Goal: Task Accomplishment & Management: Manage account settings

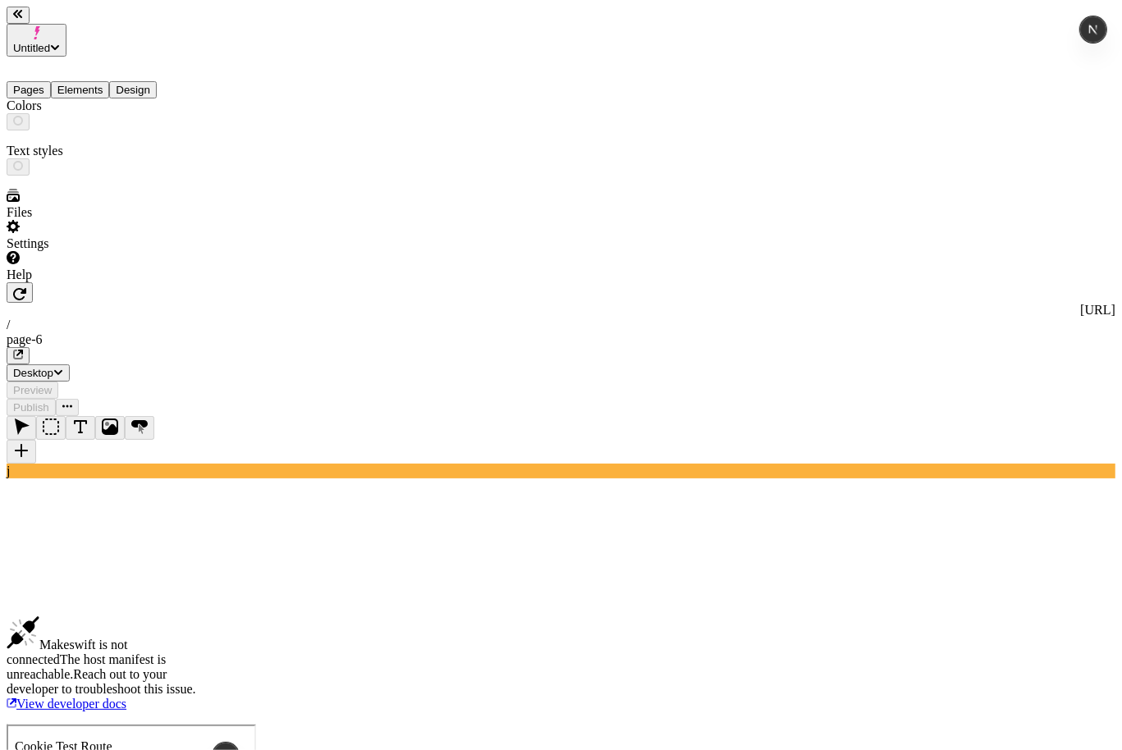
click at [151, 81] on button "Design" at bounding box center [133, 89] width 48 height 17
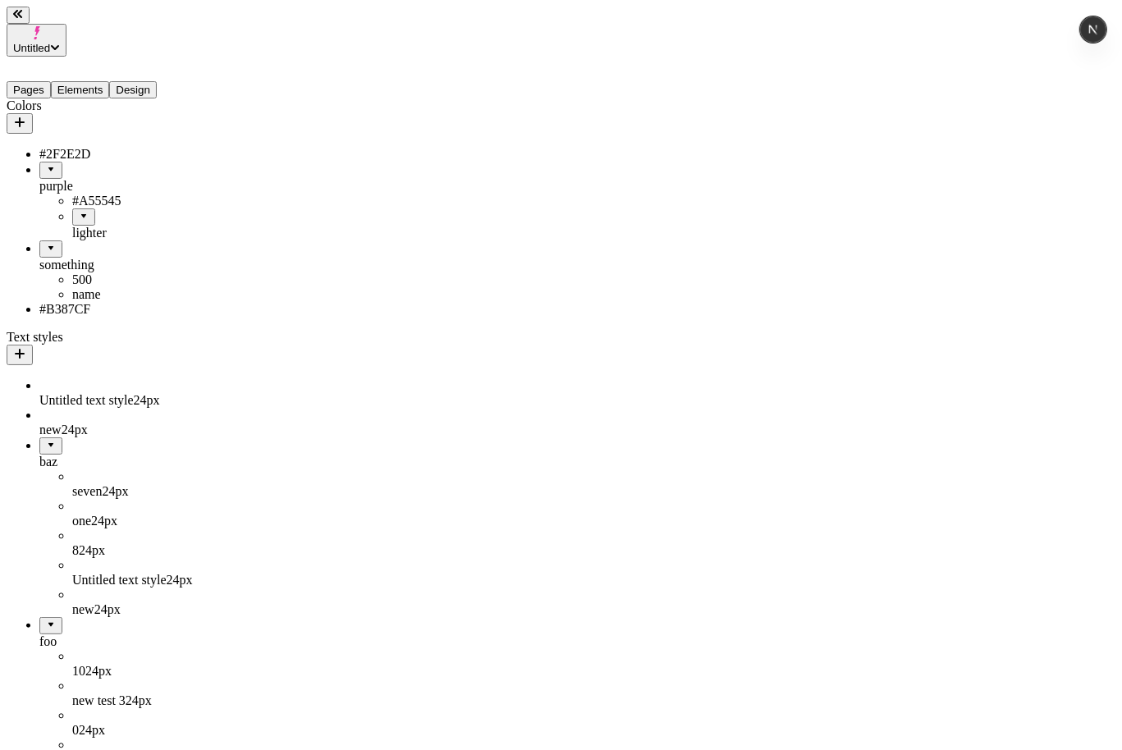
click at [62, 258] on div "something" at bounding box center [120, 265] width 163 height 15
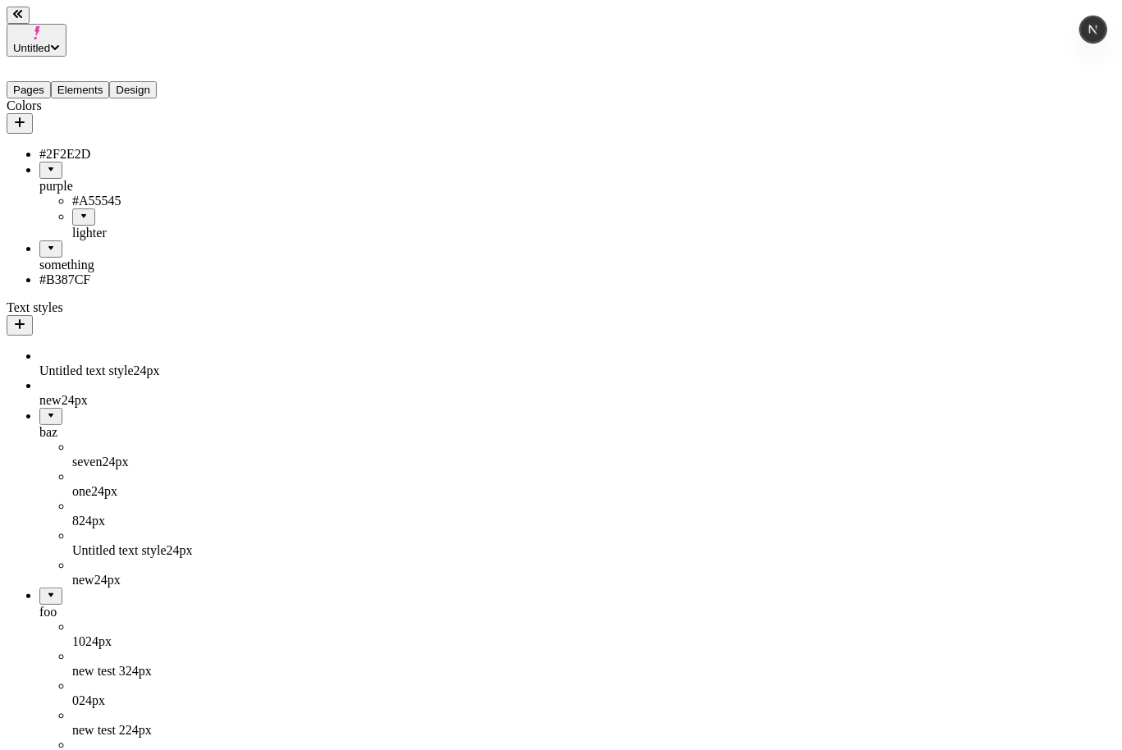
click at [62, 258] on div "something" at bounding box center [120, 265] width 163 height 15
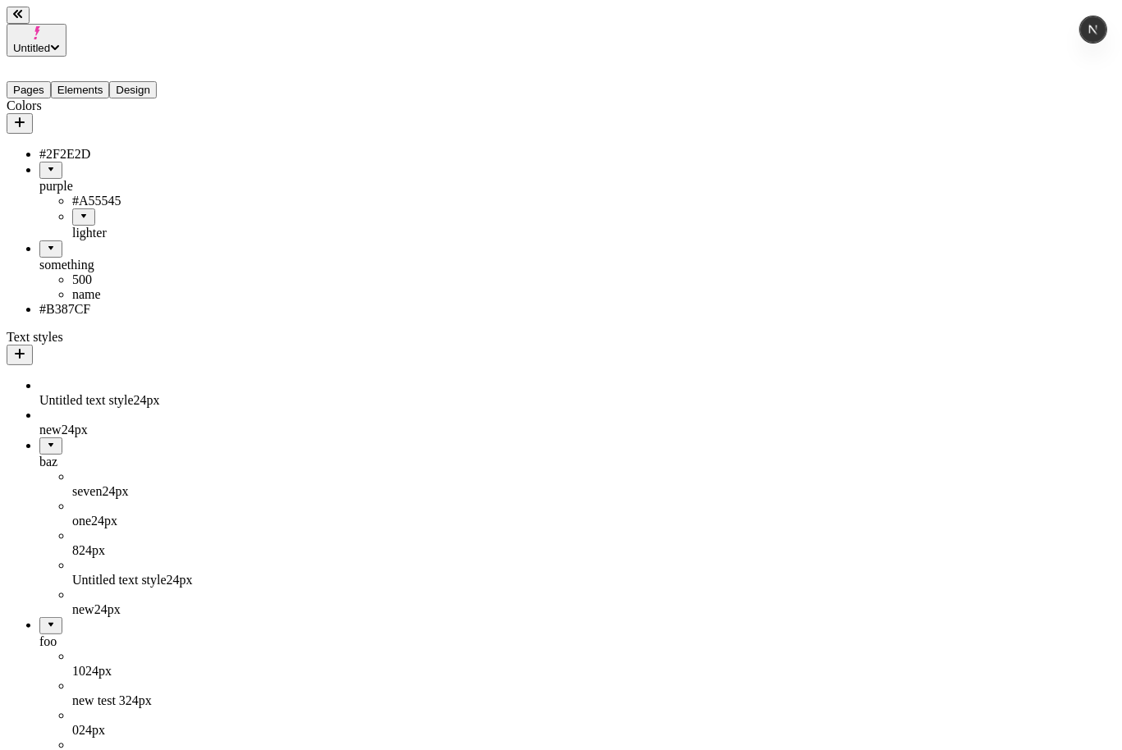
click at [72, 226] on div "lighter" at bounding box center [137, 233] width 130 height 15
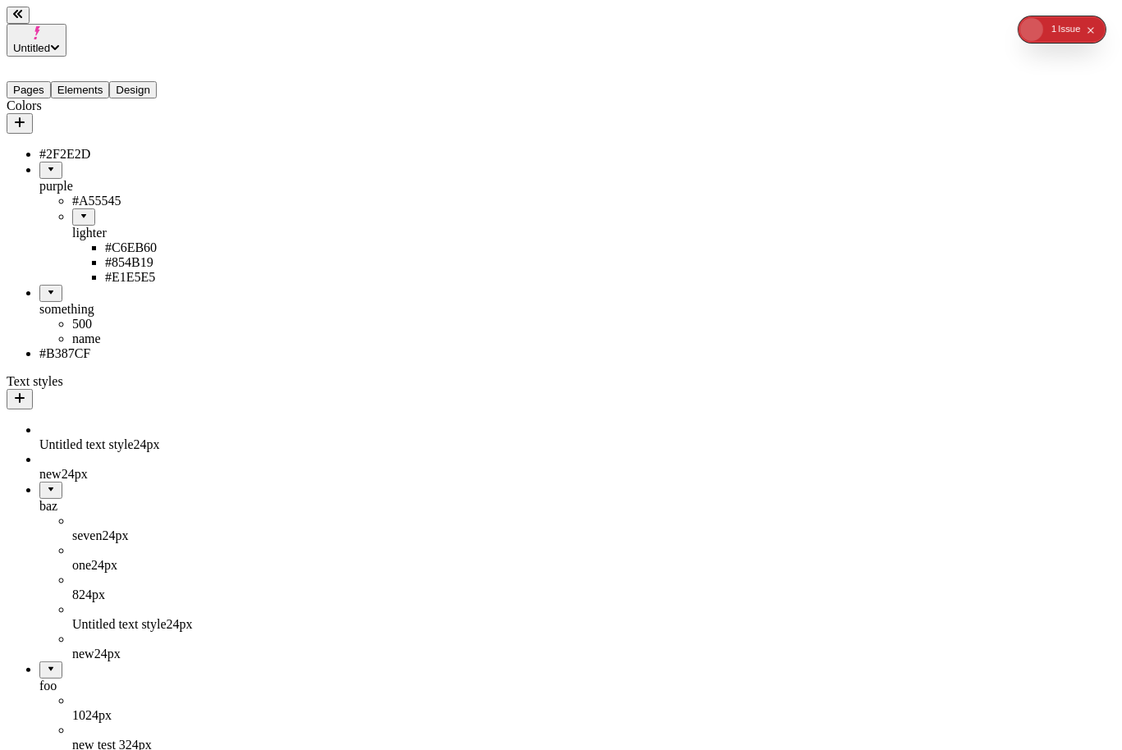
drag, startPoint x: 41, startPoint y: 194, endPoint x: 94, endPoint y: 304, distance: 122.2
click at [94, 304] on ul "#2F2E2D purple #A55545 lighter #C6EB60 #854B19 #E1E5E5 something 500 name #B387…" at bounding box center [105, 254] width 196 height 214
drag, startPoint x: 63, startPoint y: 193, endPoint x: 93, endPoint y: 198, distance: 29.9
click at [93, 226] on div "lighter" at bounding box center [137, 233] width 130 height 15
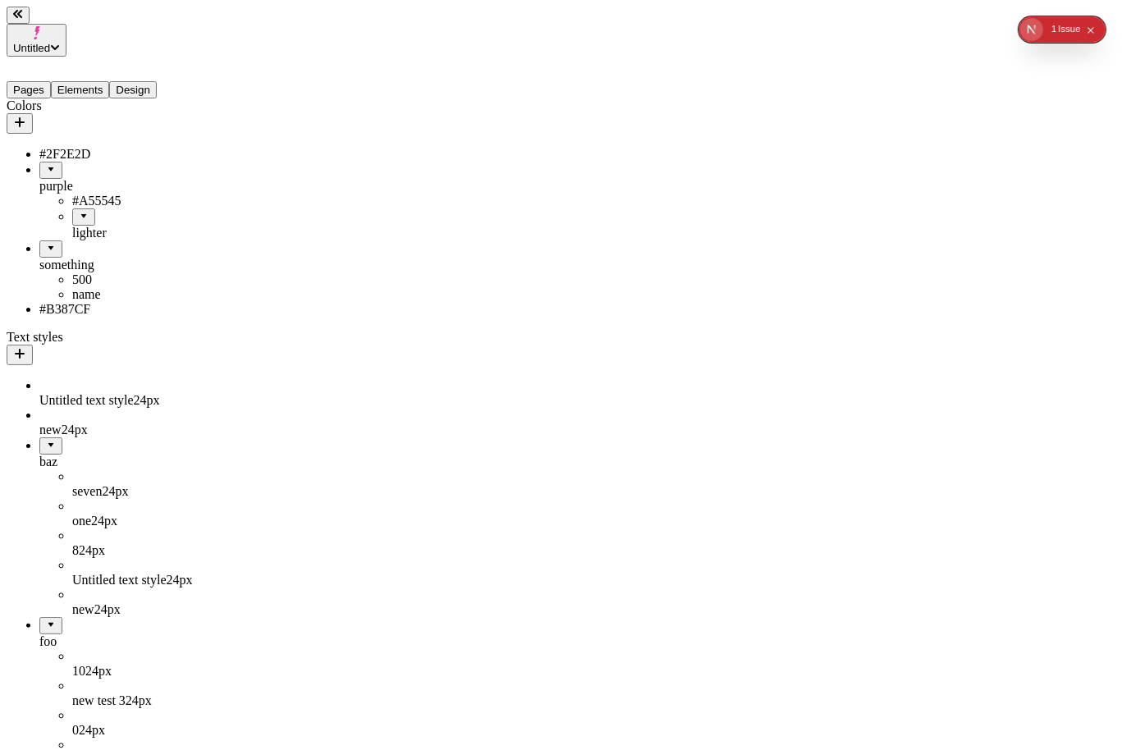
drag, startPoint x: 78, startPoint y: 191, endPoint x: 124, endPoint y: 224, distance: 56.5
click at [124, 224] on ul "#2F2E2D purple #A55545 lighter #C6EB60 #854B19 #E1E5E5 something 500 name #B387…" at bounding box center [105, 232] width 196 height 170
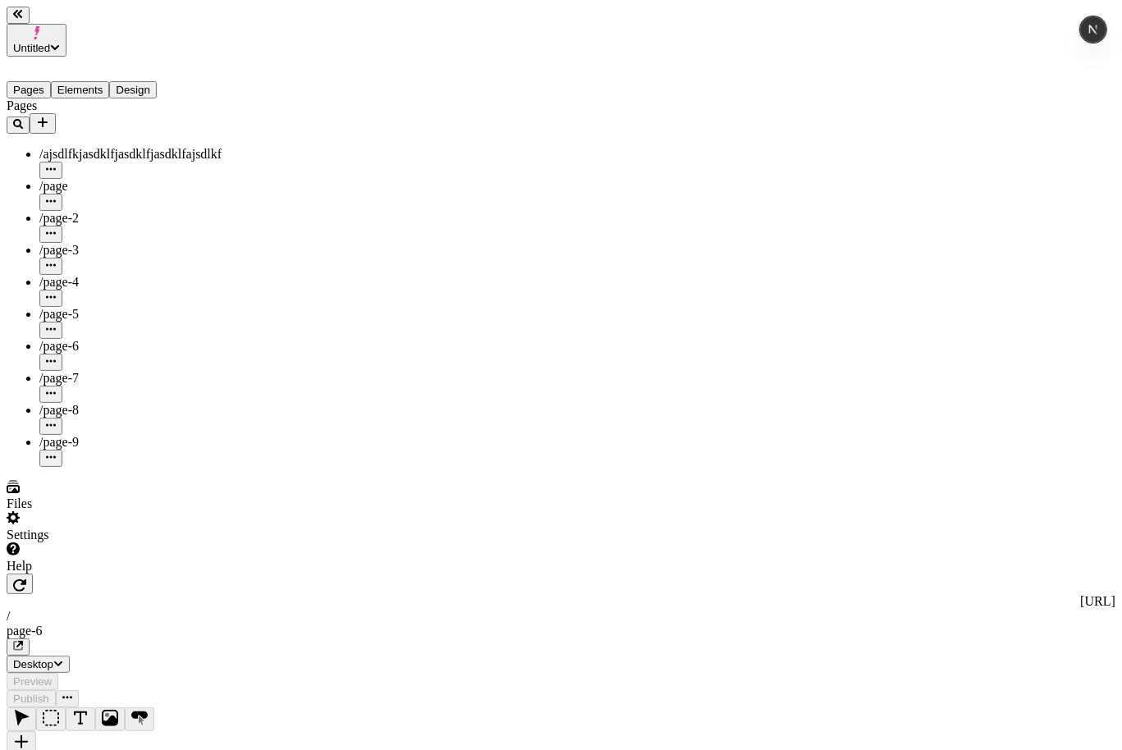
click at [151, 81] on button "Design" at bounding box center [133, 89] width 48 height 17
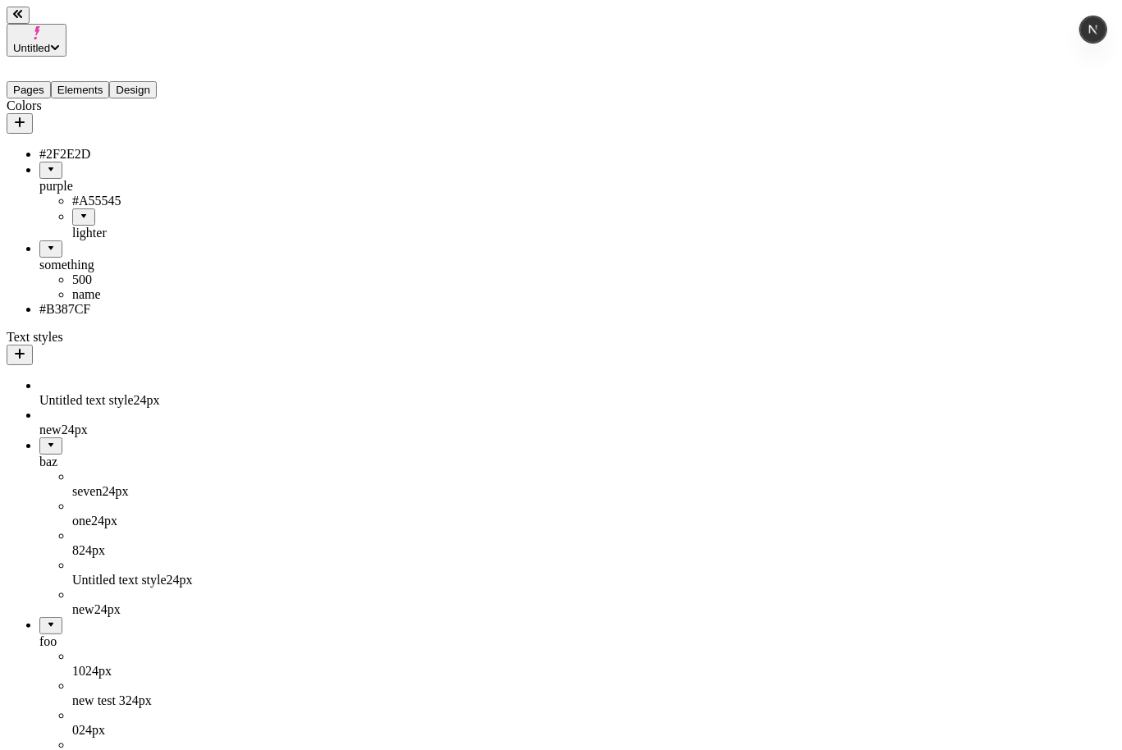
click at [54, 361] on div "baz" at bounding box center [120, 462] width 163 height 15
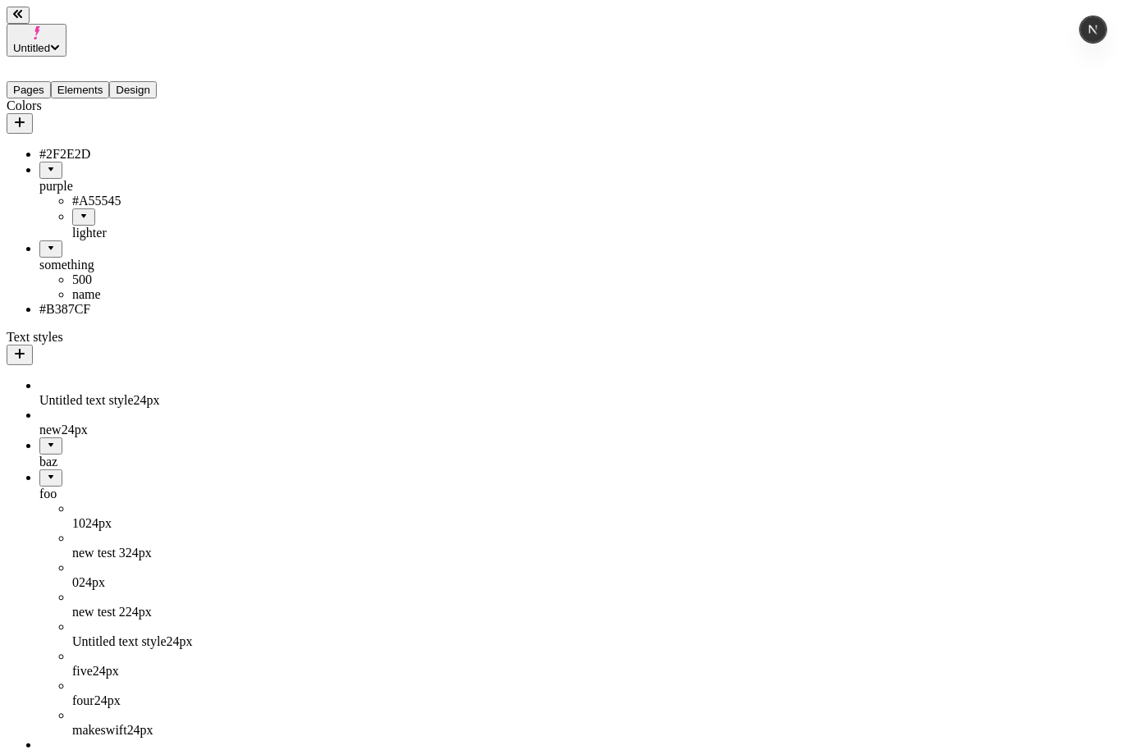
click at [81, 361] on div "foo" at bounding box center [120, 485] width 163 height 32
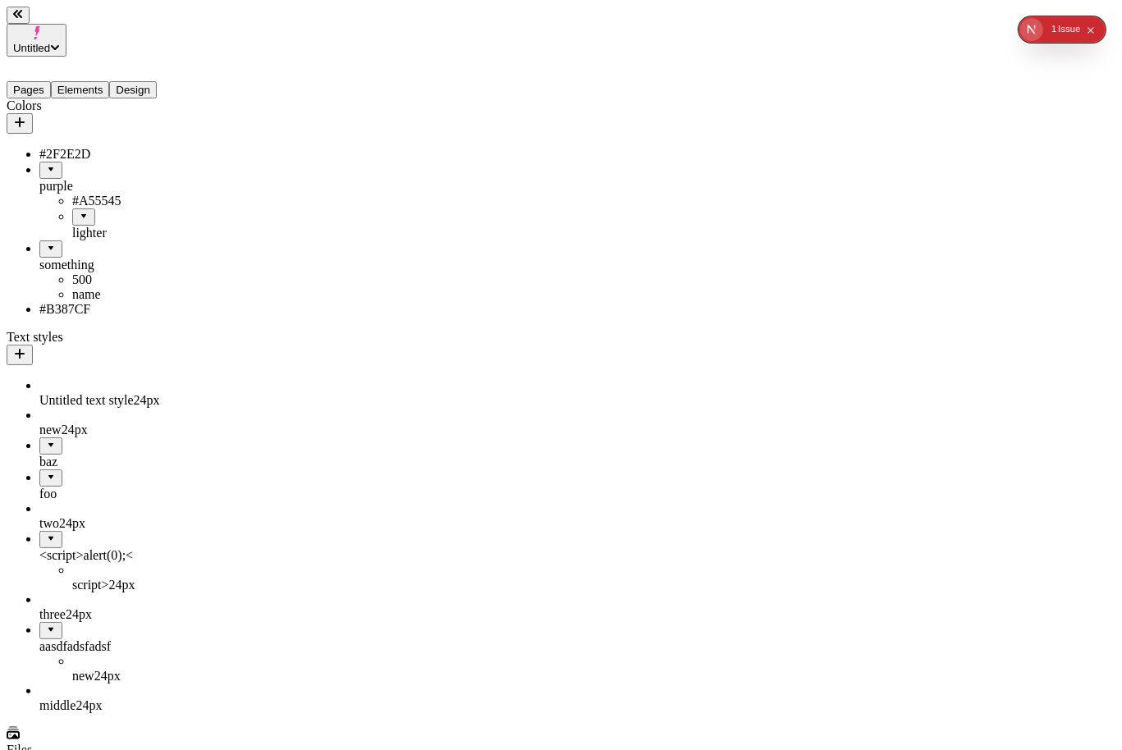
drag, startPoint x: 171, startPoint y: 203, endPoint x: 102, endPoint y: 224, distance: 72.7
click at [102, 224] on ul "#2F2E2D purple #A55545 lighter #C6EB60 #854B19 #E1E5E5 something 500 name #B387…" at bounding box center [105, 232] width 196 height 170
click at [72, 226] on div "lighter" at bounding box center [137, 233] width 131 height 15
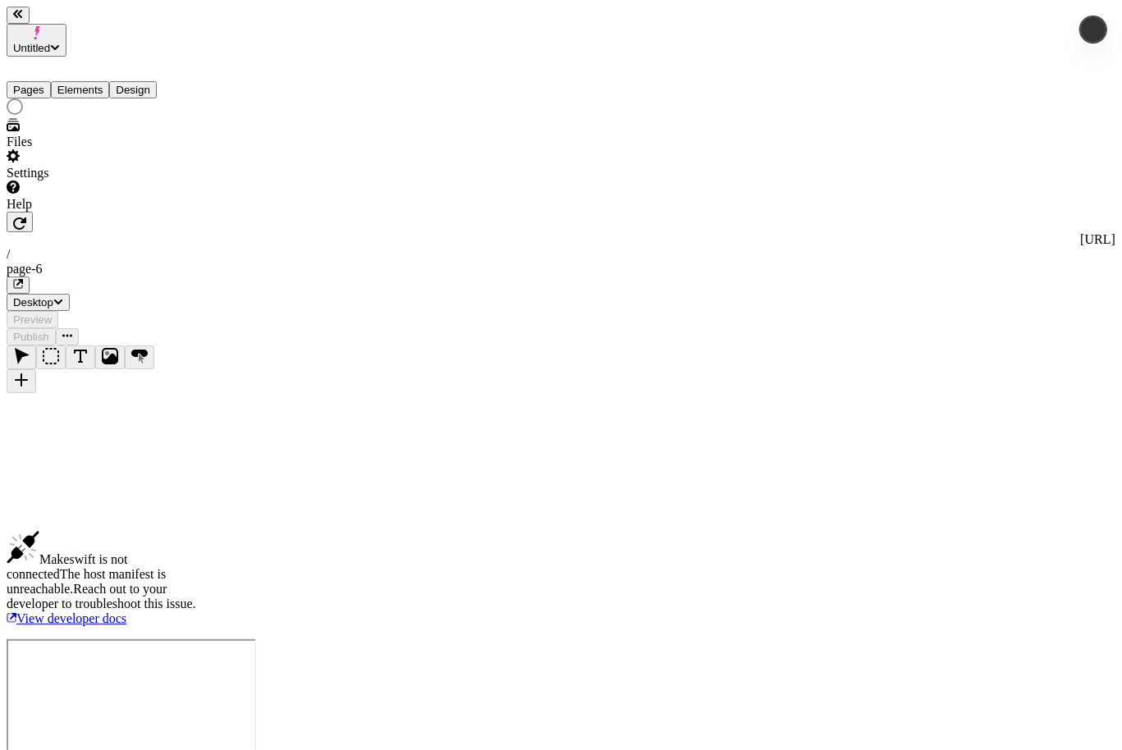
click at [148, 81] on button "Design" at bounding box center [133, 89] width 48 height 17
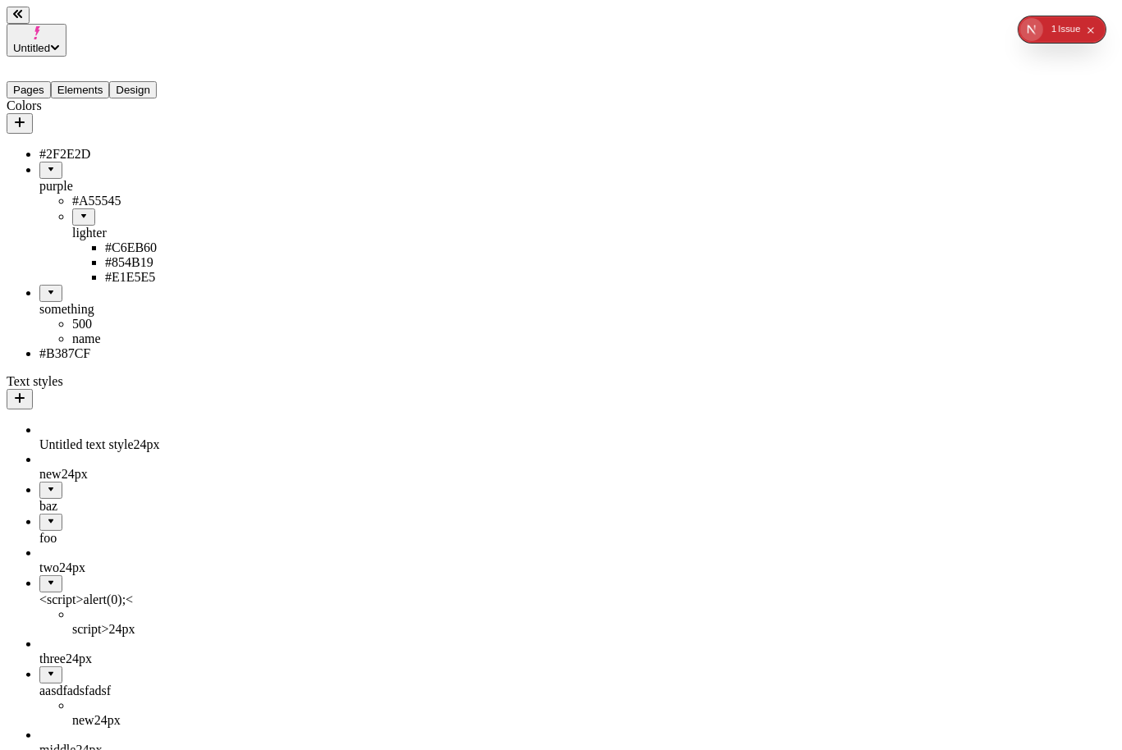
drag, startPoint x: 73, startPoint y: 201, endPoint x: 91, endPoint y: 299, distance: 99.3
click at [91, 299] on ul "#2F2E2D purple #A55545 lighter #C6EB60 #854B19 #E1E5E5 something 500 name #B387…" at bounding box center [105, 254] width 197 height 214
drag, startPoint x: 77, startPoint y: 201, endPoint x: 102, endPoint y: 201, distance: 24.6
click at [102, 226] on div "lighter" at bounding box center [137, 233] width 131 height 15
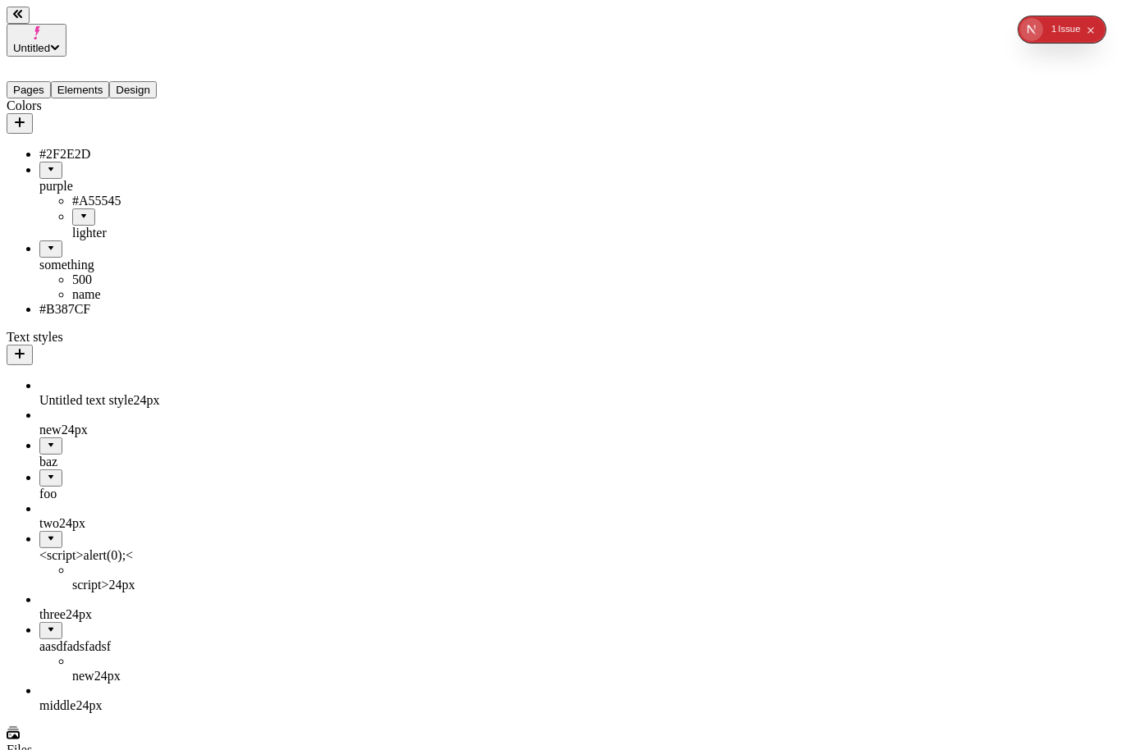
click at [72, 208] on div "lighter" at bounding box center [137, 224] width 131 height 32
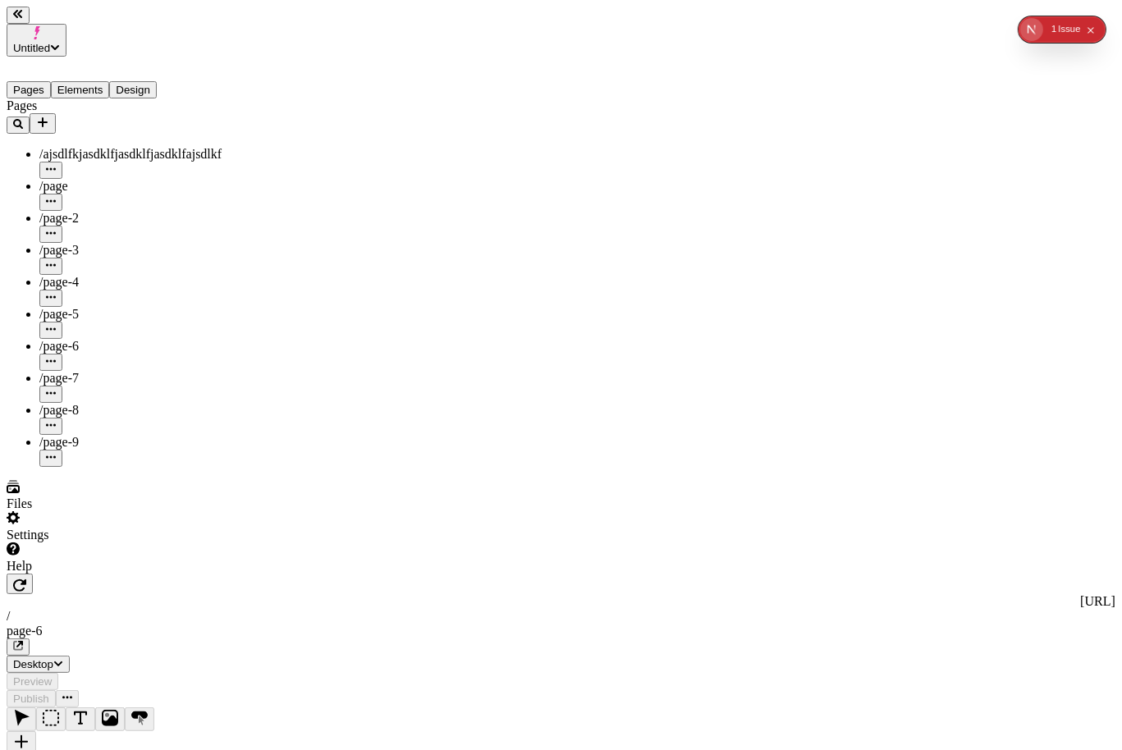
click at [152, 81] on button "Design" at bounding box center [133, 89] width 48 height 17
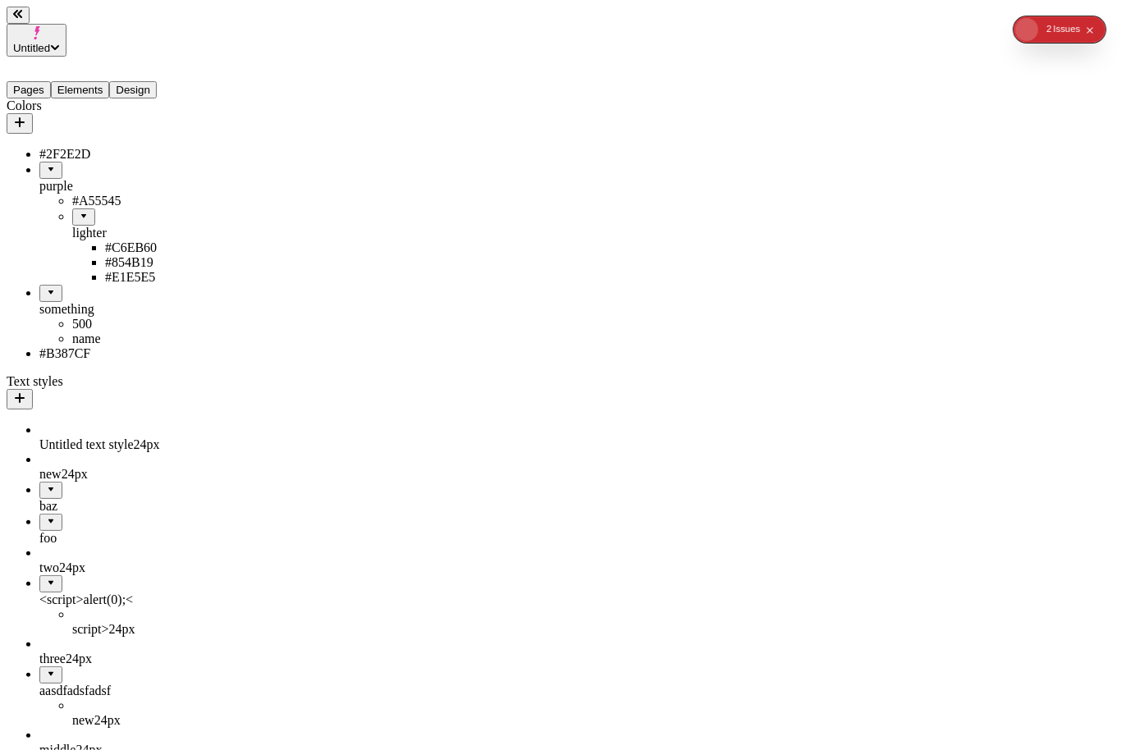
drag, startPoint x: 94, startPoint y: 199, endPoint x: 117, endPoint y: 208, distance: 24.7
click at [117, 208] on li "lighter #C6EB60 #854B19 #E1E5E5" at bounding box center [137, 246] width 131 height 76
drag, startPoint x: 110, startPoint y: 219, endPoint x: 113, endPoint y: 310, distance: 91.1
click at [113, 310] on ul "#2F2E2D purple #A55545 lighter #C6EB60 #854B19 #E1E5E5 something 500 name #B387…" at bounding box center [105, 254] width 197 height 214
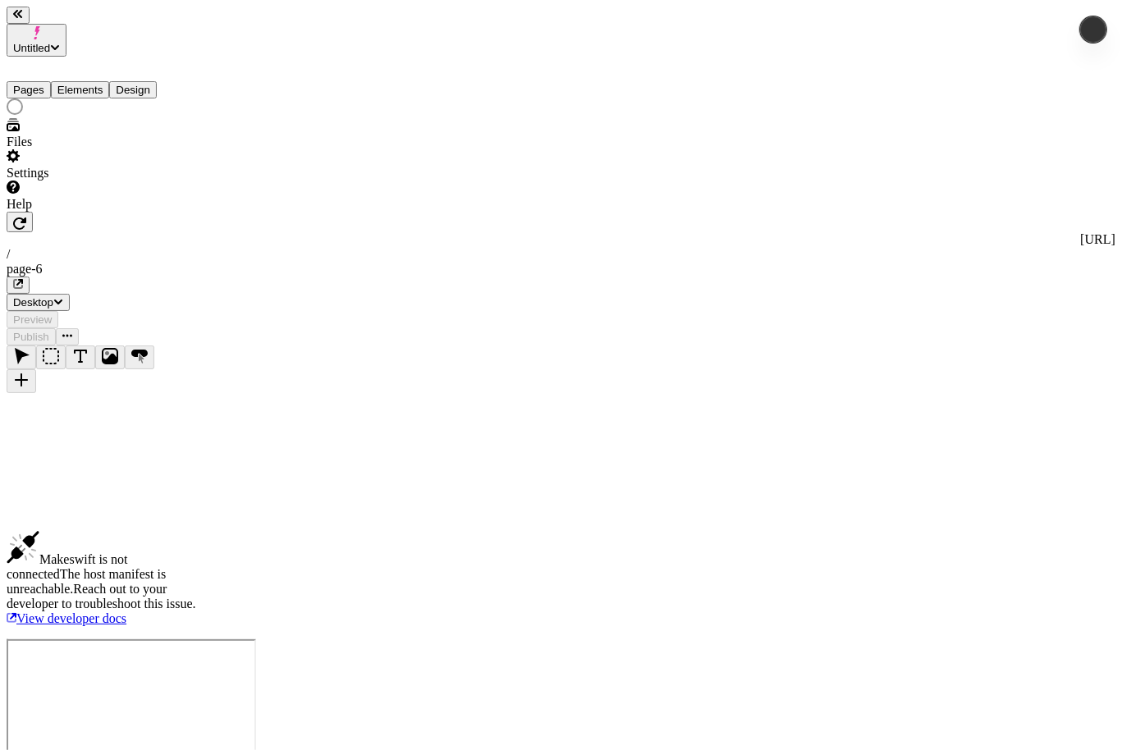
click at [156, 81] on button "Design" at bounding box center [133, 89] width 48 height 17
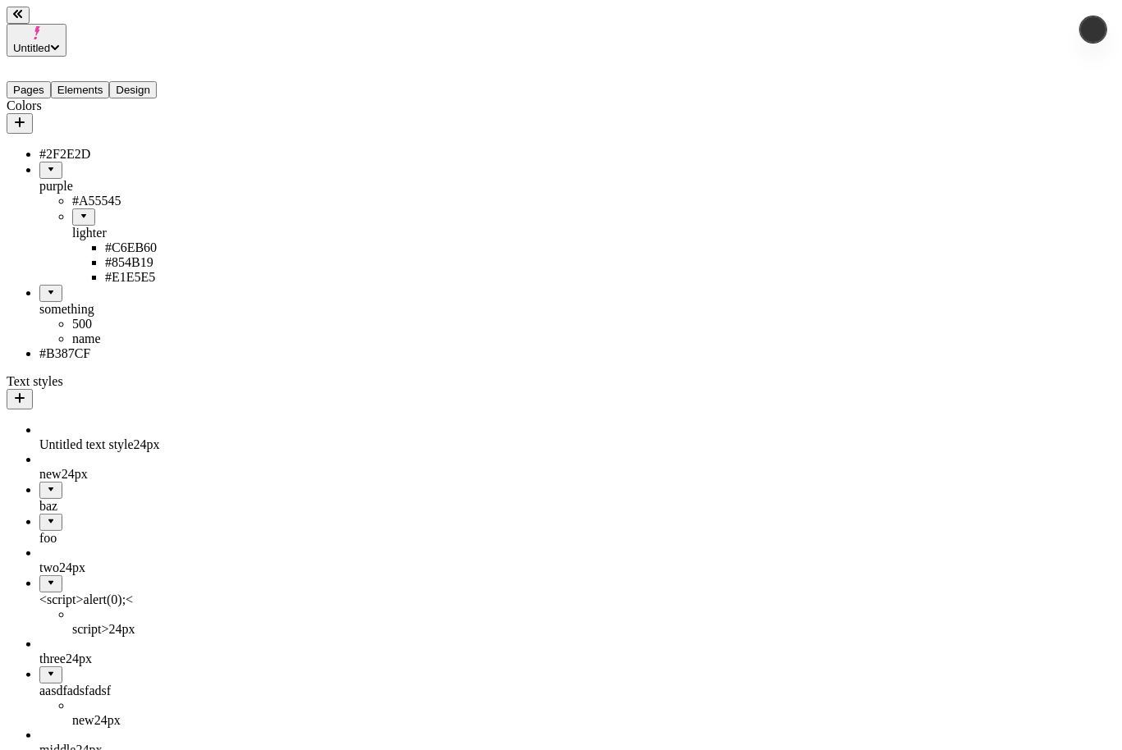
click at [29, 81] on button "Pages" at bounding box center [29, 89] width 44 height 17
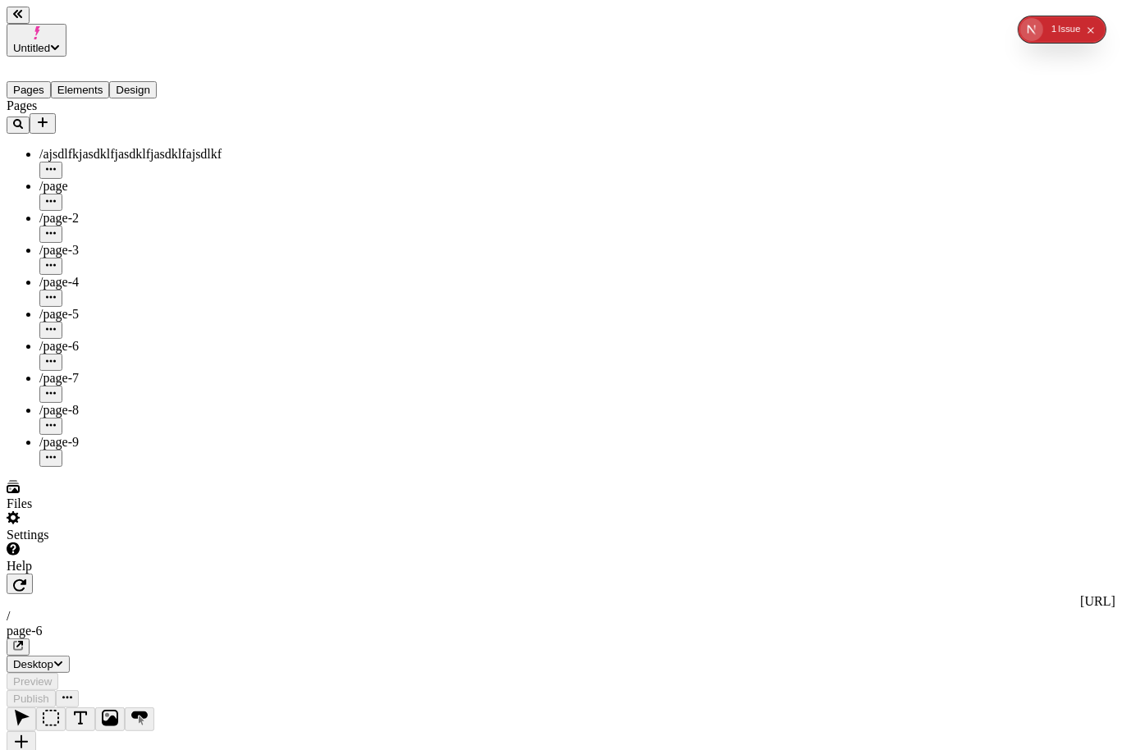
click at [68, 243] on div "/page-3" at bounding box center [121, 259] width 164 height 32
click at [157, 81] on button "Design" at bounding box center [133, 89] width 48 height 17
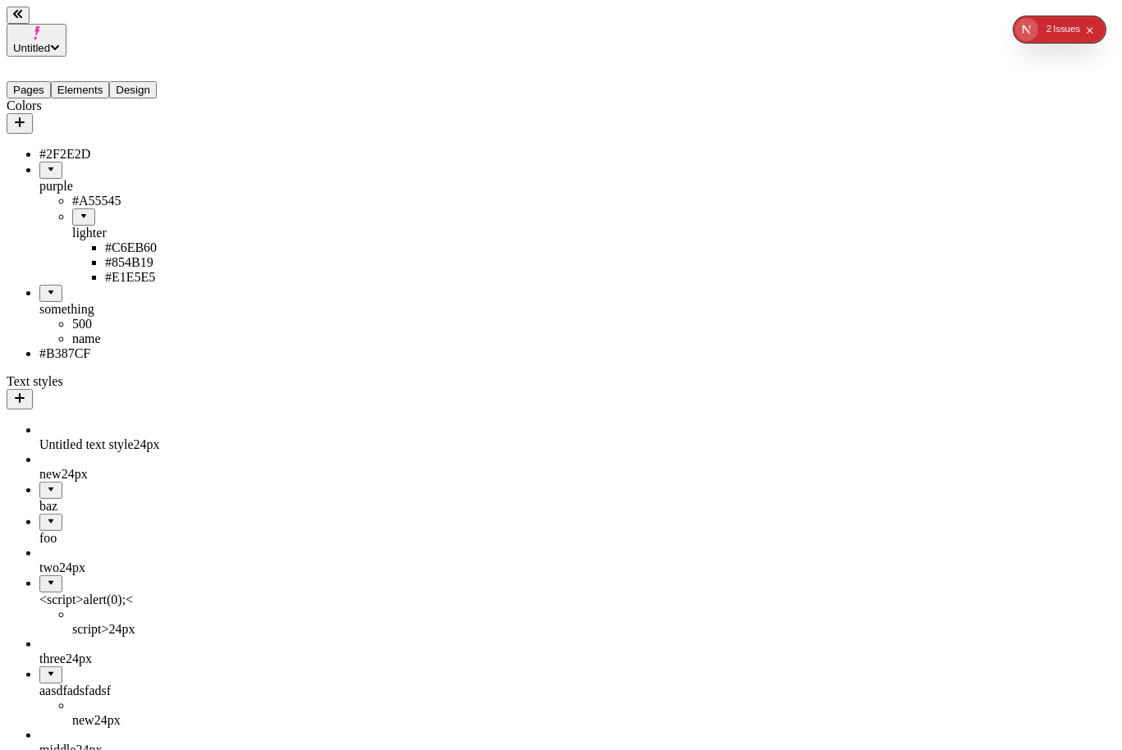
drag, startPoint x: 66, startPoint y: 192, endPoint x: 74, endPoint y: 194, distance: 8.6
click at [74, 226] on div "lighter" at bounding box center [137, 233] width 131 height 15
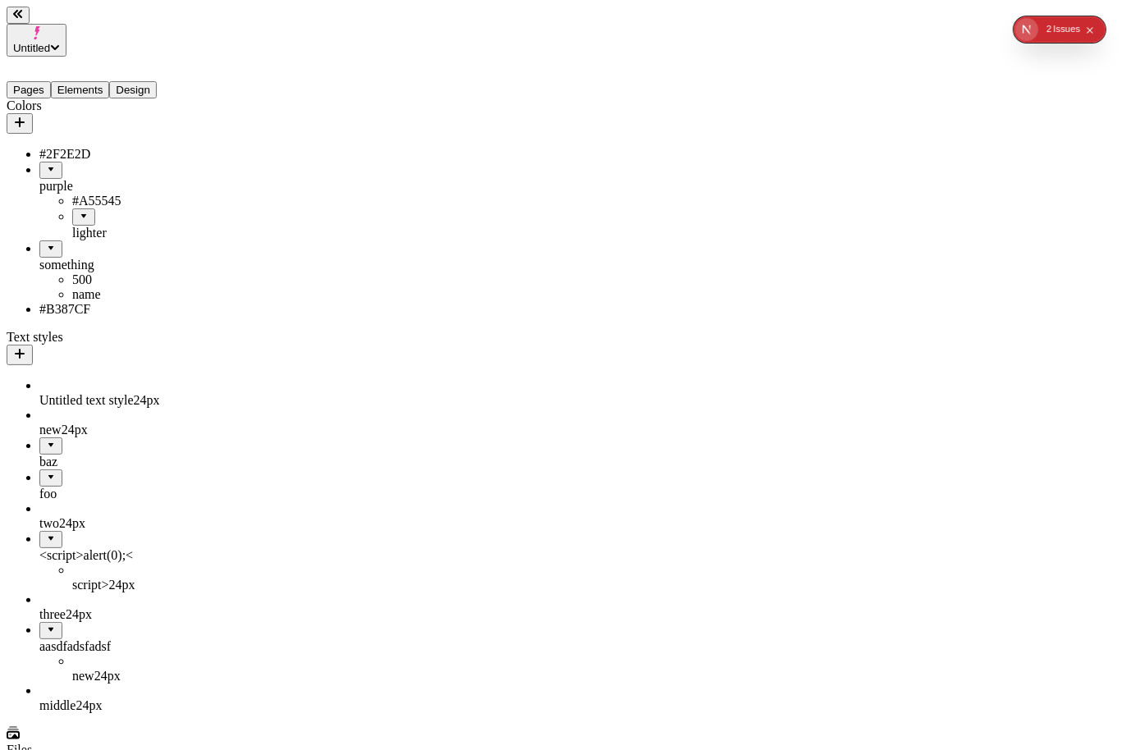
drag, startPoint x: 69, startPoint y: 194, endPoint x: 90, endPoint y: 171, distance: 31.4
click at [90, 194] on ul "#A55545 lighter #C6EB60 #854B19 #E1E5E5" at bounding box center [121, 217] width 164 height 47
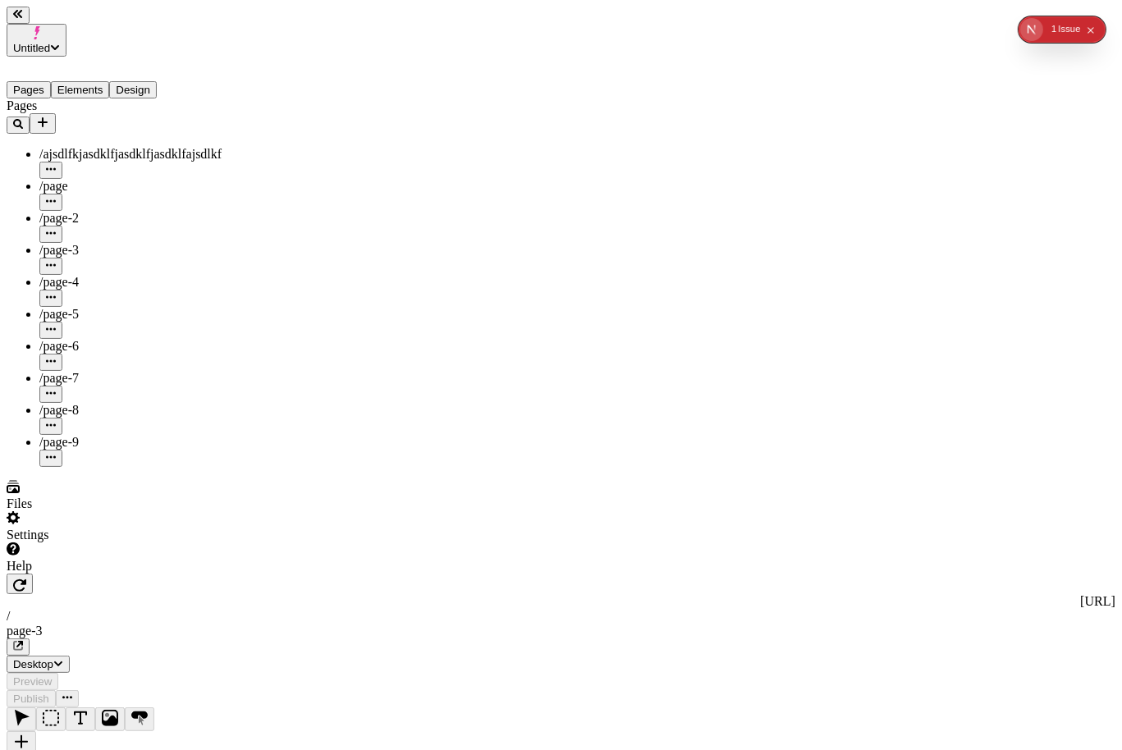
click at [153, 81] on button "Design" at bounding box center [133, 89] width 48 height 17
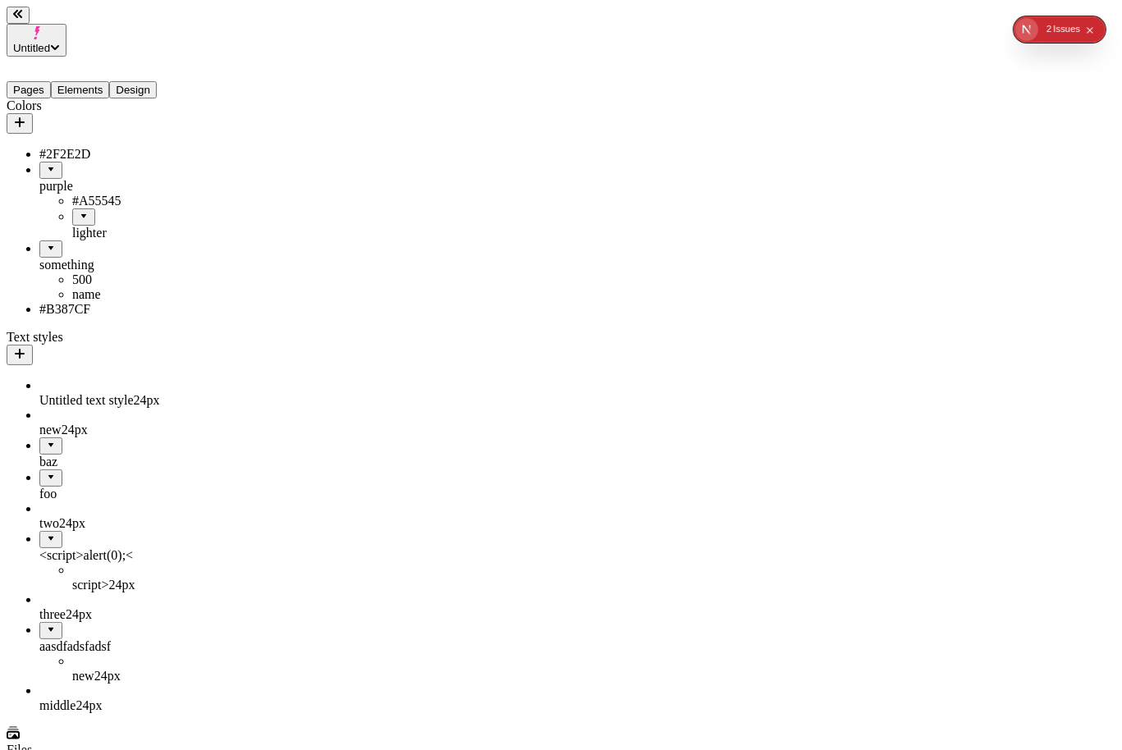
drag, startPoint x: 62, startPoint y: 199, endPoint x: 94, endPoint y: 204, distance: 32.5
click at [94, 208] on div "lighter" at bounding box center [137, 224] width 131 height 32
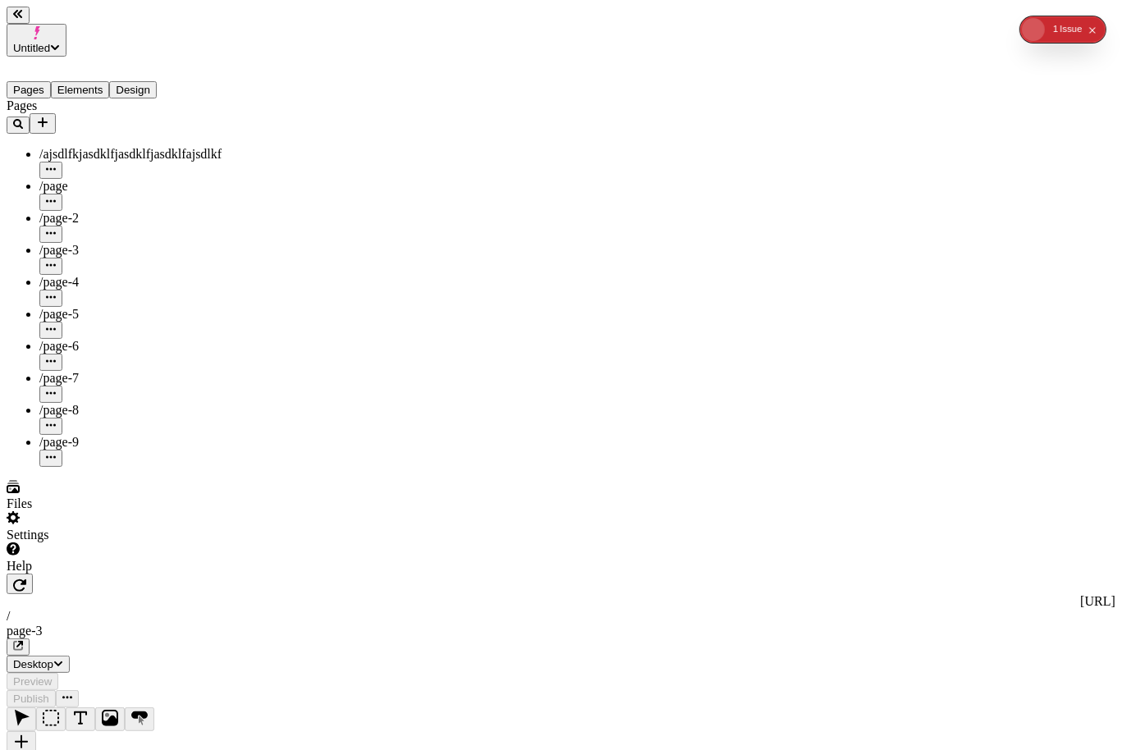
click at [152, 81] on button "Design" at bounding box center [133, 89] width 48 height 17
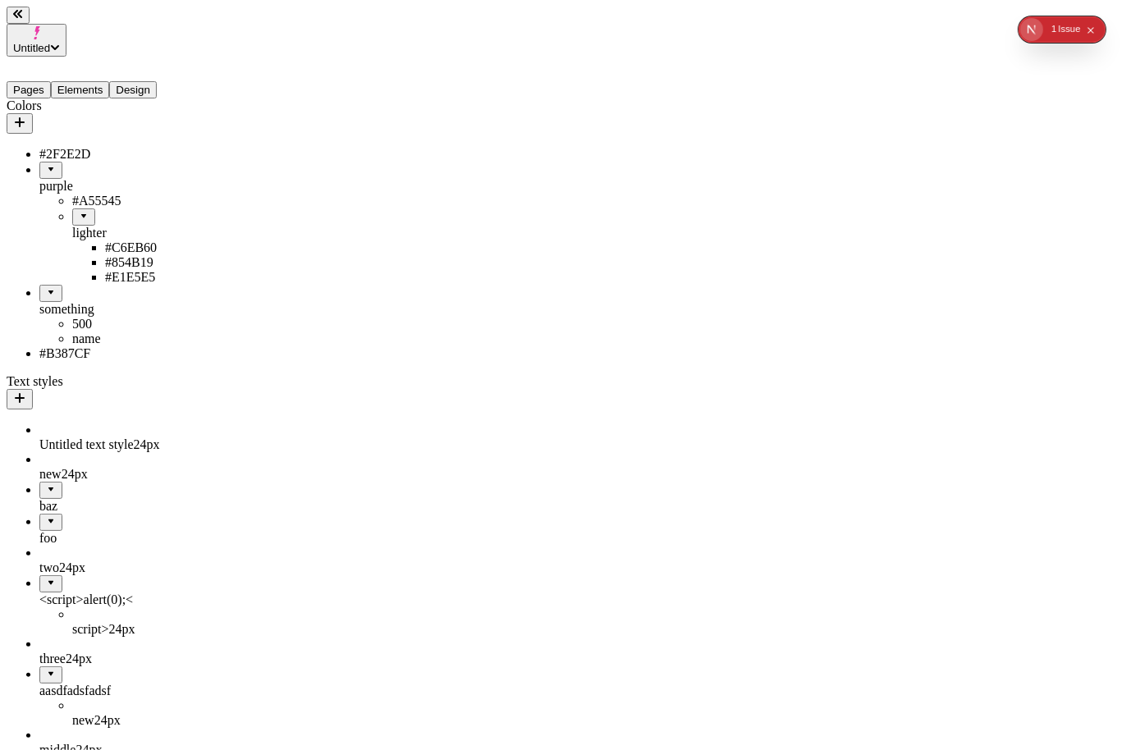
drag, startPoint x: 105, startPoint y: 229, endPoint x: 71, endPoint y: 304, distance: 83.0
click at [71, 304] on ul "#2F2E2D purple #A55545 lighter #C6EB60 #854B19 #E1E5E5 something 500 name #B387…" at bounding box center [105, 254] width 197 height 214
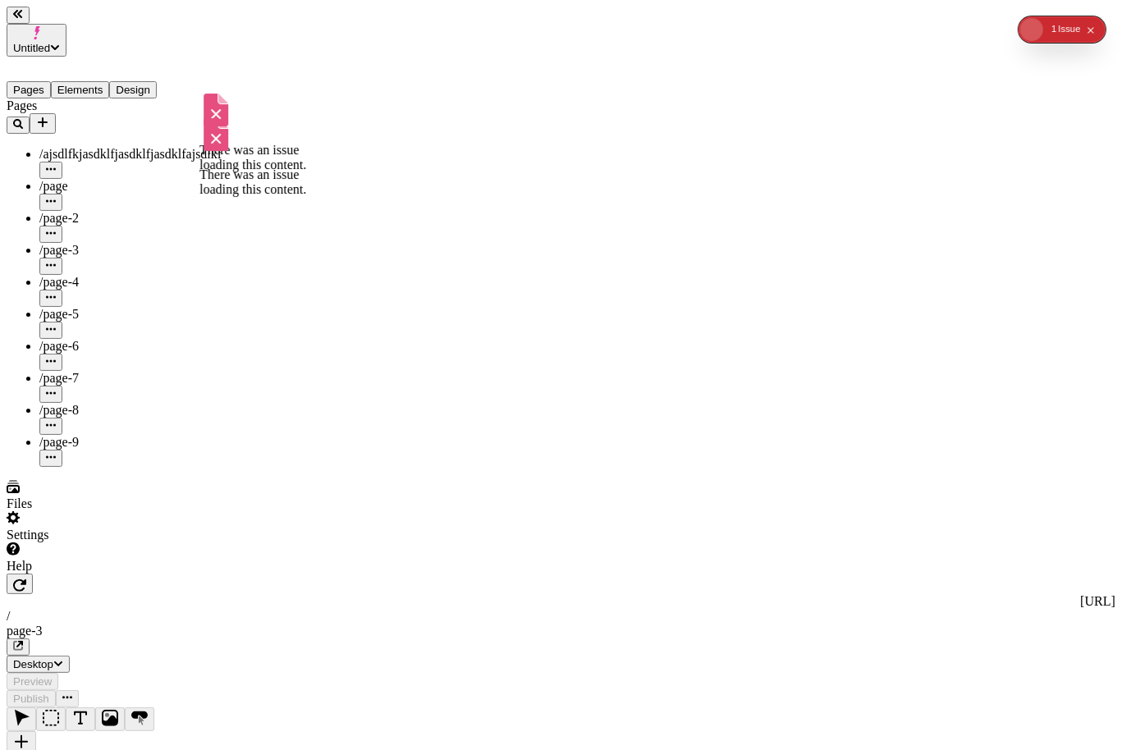
click at [150, 81] on button "Design" at bounding box center [133, 89] width 48 height 17
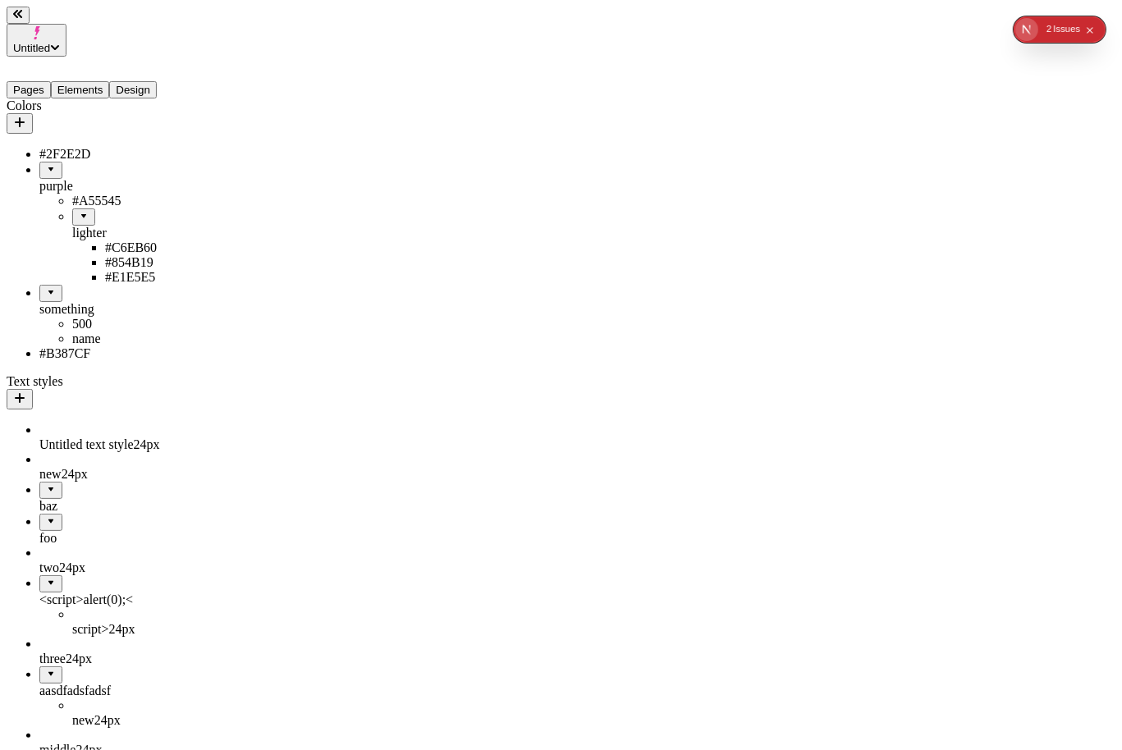
drag, startPoint x: 143, startPoint y: 231, endPoint x: 107, endPoint y: 309, distance: 85.9
click at [107, 309] on ul "#2F2E2D purple #A55545 lighter #C6EB60 #854B19 #E1E5E5 something 500 name #B387…" at bounding box center [105, 254] width 197 height 214
drag, startPoint x: 91, startPoint y: 200, endPoint x: 132, endPoint y: 158, distance: 58.6
click at [132, 194] on ul "#A55545 lighter #C6EB60 #854B19 #E1E5E5" at bounding box center [121, 239] width 164 height 91
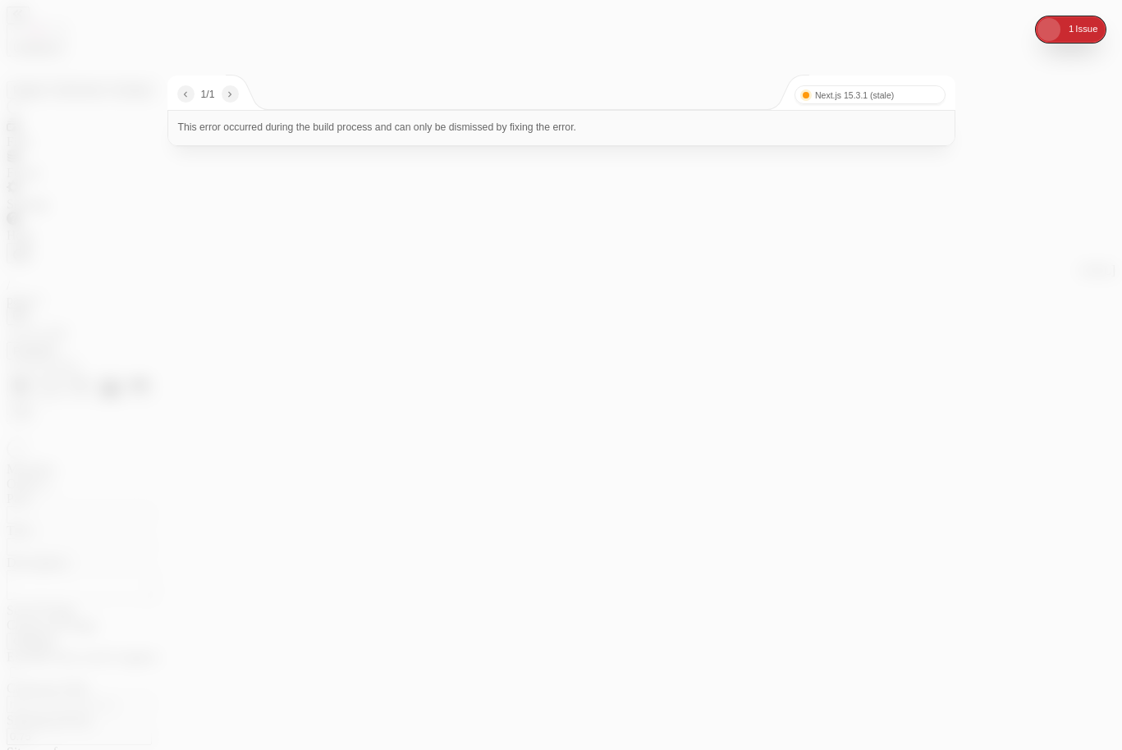
type input "/page-3"
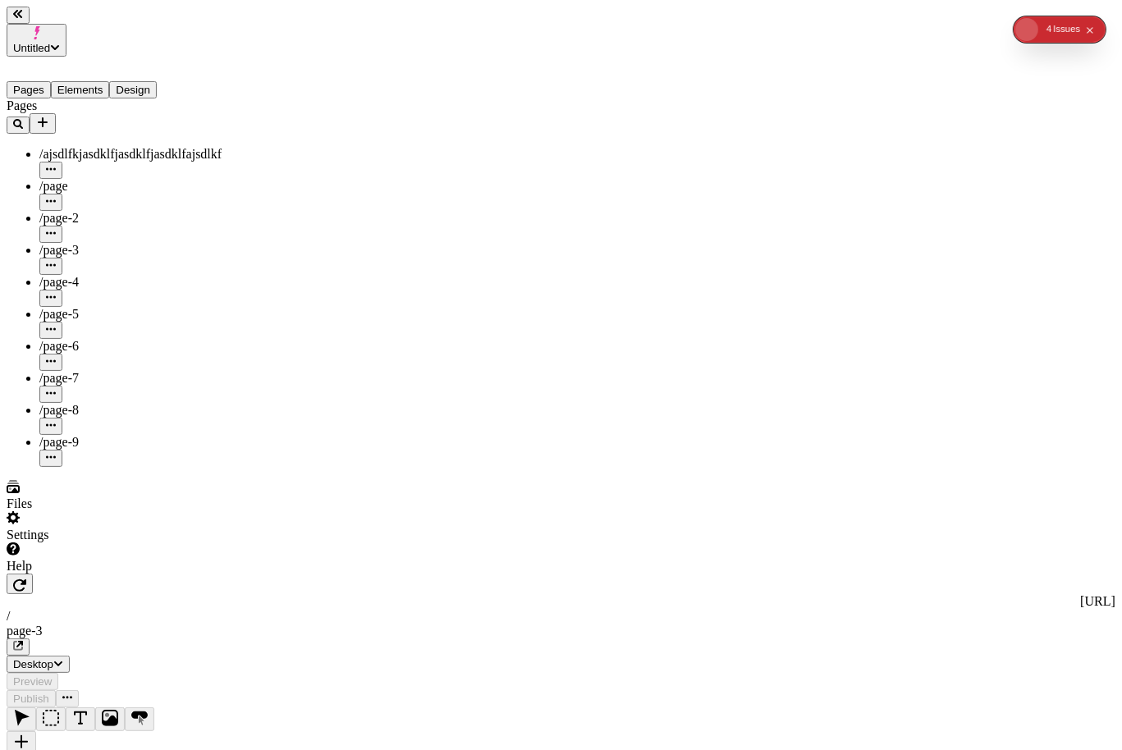
click at [151, 81] on button "Design" at bounding box center [133, 89] width 48 height 17
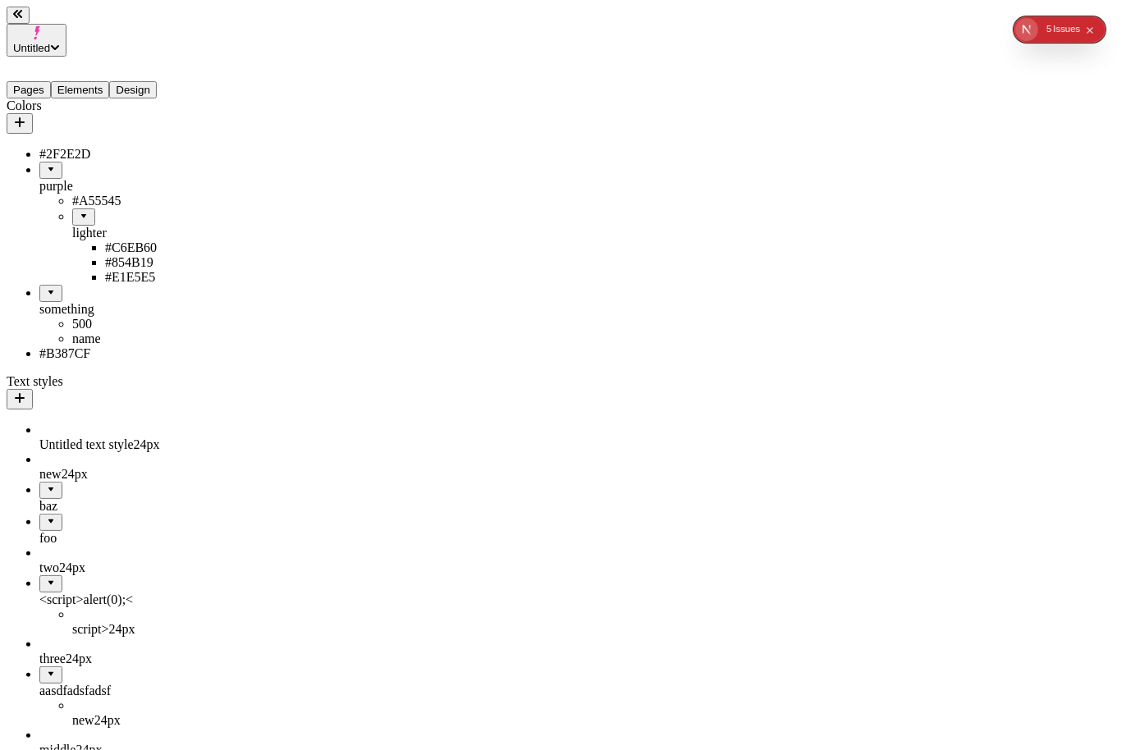
drag, startPoint x: 51, startPoint y: 190, endPoint x: 112, endPoint y: 319, distance: 142.4
click at [112, 319] on ul "#2F2E2D purple #A55545 lighter #C6EB60 #854B19 #E1E5E5 something 500 name #B387…" at bounding box center [105, 254] width 197 height 214
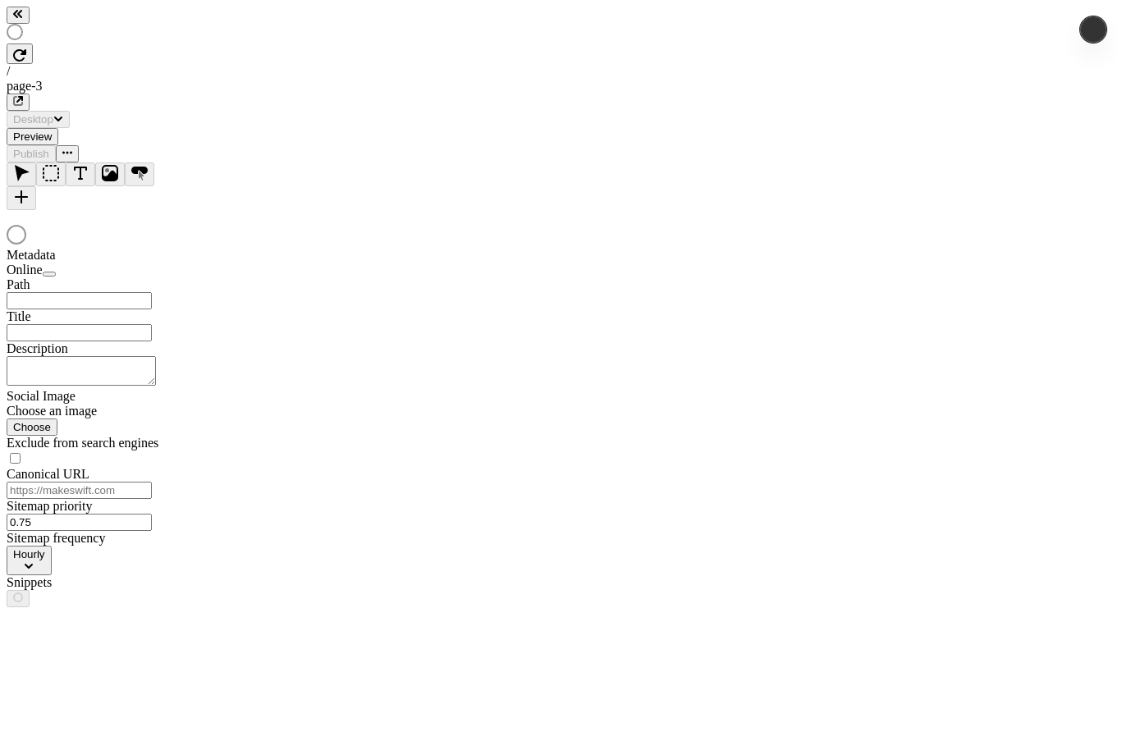
type input "/page-3"
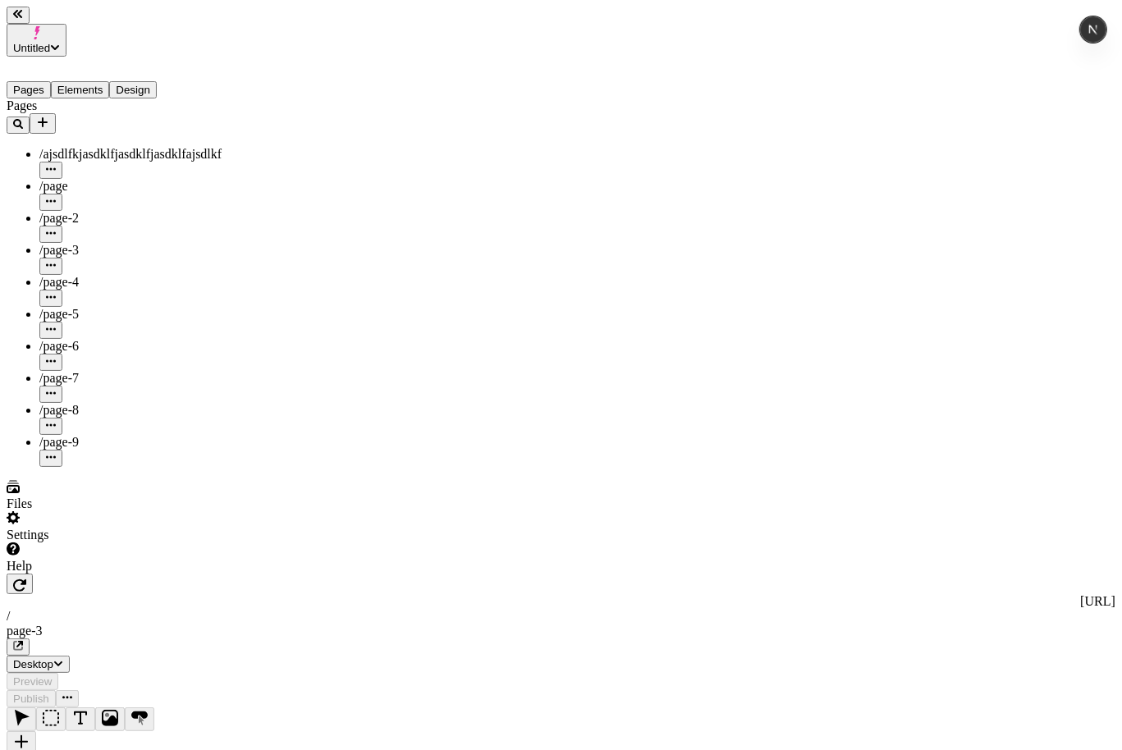
click at [157, 81] on button "Design" at bounding box center [133, 89] width 48 height 17
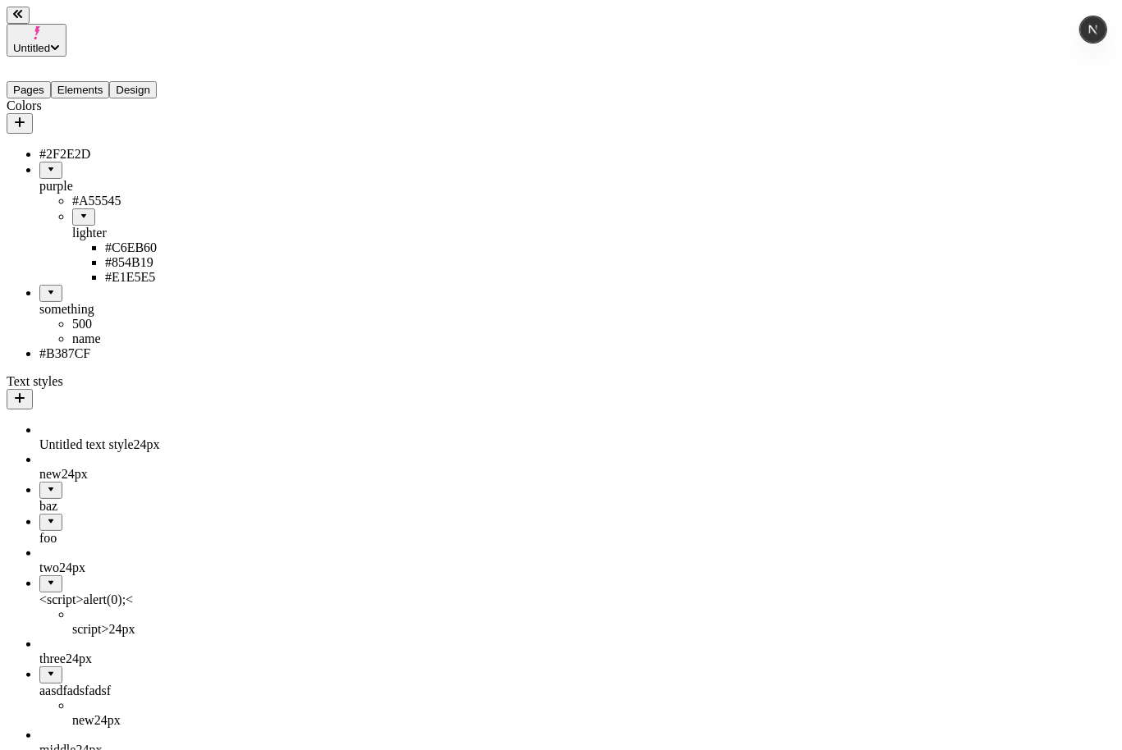
drag, startPoint x: 62, startPoint y: 199, endPoint x: 82, endPoint y: 309, distance: 111.7
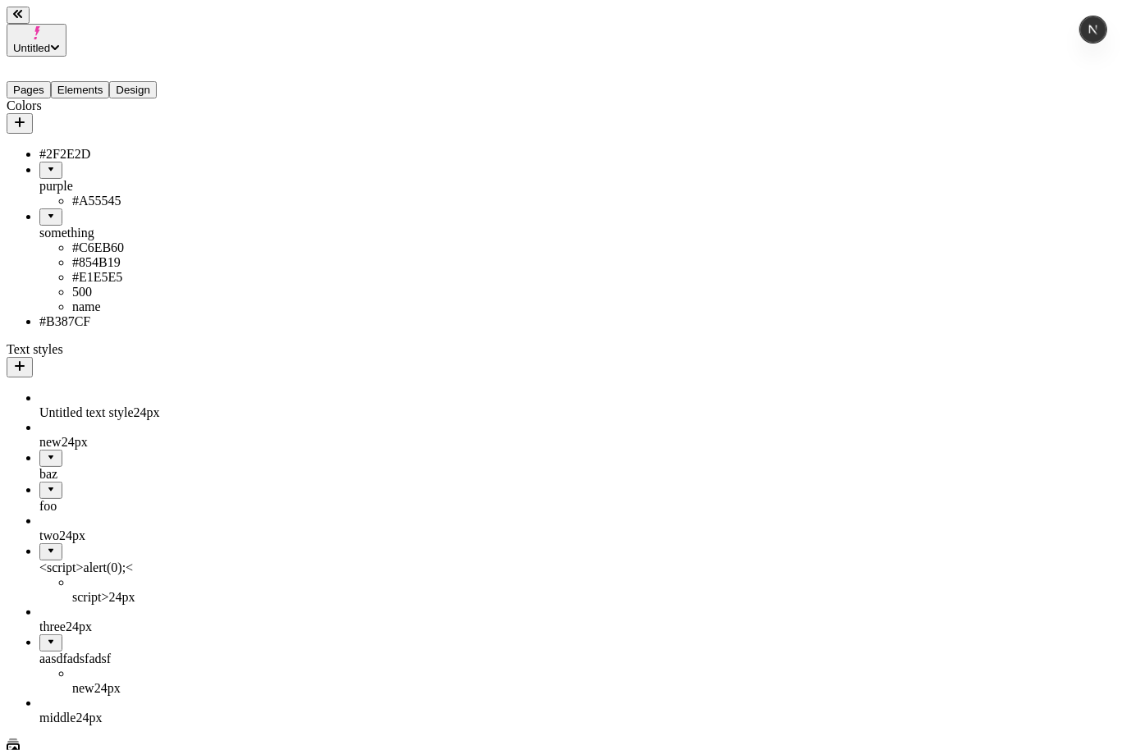
click at [98, 98] on div "Colors" at bounding box center [105, 115] width 196 height 35
click at [105, 81] on button "Elements" at bounding box center [80, 89] width 59 height 17
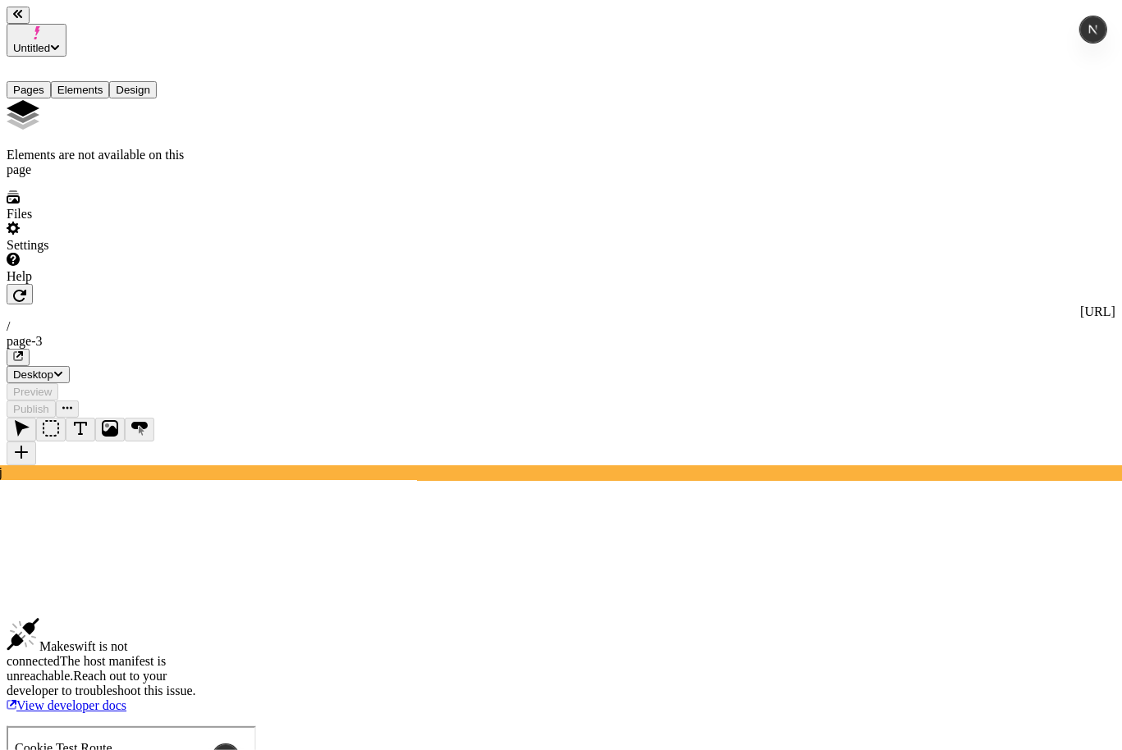
click at [157, 81] on button "Design" at bounding box center [133, 89] width 48 height 17
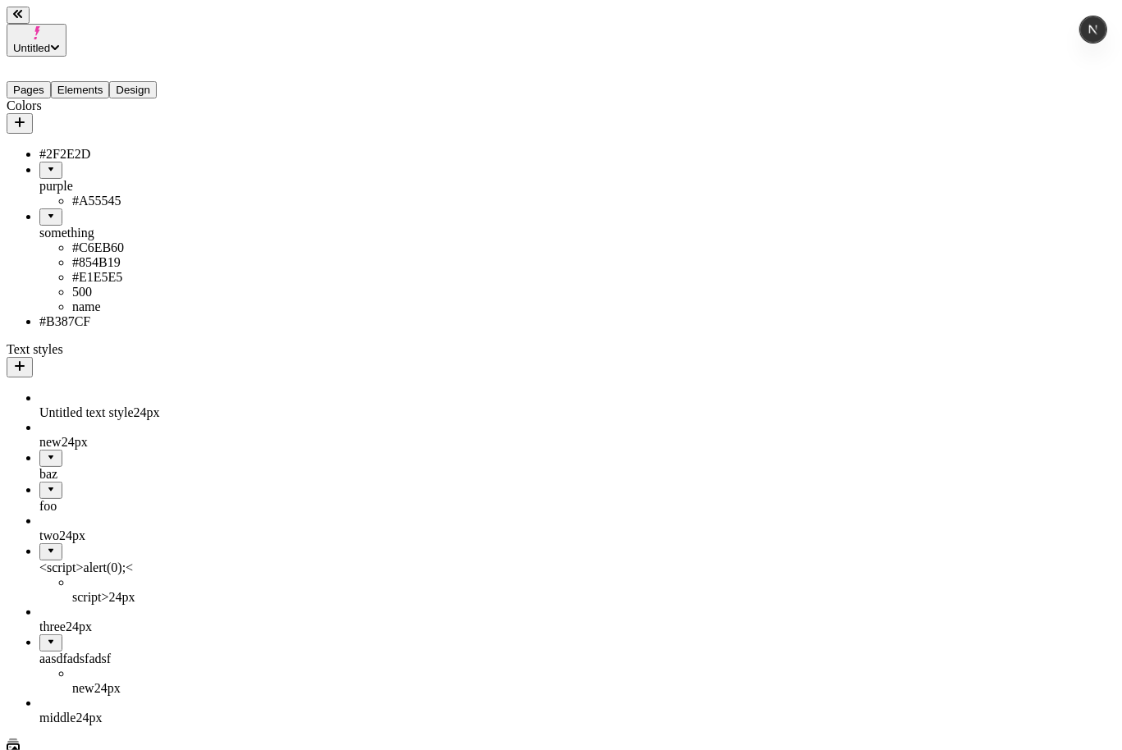
click at [26, 116] on icon "button" at bounding box center [19, 122] width 13 height 13
type input "#00FFA2"
click at [388, 238] on body "Untitled Pages Elements Design Colors #2F2E2D purple #A55545 something #C6EB60 …" at bounding box center [561, 705] width 1109 height 1397
type input "light / green"
click at [238, 209] on button "Save" at bounding box center [257, 217] width 38 height 17
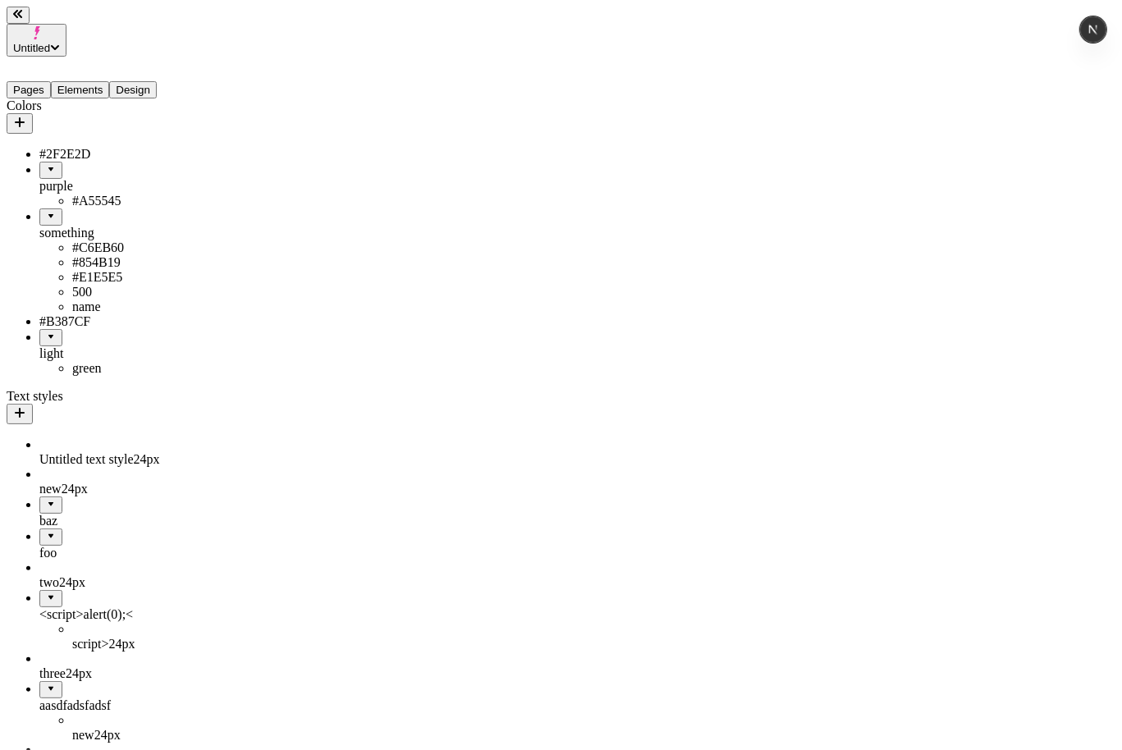
drag, startPoint x: 86, startPoint y: 365, endPoint x: 101, endPoint y: 222, distance: 143.5
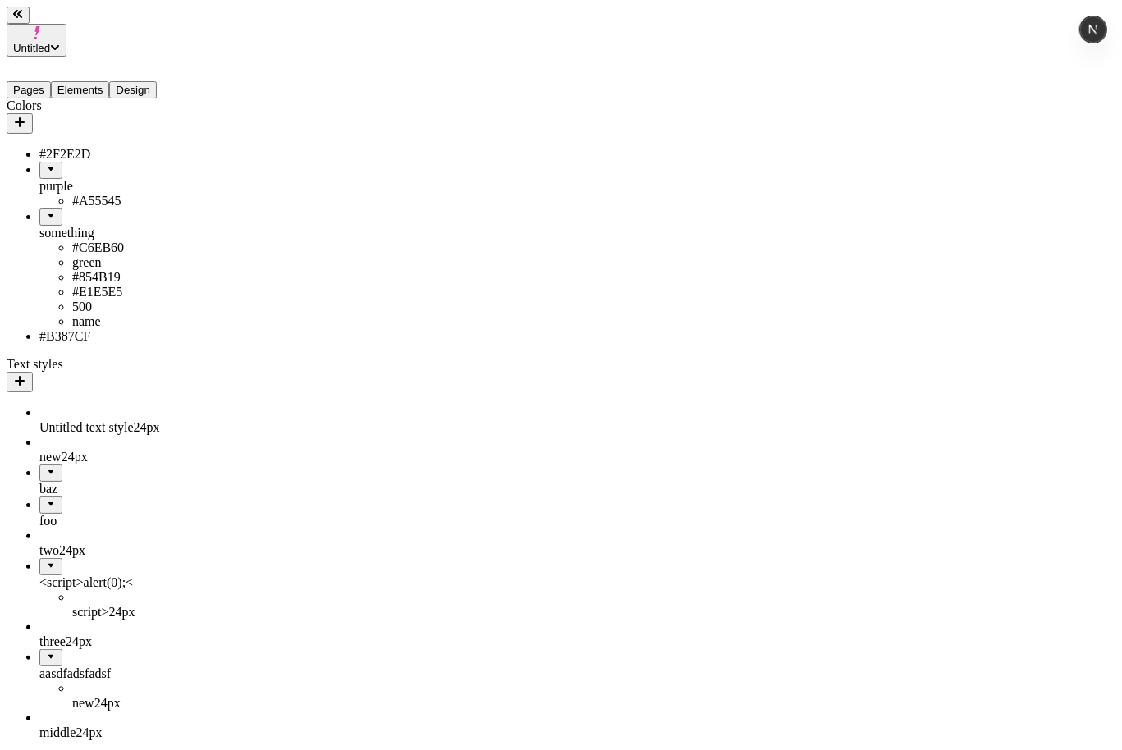
click at [33, 113] on button "button" at bounding box center [20, 123] width 26 height 21
type input "light / blue"
click at [238, 209] on button "Save" at bounding box center [257, 217] width 38 height 17
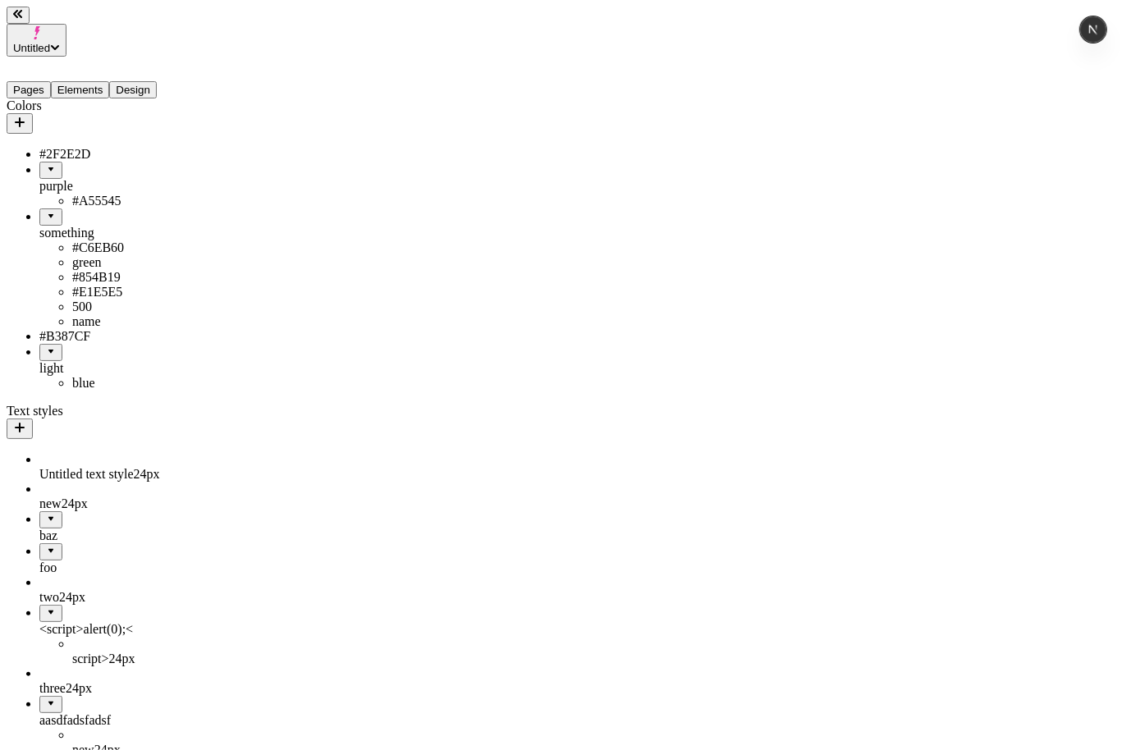
click at [26, 116] on icon "button" at bounding box center [19, 122] width 13 height 13
type input "light / purp"
click at [238, 209] on button "Save" at bounding box center [257, 217] width 38 height 17
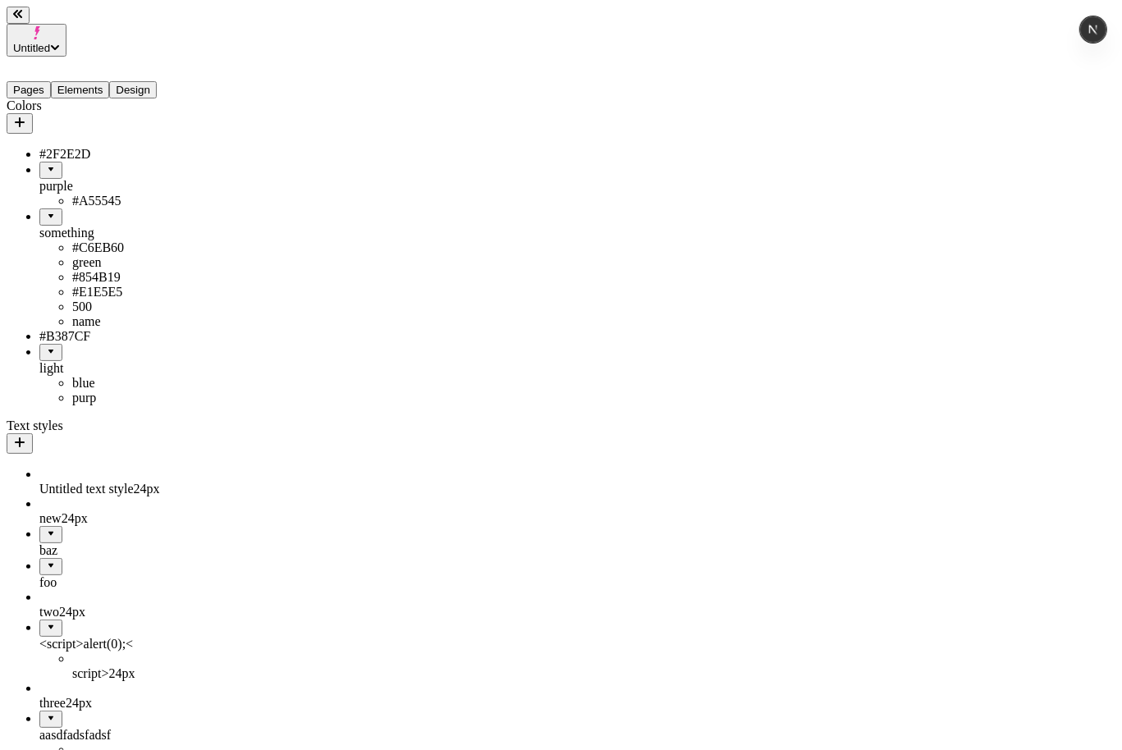
drag, startPoint x: 86, startPoint y: 384, endPoint x: 94, endPoint y: 217, distance: 167.6
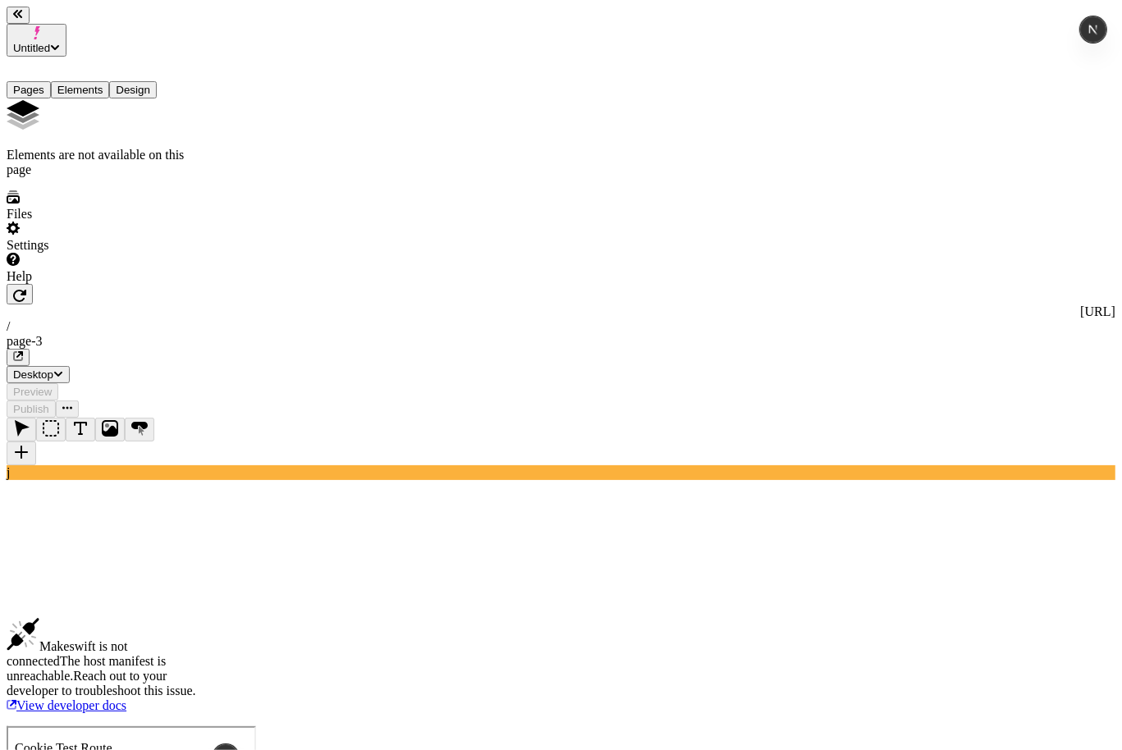
drag, startPoint x: 106, startPoint y: 62, endPoint x: 146, endPoint y: 59, distance: 40.3
click at [106, 81] on button "Elements" at bounding box center [80, 89] width 59 height 17
click at [153, 81] on button "Design" at bounding box center [133, 89] width 48 height 17
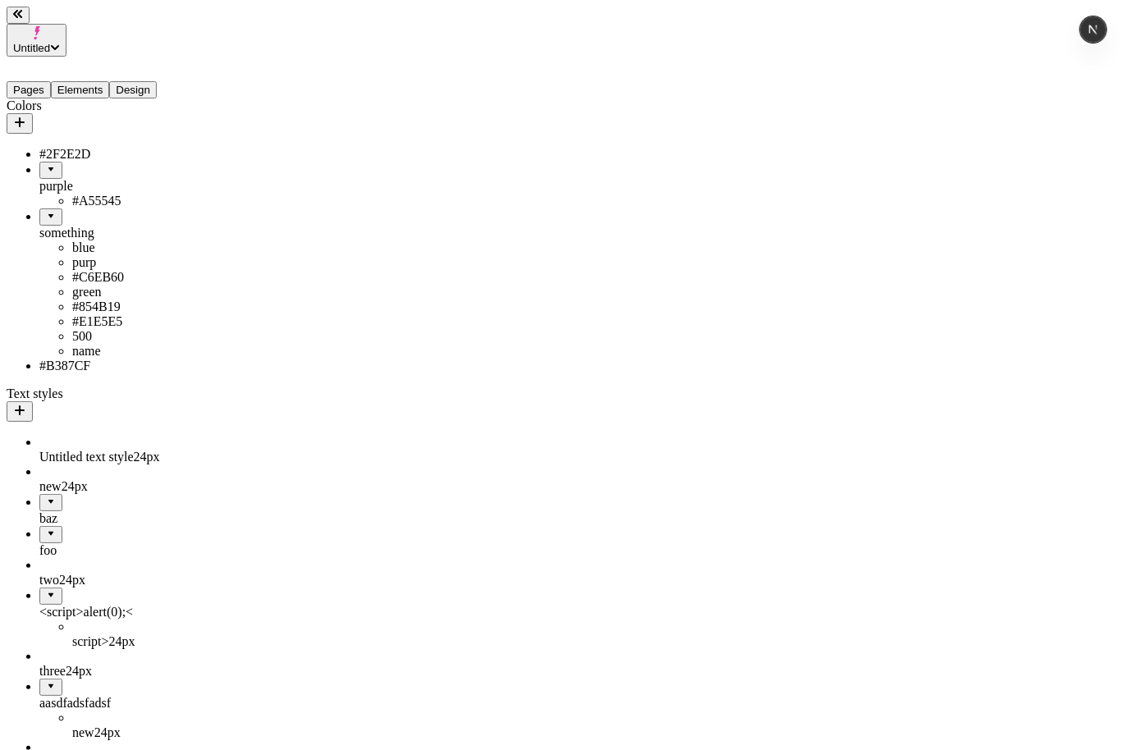
drag, startPoint x: 60, startPoint y: 145, endPoint x: 124, endPoint y: 206, distance: 88.2
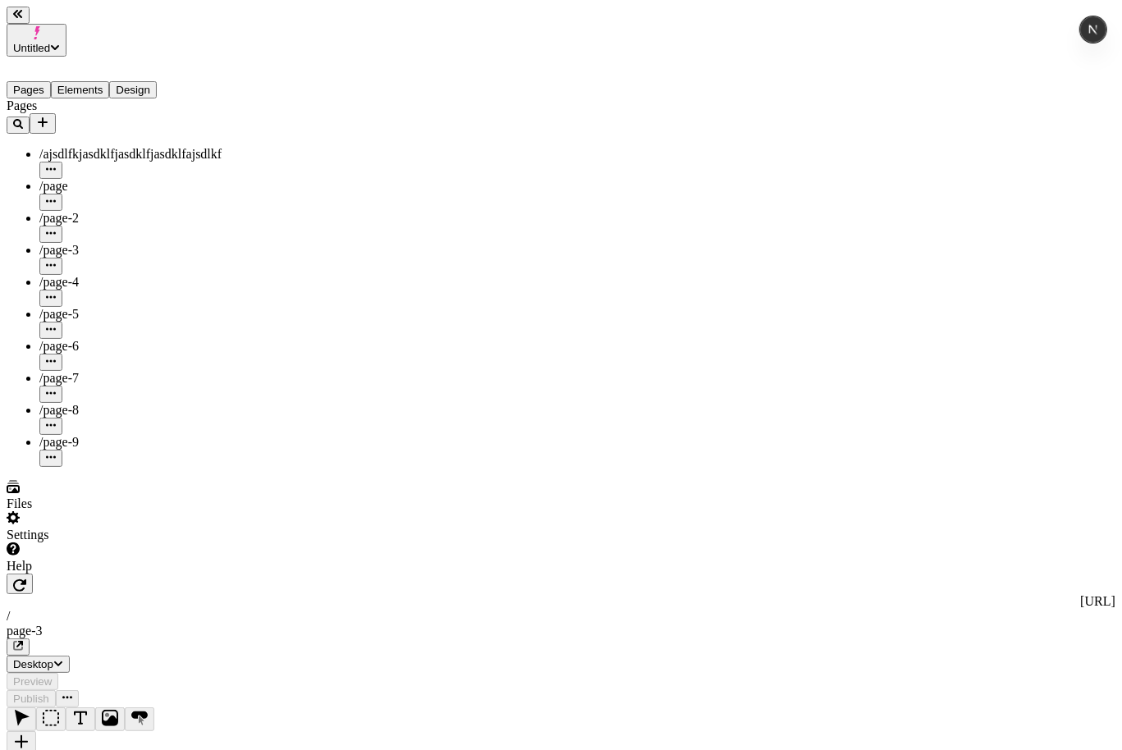
click at [144, 57] on div "Pages Elements Design" at bounding box center [105, 78] width 197 height 42
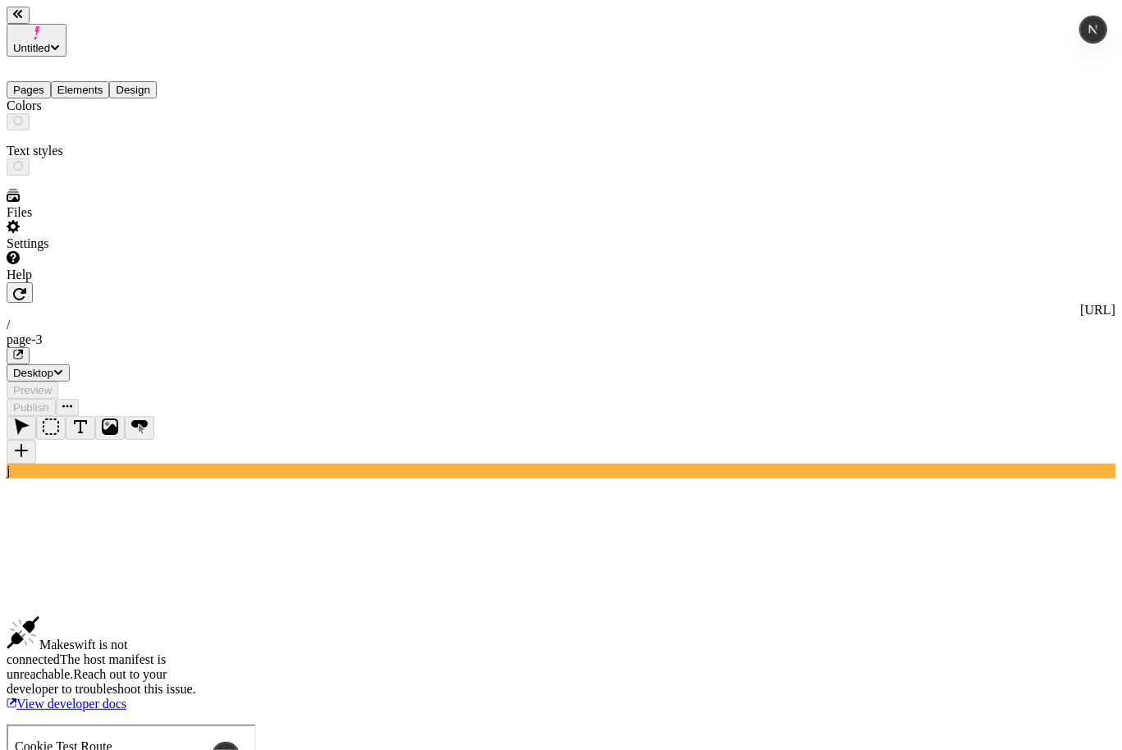
click at [146, 81] on button "Design" at bounding box center [133, 89] width 48 height 17
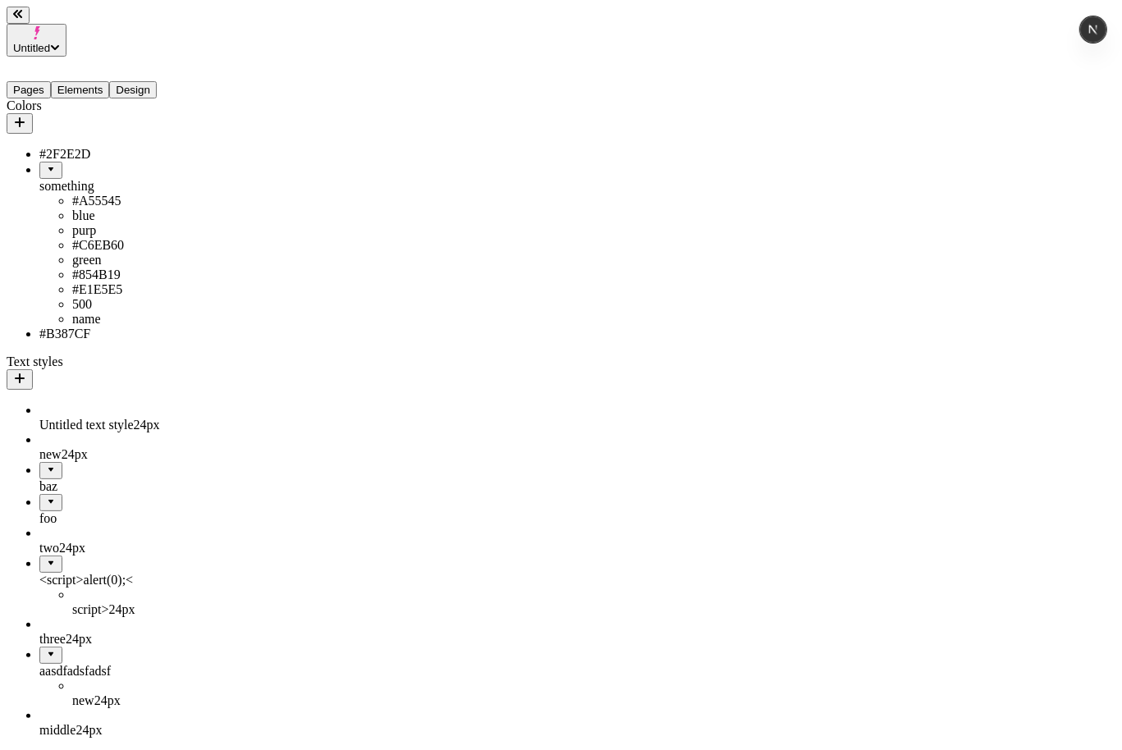
click at [26, 116] on icon "button" at bounding box center [19, 122] width 13 height 13
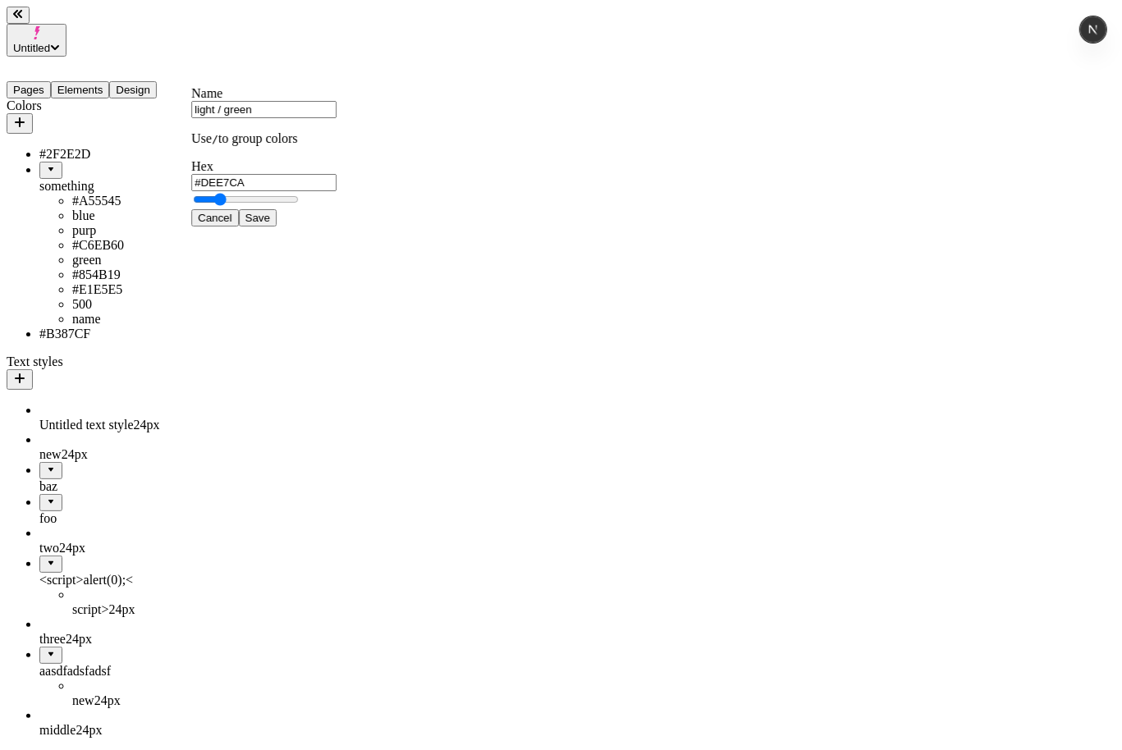
type input "light / green"
click at [239, 209] on button "Save" at bounding box center [258, 217] width 38 height 17
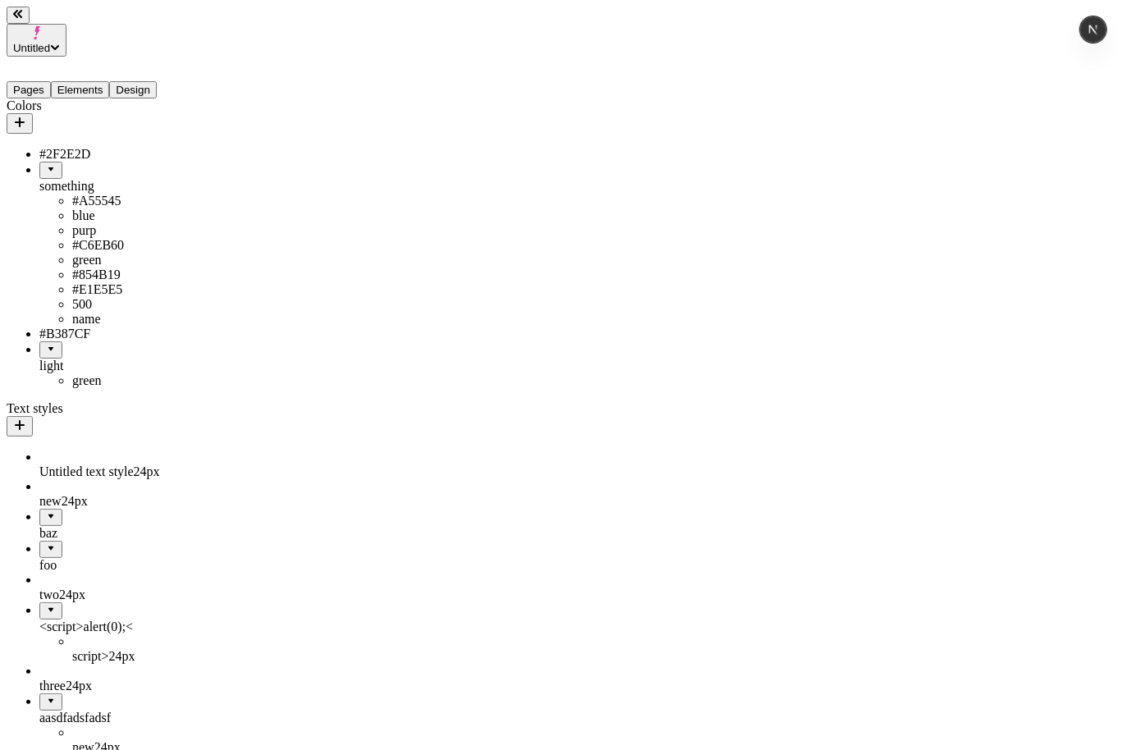
drag, startPoint x: 47, startPoint y: 422, endPoint x: 71, endPoint y: 148, distance: 275.2
click at [71, 148] on body "Untitled Pages Elements Design Colors #2F2E2D something #A55545 blue purp #C6EB…" at bounding box center [561, 742] width 1109 height 1471
drag, startPoint x: 40, startPoint y: 427, endPoint x: 102, endPoint y: 163, distance: 271.3
click at [102, 163] on body "Untitled Pages Elements Design Colors #2F2E2D something #A55545 blue purp #C6EB…" at bounding box center [561, 742] width 1109 height 1471
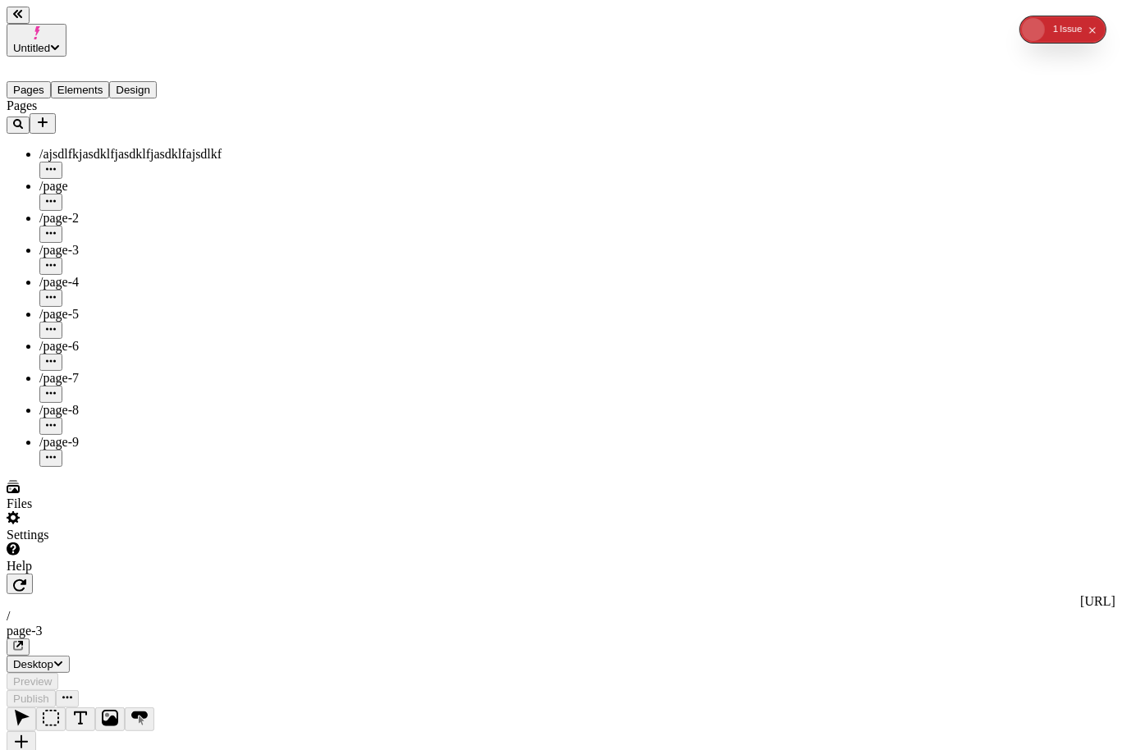
click at [149, 81] on button "Design" at bounding box center [133, 89] width 48 height 17
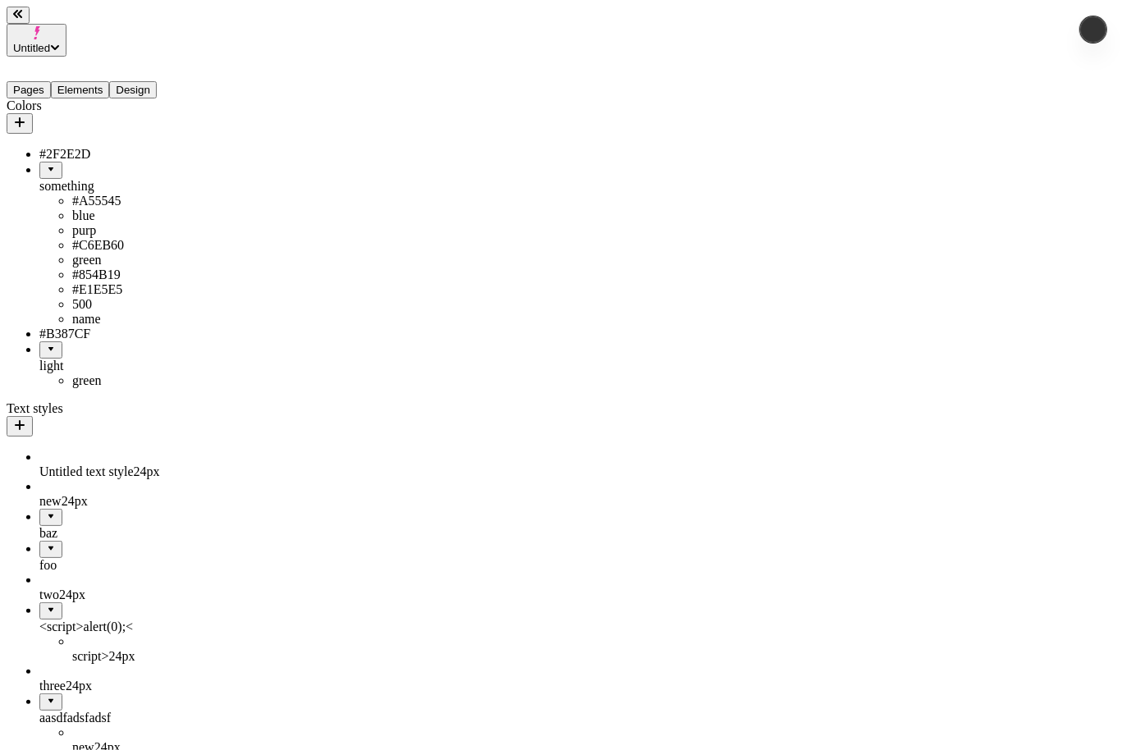
drag, startPoint x: 103, startPoint y: 339, endPoint x: 117, endPoint y: 165, distance: 174.4
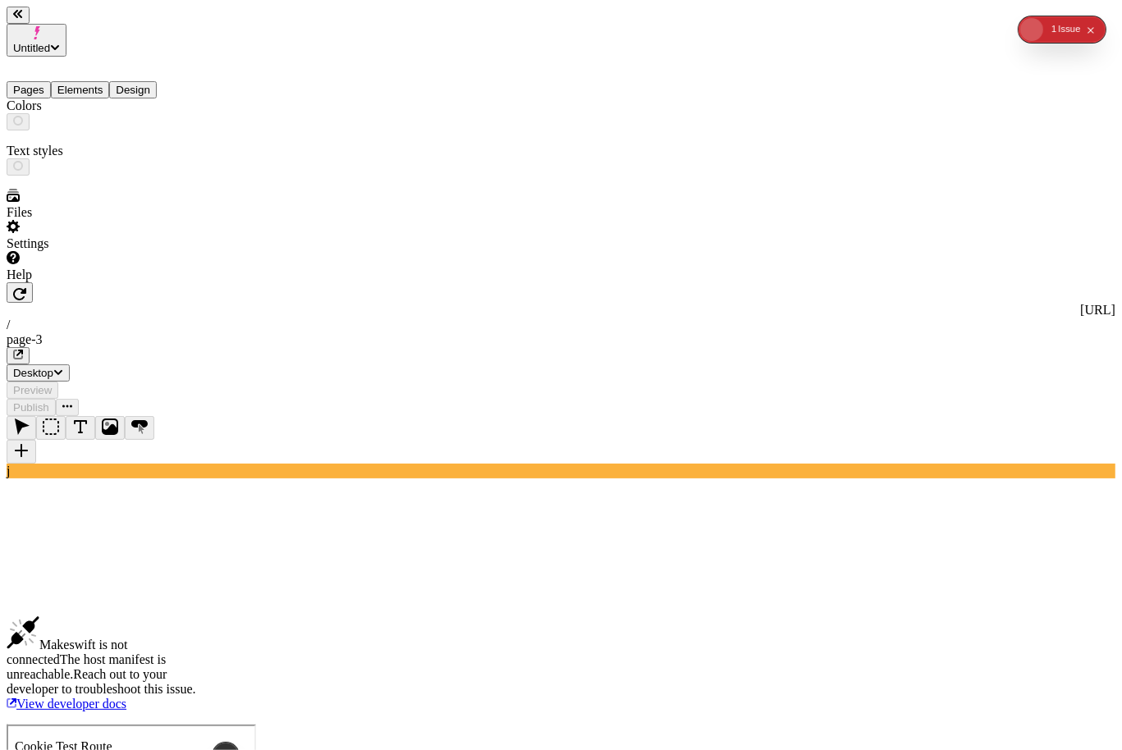
click at [149, 81] on button "Design" at bounding box center [133, 89] width 48 height 17
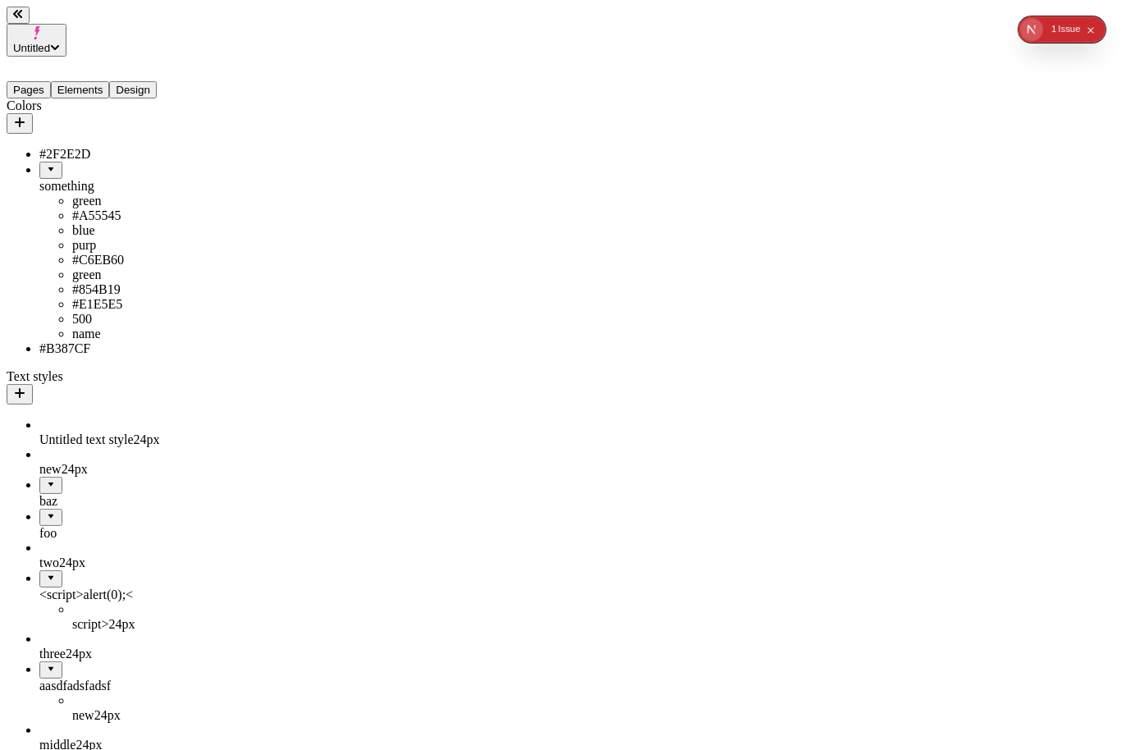
click at [26, 116] on icon "button" at bounding box center [19, 122] width 13 height 13
type input "lime /green"
click at [239, 209] on button "Save" at bounding box center [258, 217] width 38 height 17
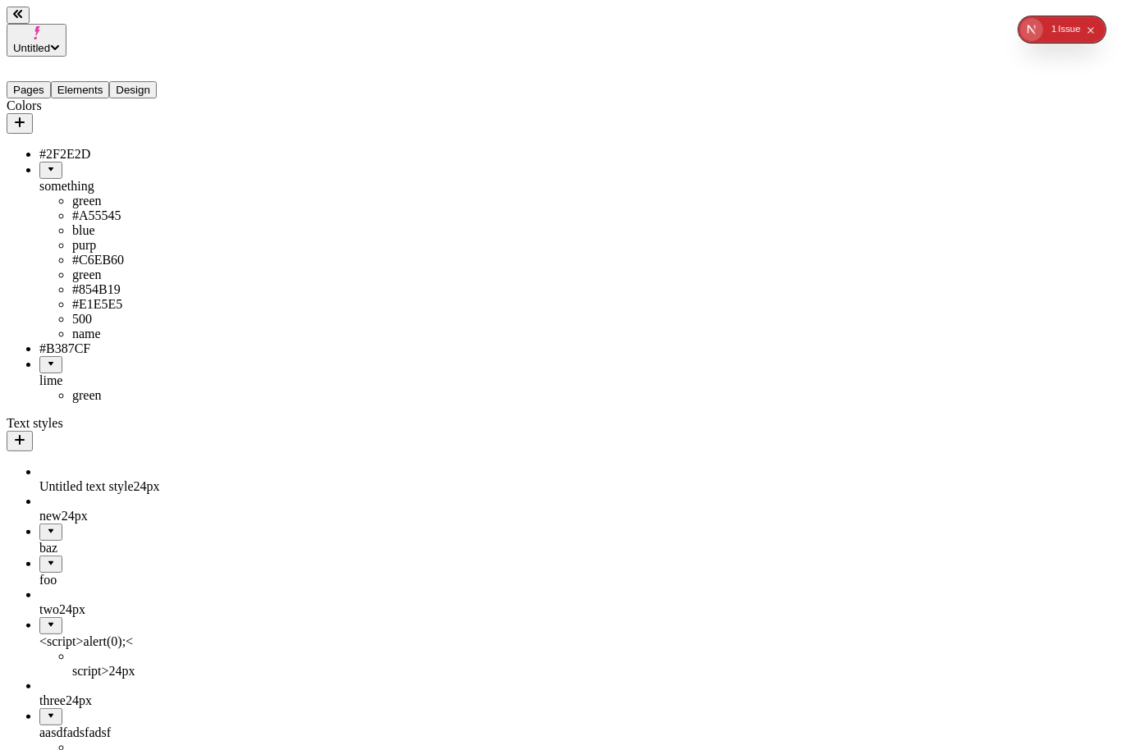
drag, startPoint x: 68, startPoint y: 446, endPoint x: 158, endPoint y: 167, distance: 294.0
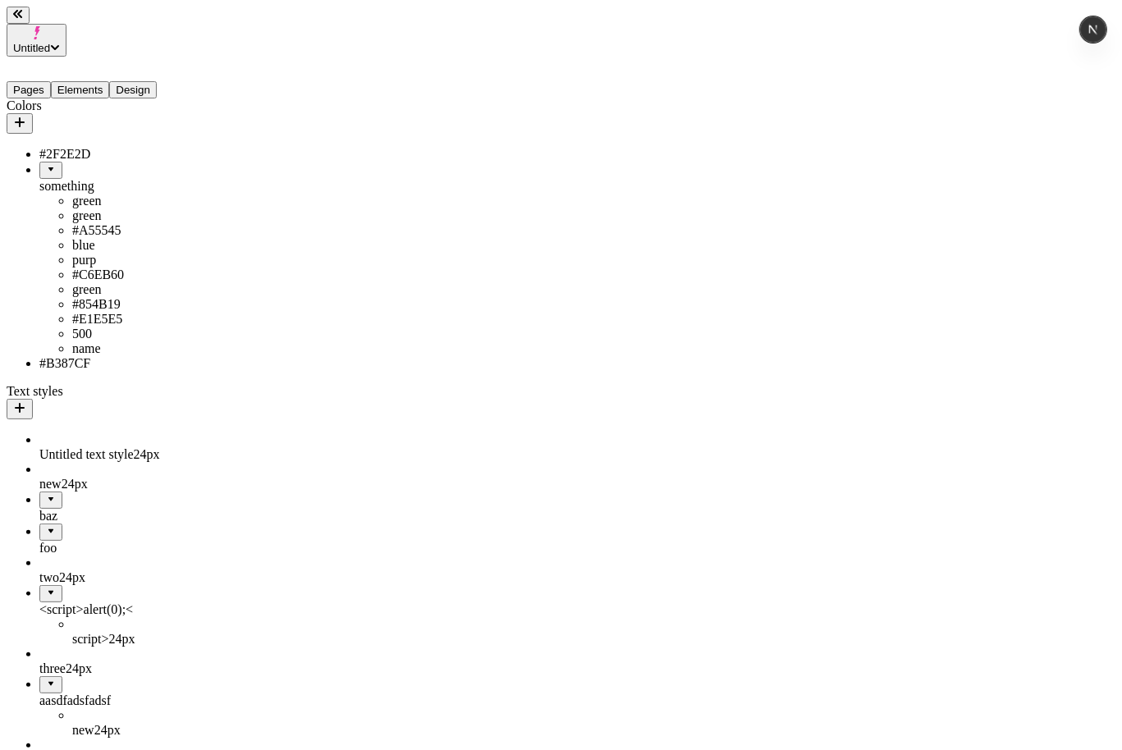
click at [110, 81] on button "Elements" at bounding box center [80, 89] width 59 height 17
click at [157, 81] on button "Design" at bounding box center [133, 89] width 48 height 17
click at [100, 81] on button "Elements" at bounding box center [80, 89] width 59 height 17
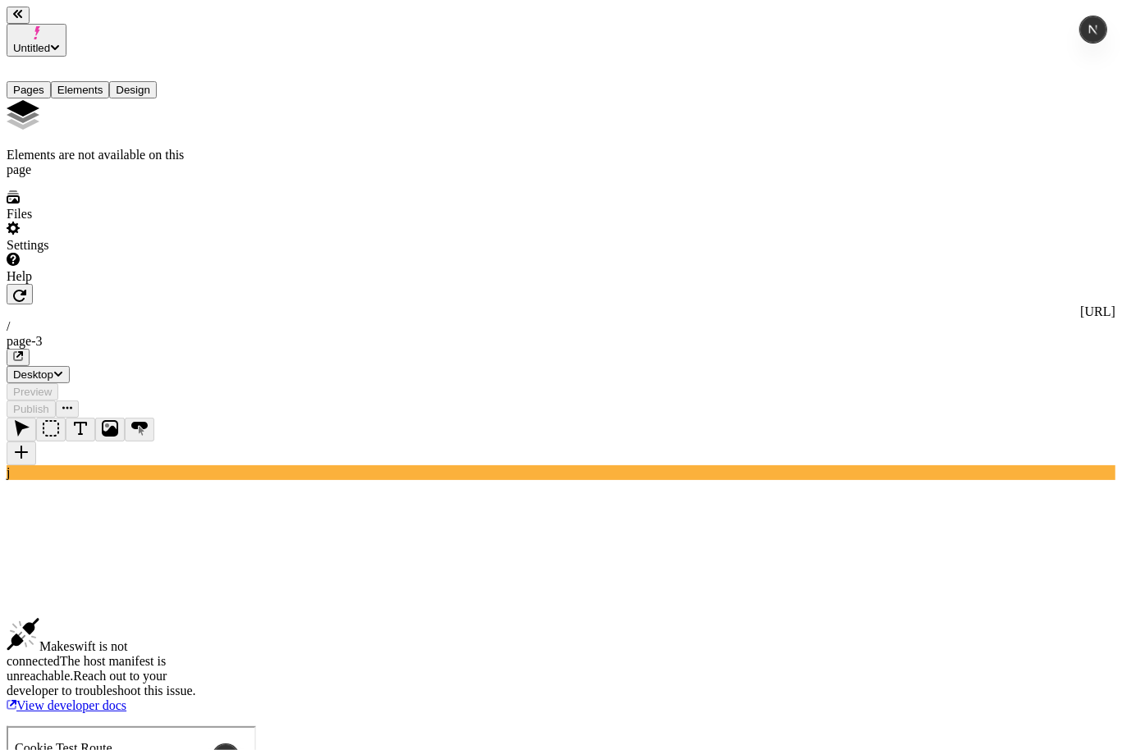
click at [39, 81] on button "Pages" at bounding box center [29, 89] width 44 height 17
click at [110, 81] on button "Elements" at bounding box center [80, 89] width 59 height 17
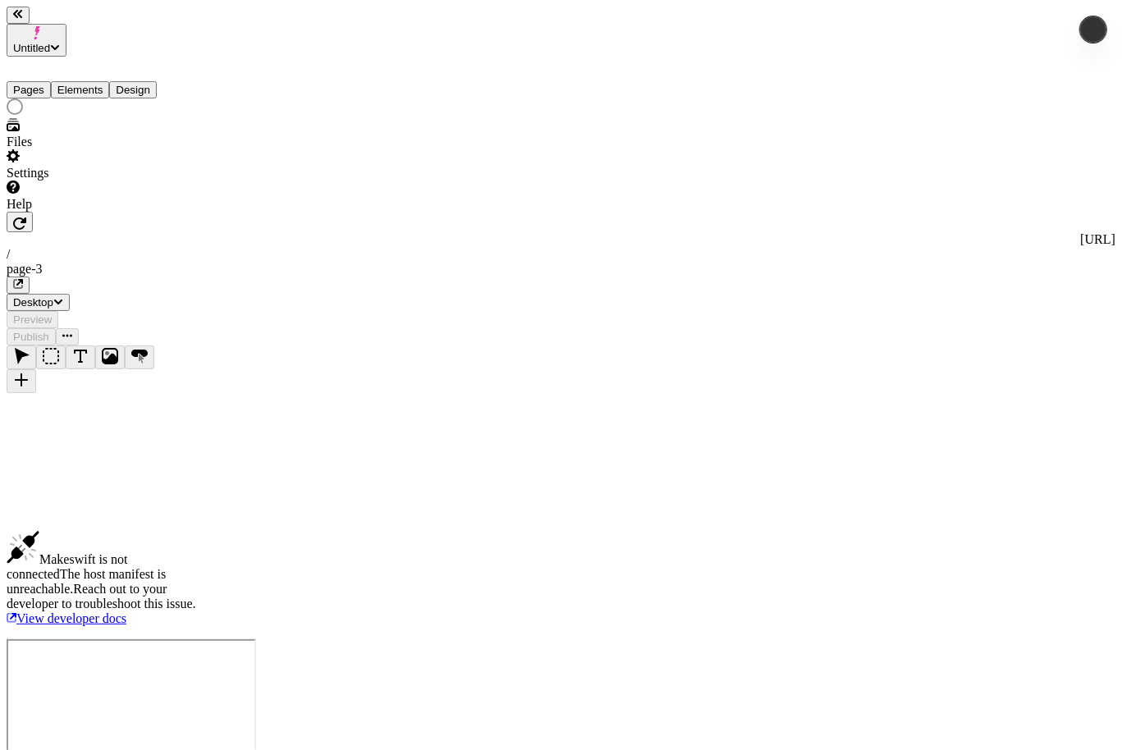
click at [140, 81] on button "Design" at bounding box center [133, 89] width 48 height 17
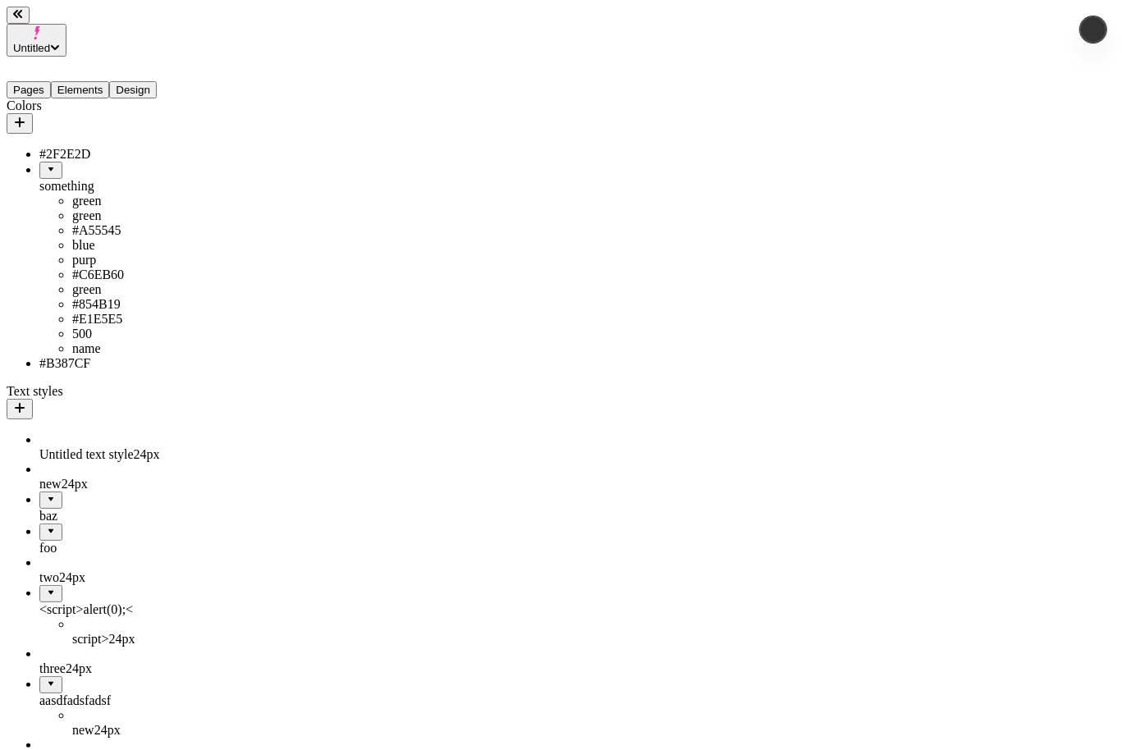
click at [188, 105] on div "Colors" at bounding box center [105, 115] width 197 height 35
click at [26, 116] on icon "button" at bounding box center [19, 122] width 13 height 13
type input "light / purple"
click at [239, 209] on button "Save" at bounding box center [258, 217] width 38 height 17
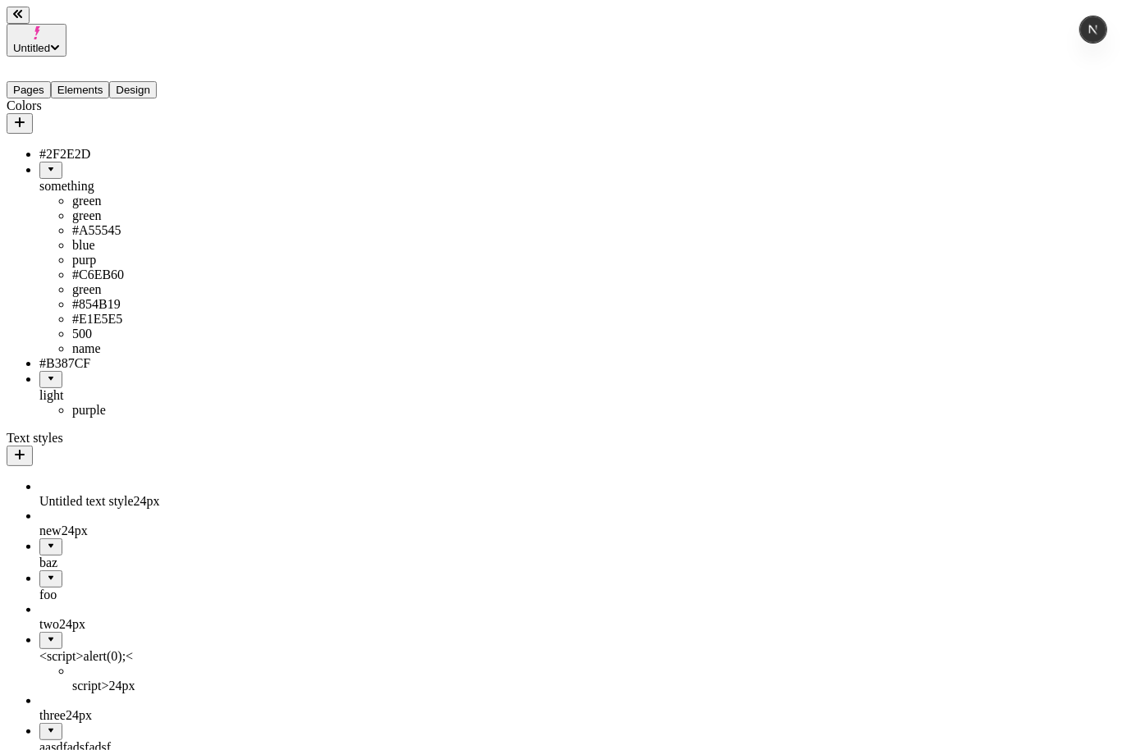
drag, startPoint x: 53, startPoint y: 469, endPoint x: 150, endPoint y: 435, distance: 102.8
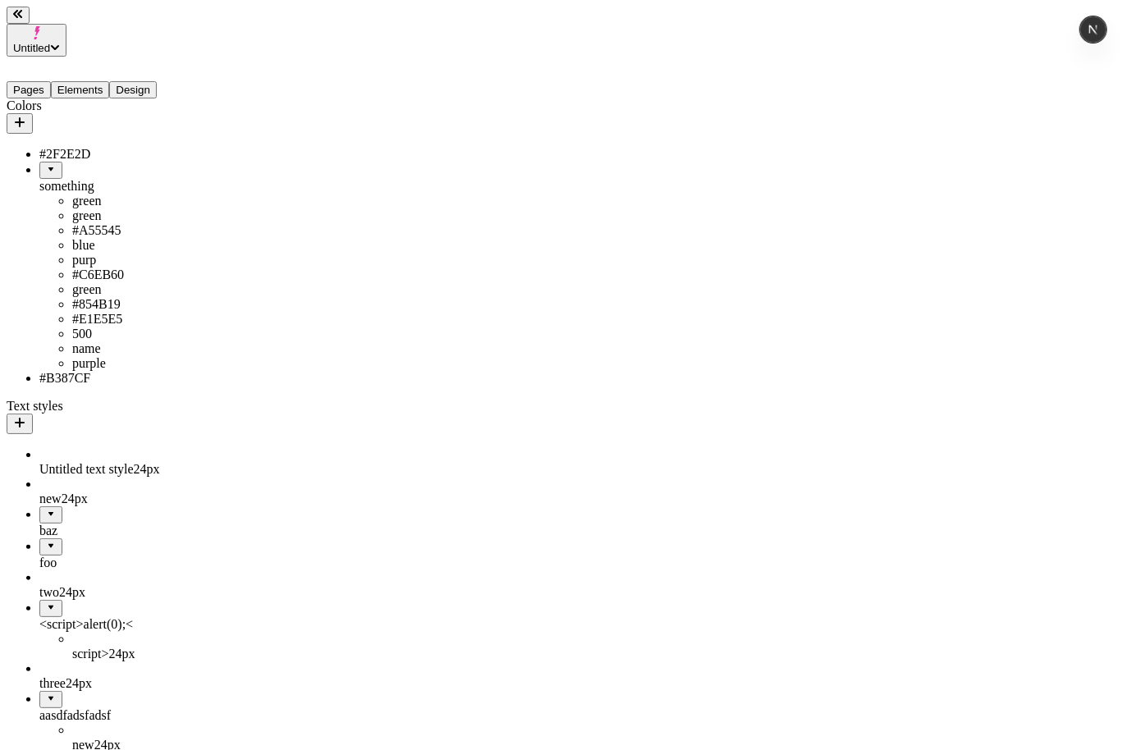
click at [26, 116] on icon "button" at bounding box center [19, 122] width 13 height 13
type input "asdf / asdf"
click at [239, 209] on button "Save" at bounding box center [258, 217] width 38 height 17
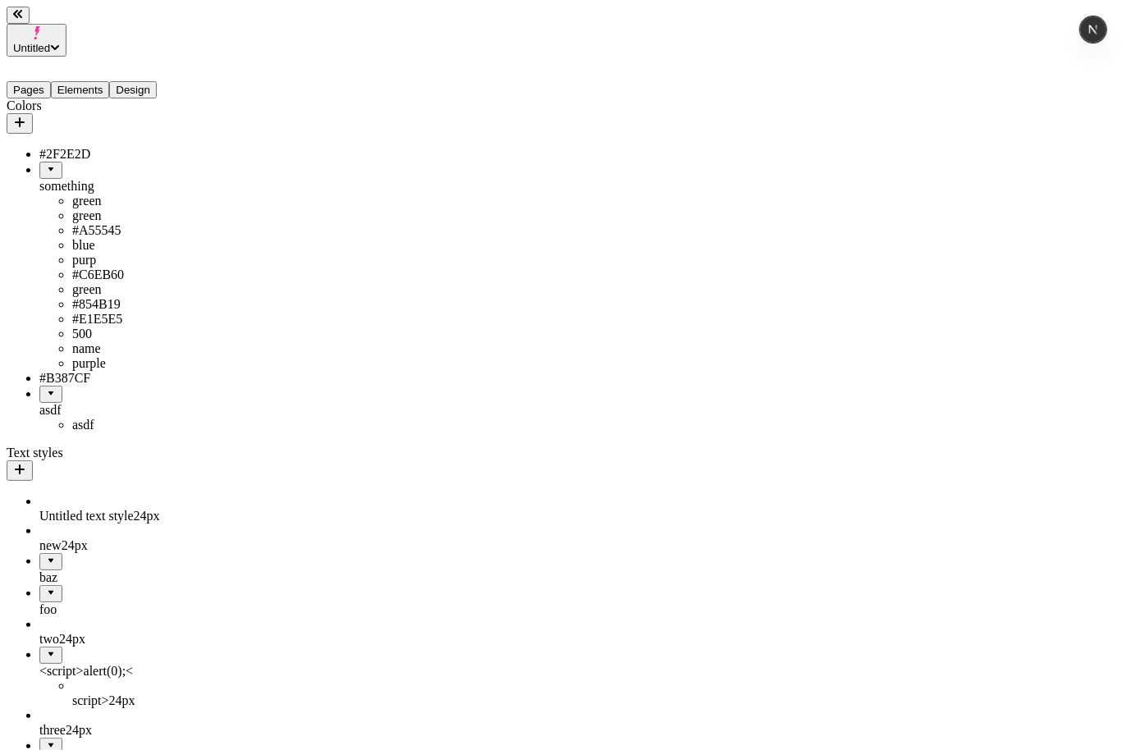
drag, startPoint x: 54, startPoint y: 496, endPoint x: 109, endPoint y: 354, distance: 152.2
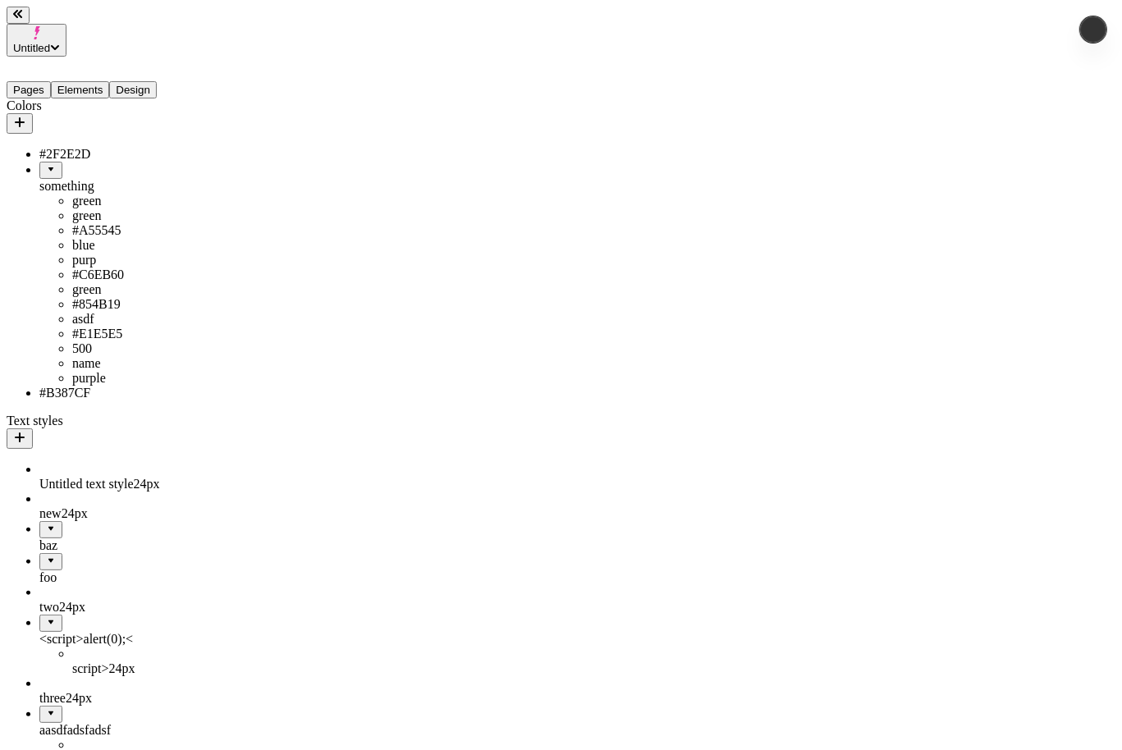
click at [33, 113] on button "button" at bounding box center [20, 123] width 26 height 21
type input "asd"
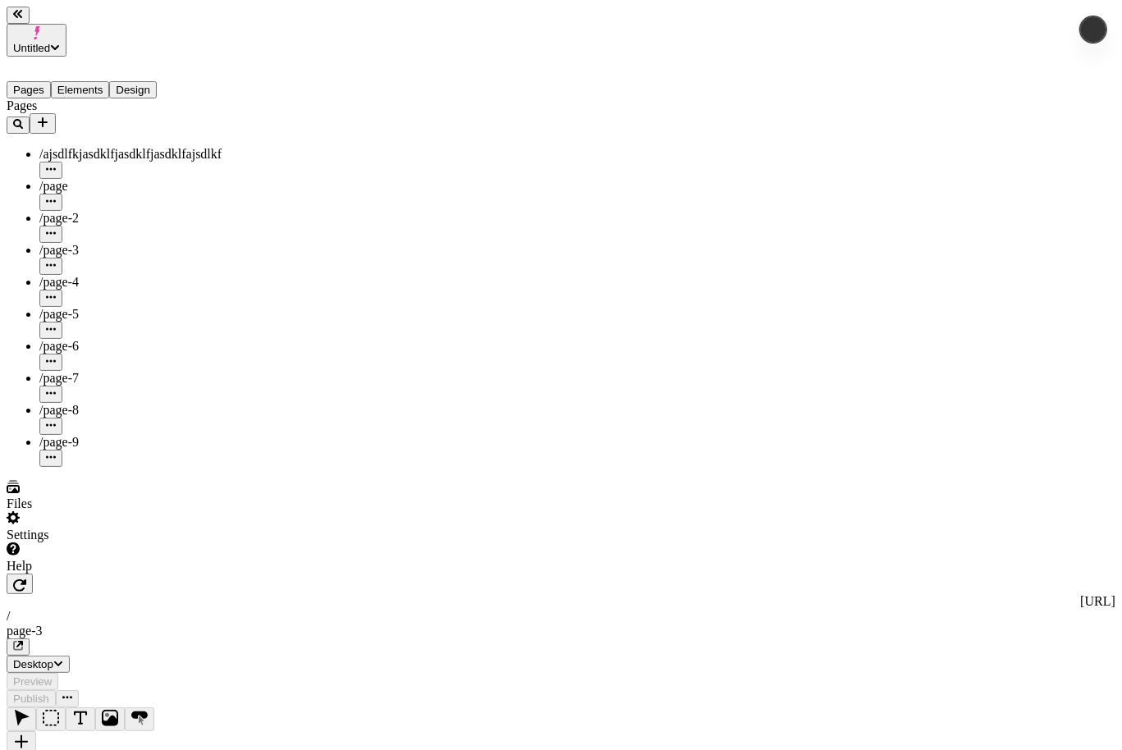
click at [157, 81] on button "Design" at bounding box center [133, 89] width 48 height 17
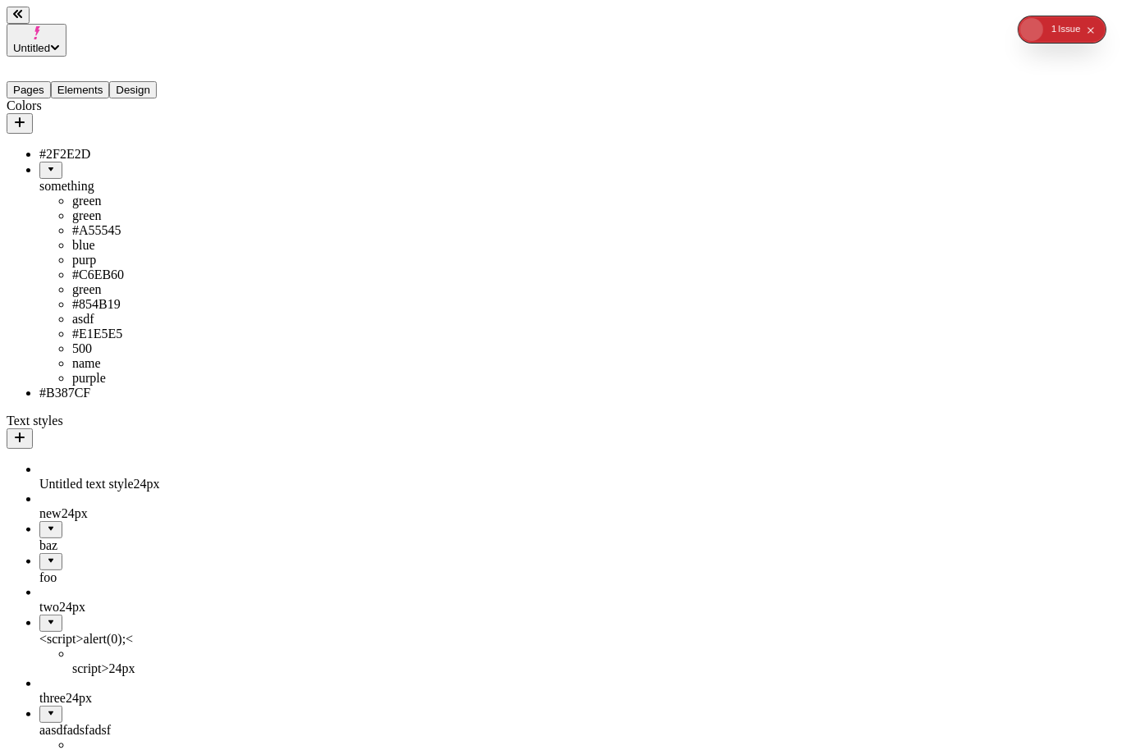
click at [26, 116] on icon "button" at bounding box center [19, 122] width 13 height 13
type input "asdf / asdf"
click at [238, 209] on button "Save" at bounding box center [257, 217] width 38 height 17
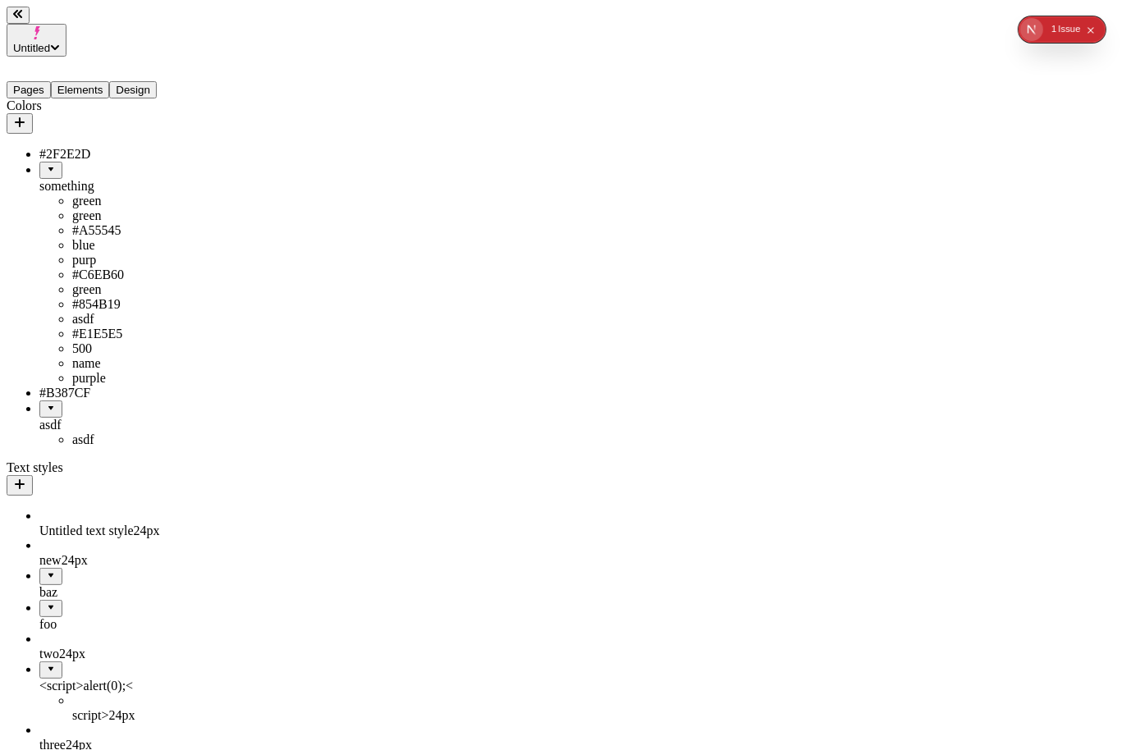
drag, startPoint x: 54, startPoint y: 518, endPoint x: 72, endPoint y: 178, distance: 340.2
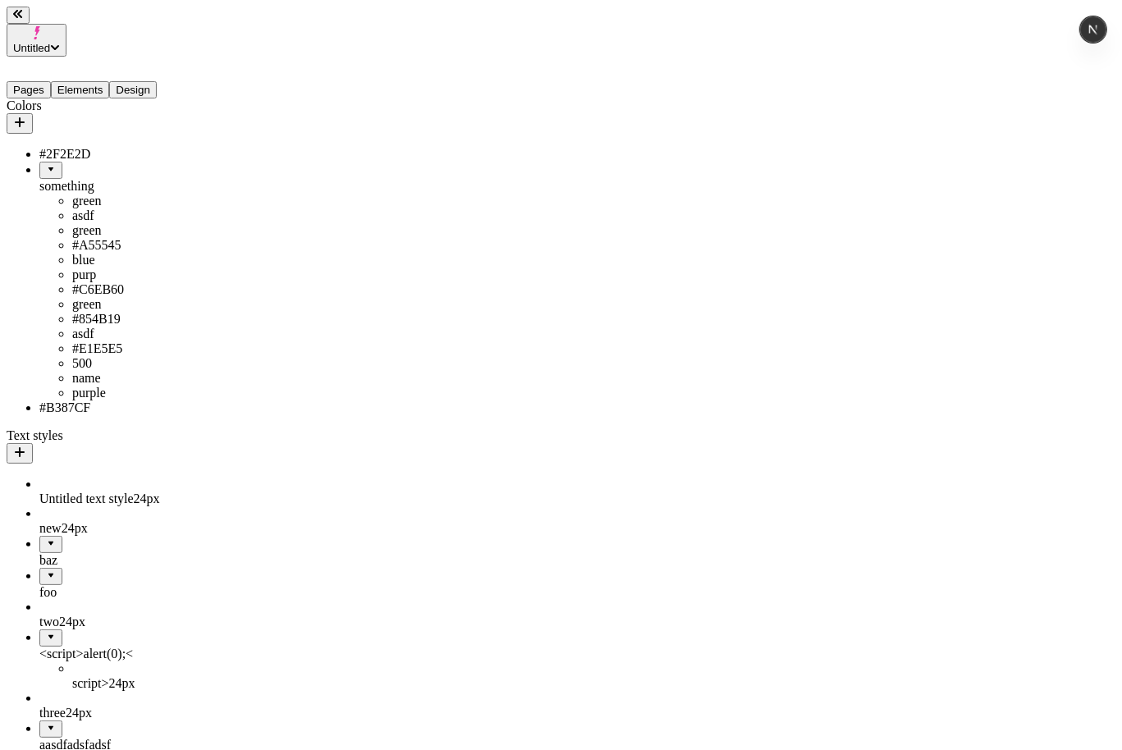
click at [187, 98] on div "Colors" at bounding box center [105, 115] width 196 height 35
click at [26, 116] on icon "button" at bounding box center [19, 122] width 13 height 13
type input "asdf /asdf"
click at [238, 209] on button "Save" at bounding box center [257, 217] width 38 height 17
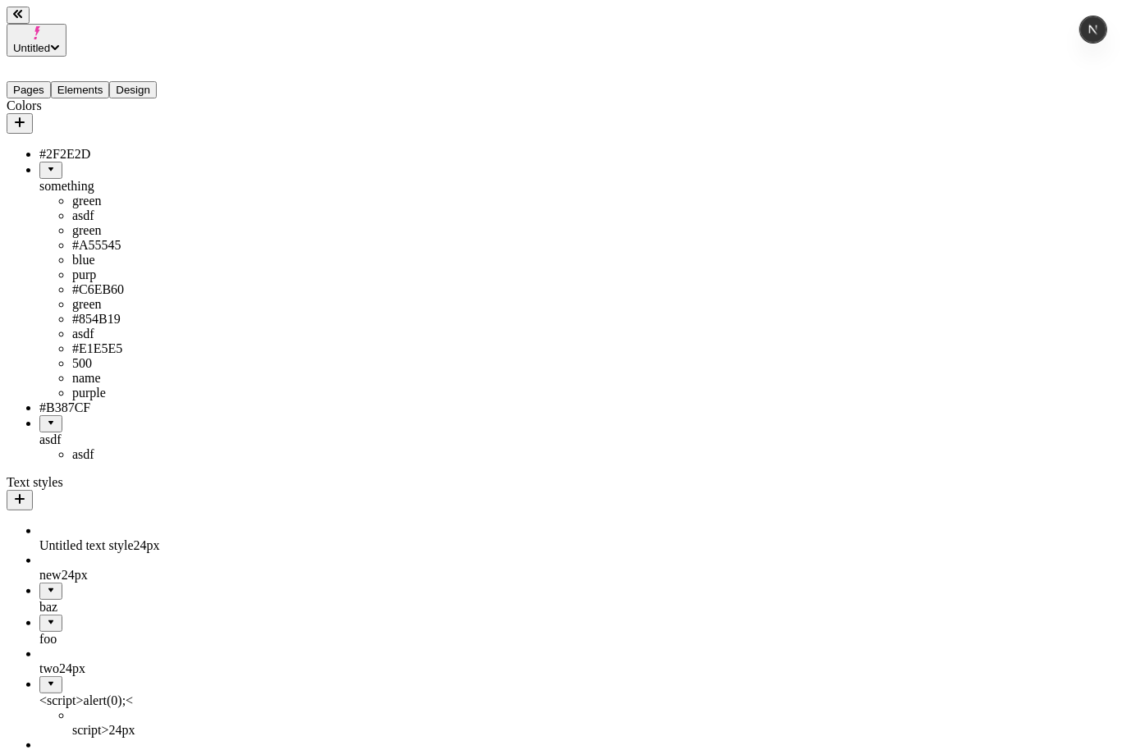
drag, startPoint x: 55, startPoint y: 545, endPoint x: 117, endPoint y: 487, distance: 84.7
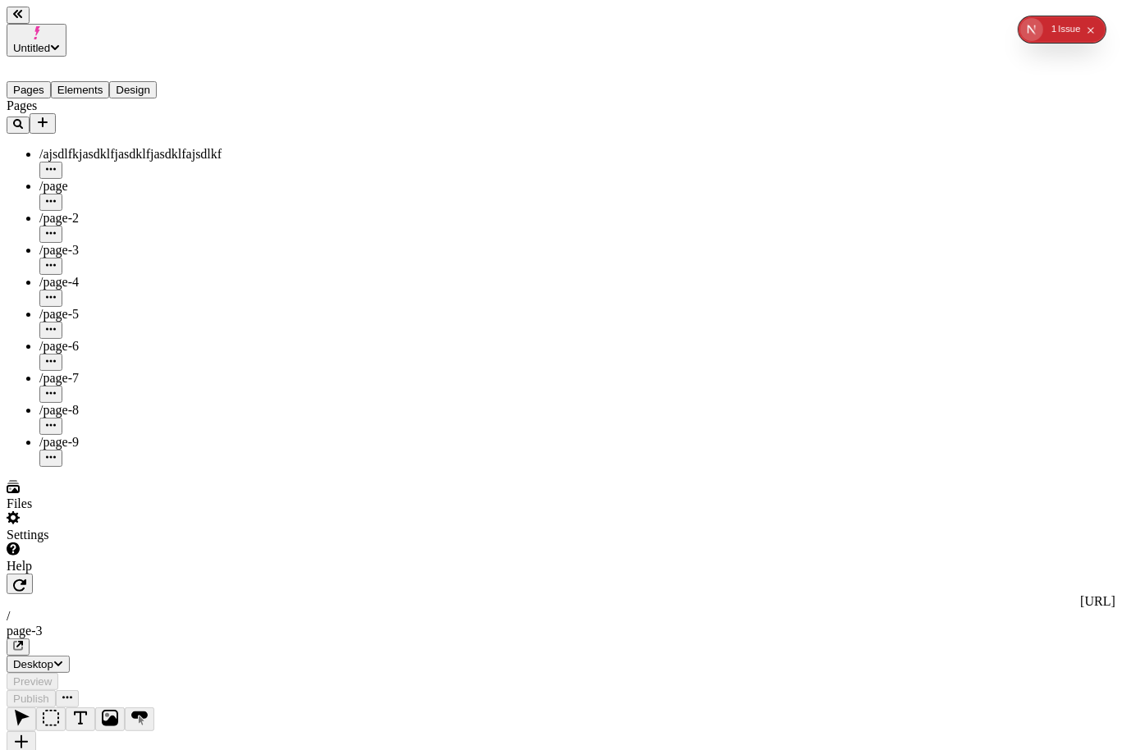
click at [157, 81] on button "Design" at bounding box center [133, 89] width 48 height 17
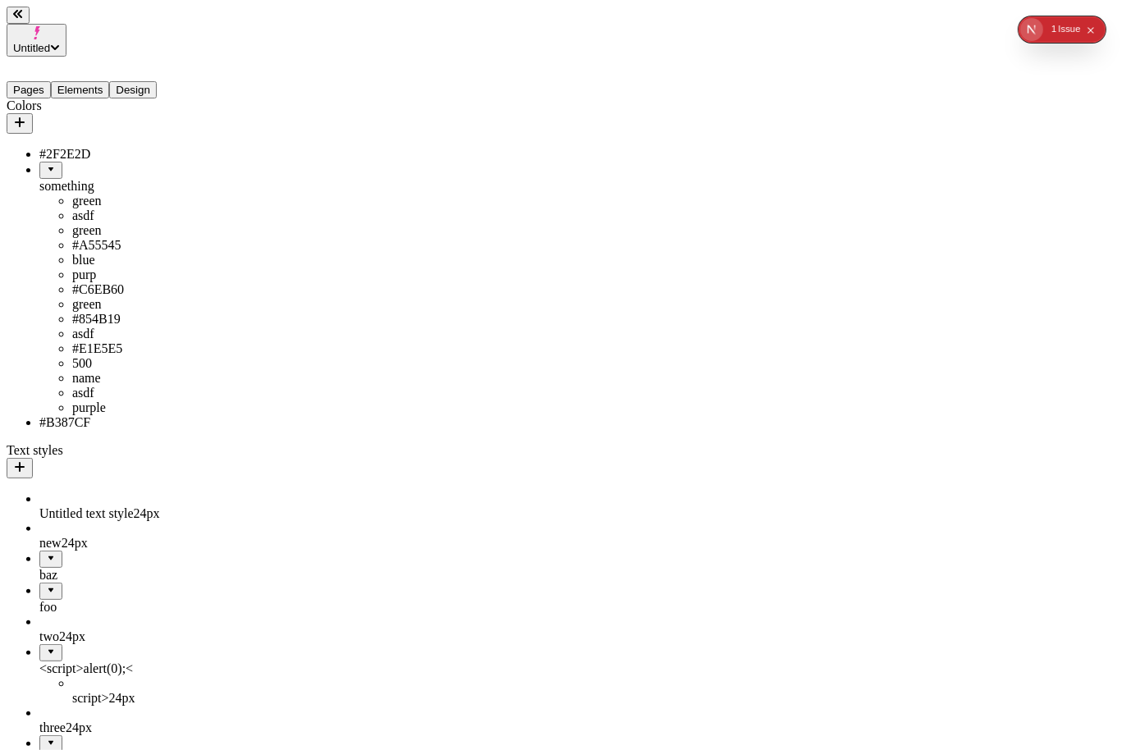
click at [26, 116] on icon "button" at bounding box center [19, 122] width 13 height 13
type input "asdf / asdf"
click at [239, 209] on button "Save" at bounding box center [258, 217] width 38 height 17
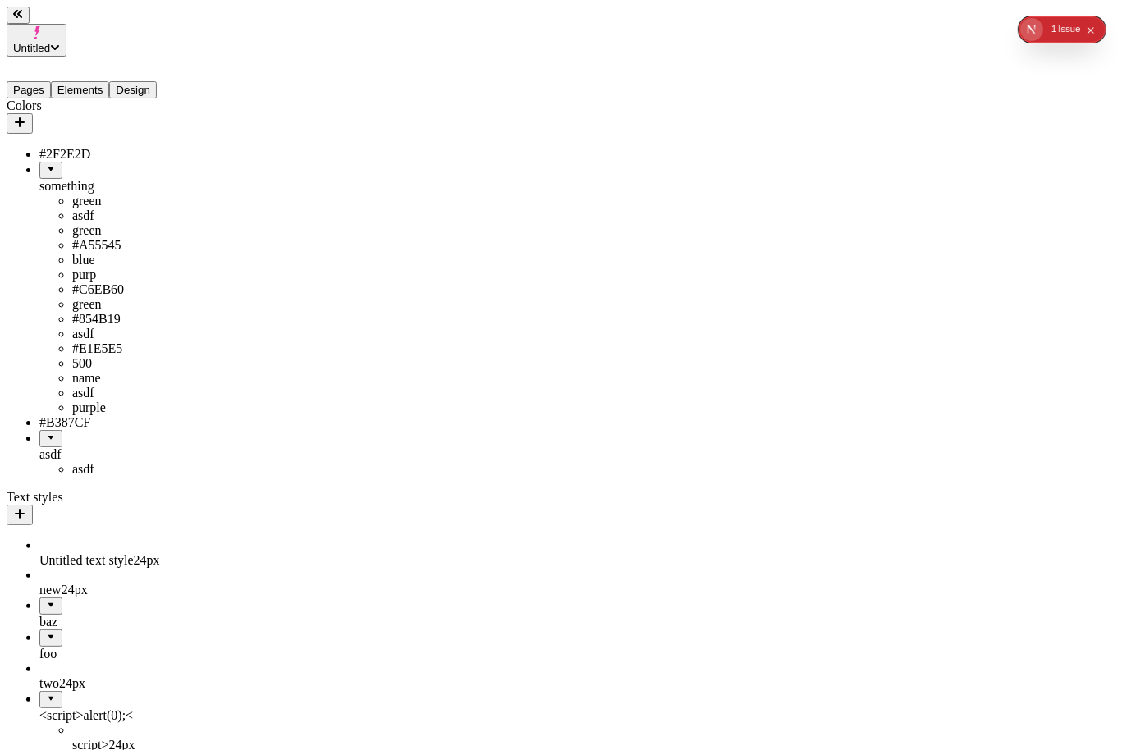
drag, startPoint x: 44, startPoint y: 571, endPoint x: 129, endPoint y: 455, distance: 143.3
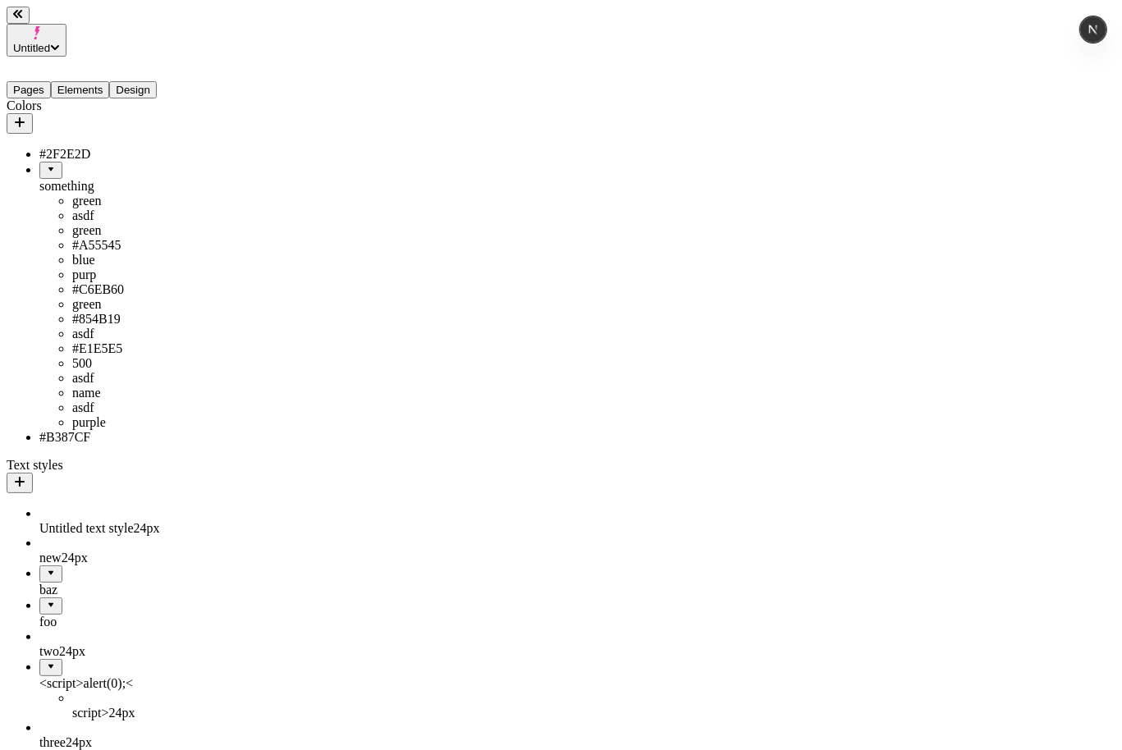
click at [33, 113] on button "button" at bounding box center [20, 123] width 26 height 21
type input "asdf /as df"
click at [239, 209] on button "Save" at bounding box center [258, 217] width 38 height 17
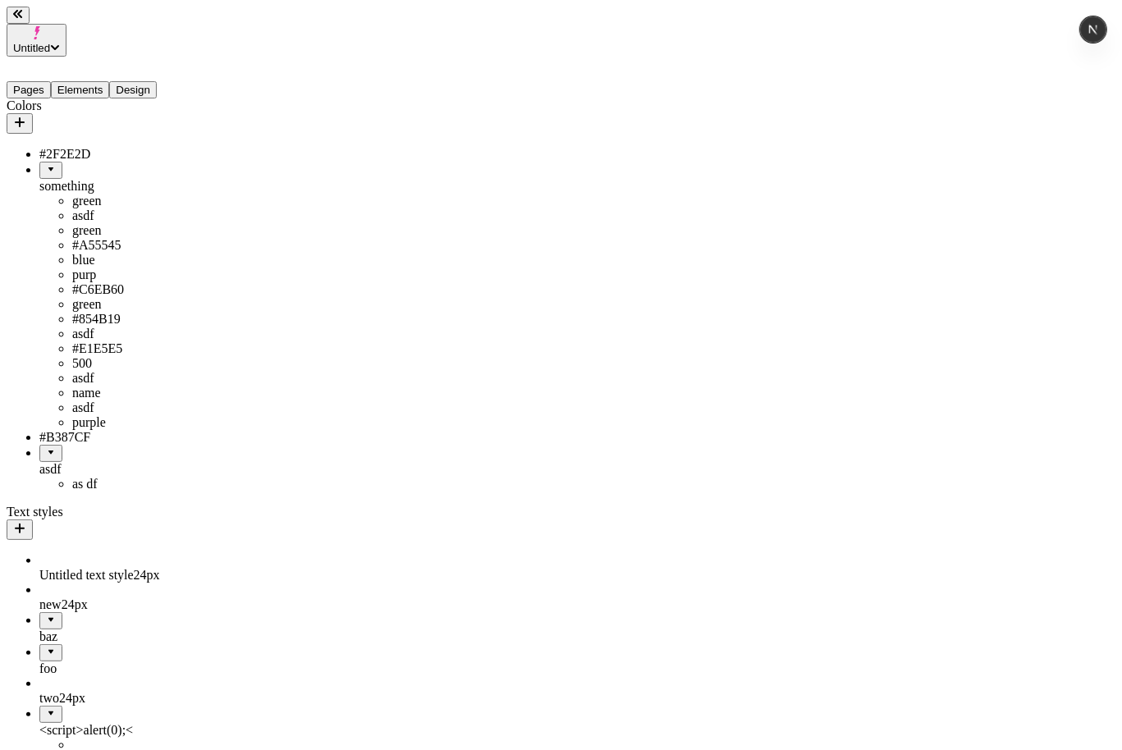
drag, startPoint x: 43, startPoint y: 614, endPoint x: 103, endPoint y: 551, distance: 86.5
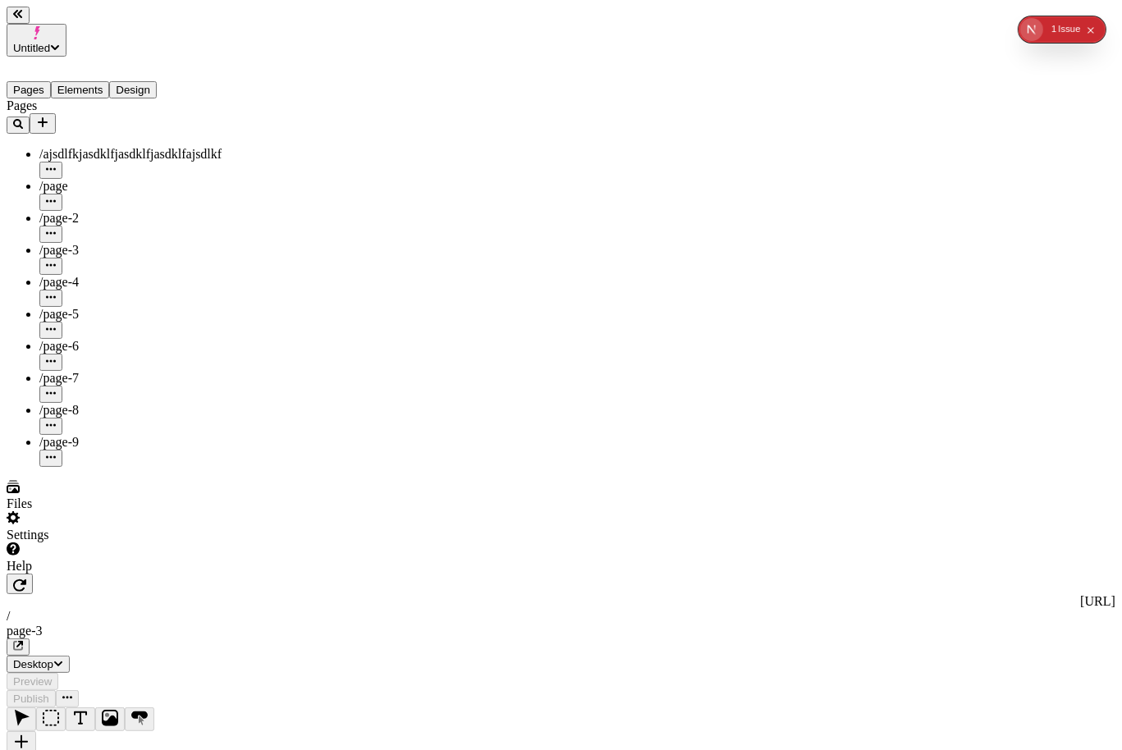
click at [157, 81] on button "Design" at bounding box center [133, 89] width 48 height 17
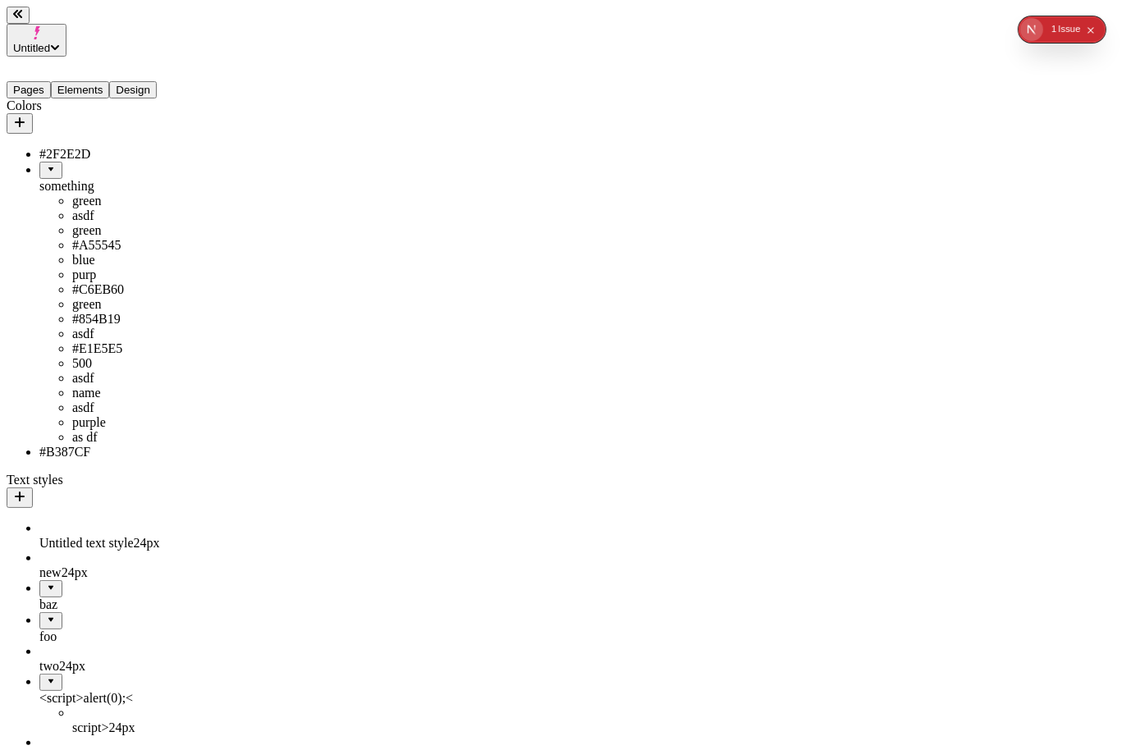
click at [26, 116] on icon "button" at bounding box center [19, 122] width 13 height 13
type input "asdf /asdf"
click at [238, 209] on button "Save" at bounding box center [257, 217] width 38 height 17
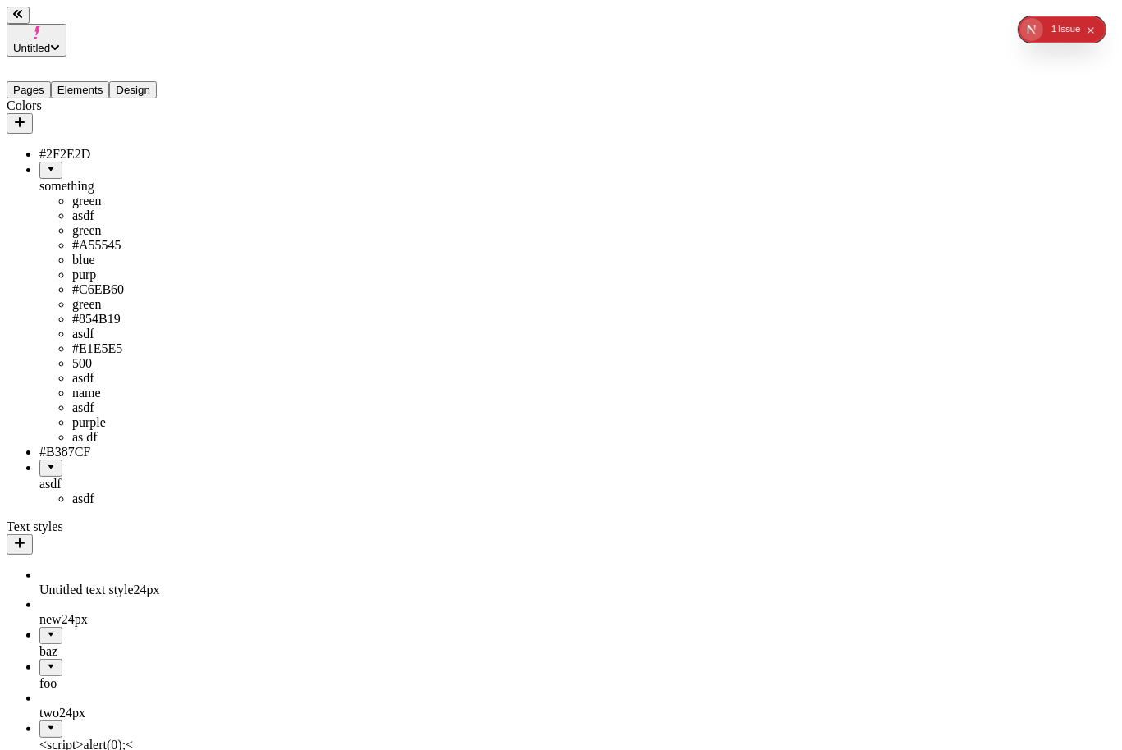
drag, startPoint x: 55, startPoint y: 614, endPoint x: 97, endPoint y: 561, distance: 67.1
drag, startPoint x: 66, startPoint y: 569, endPoint x: 32, endPoint y: 633, distance: 72.3
drag, startPoint x: 66, startPoint y: 590, endPoint x: 116, endPoint y: 578, distance: 51.4
drag, startPoint x: 93, startPoint y: 597, endPoint x: 21, endPoint y: 578, distance: 73.6
drag, startPoint x: 76, startPoint y: 585, endPoint x: 25, endPoint y: 633, distance: 70.2
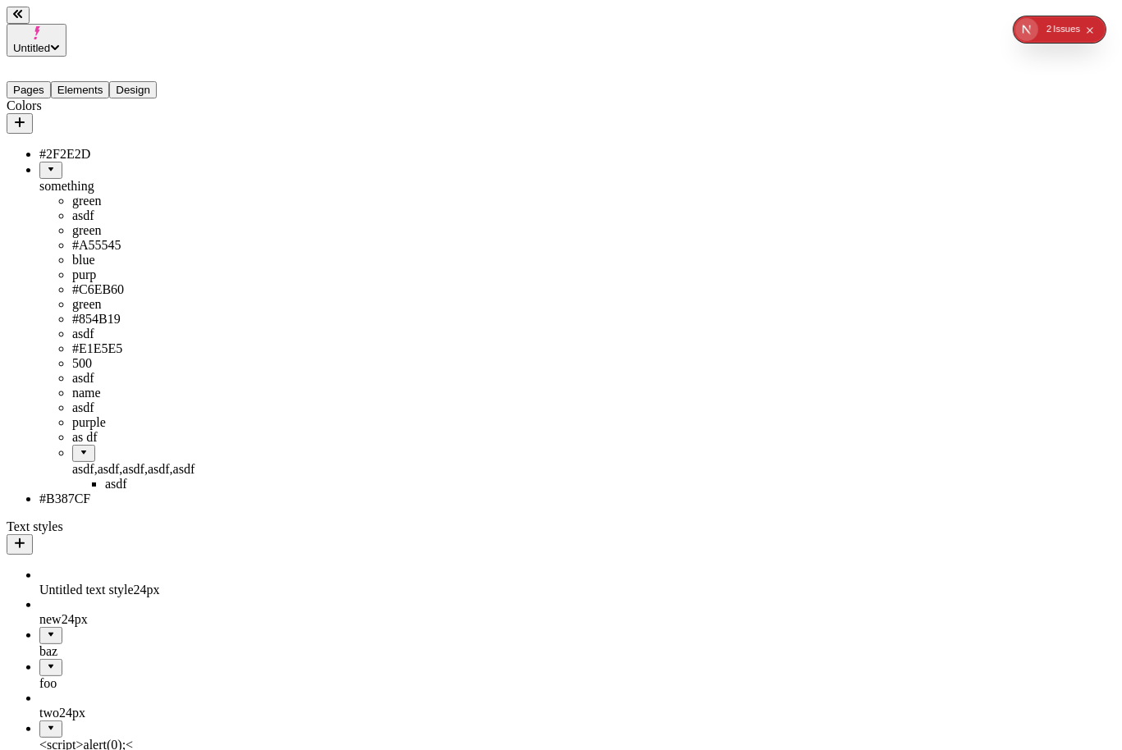
drag, startPoint x: 112, startPoint y: 587, endPoint x: 65, endPoint y: 632, distance: 65.0
drag, startPoint x: 89, startPoint y: 590, endPoint x: 106, endPoint y: 653, distance: 65.3
drag, startPoint x: 87, startPoint y: 614, endPoint x: 133, endPoint y: 580, distance: 56.9
click at [121, 477] on div "asdf,asdf,asdf,asdf,asdf,asdf,asdf" at bounding box center [137, 461] width 130 height 32
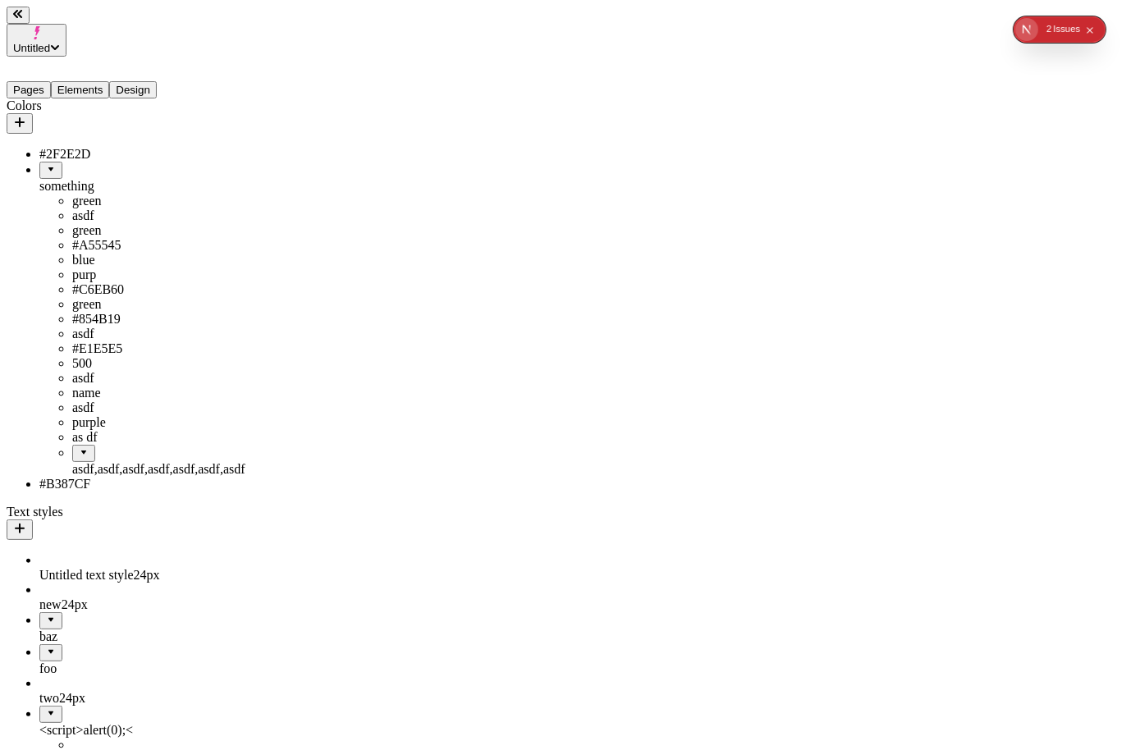
click at [115, 477] on div "asdf,asdf,asdf,asdf,asdf,asdf,asdf" at bounding box center [137, 469] width 130 height 15
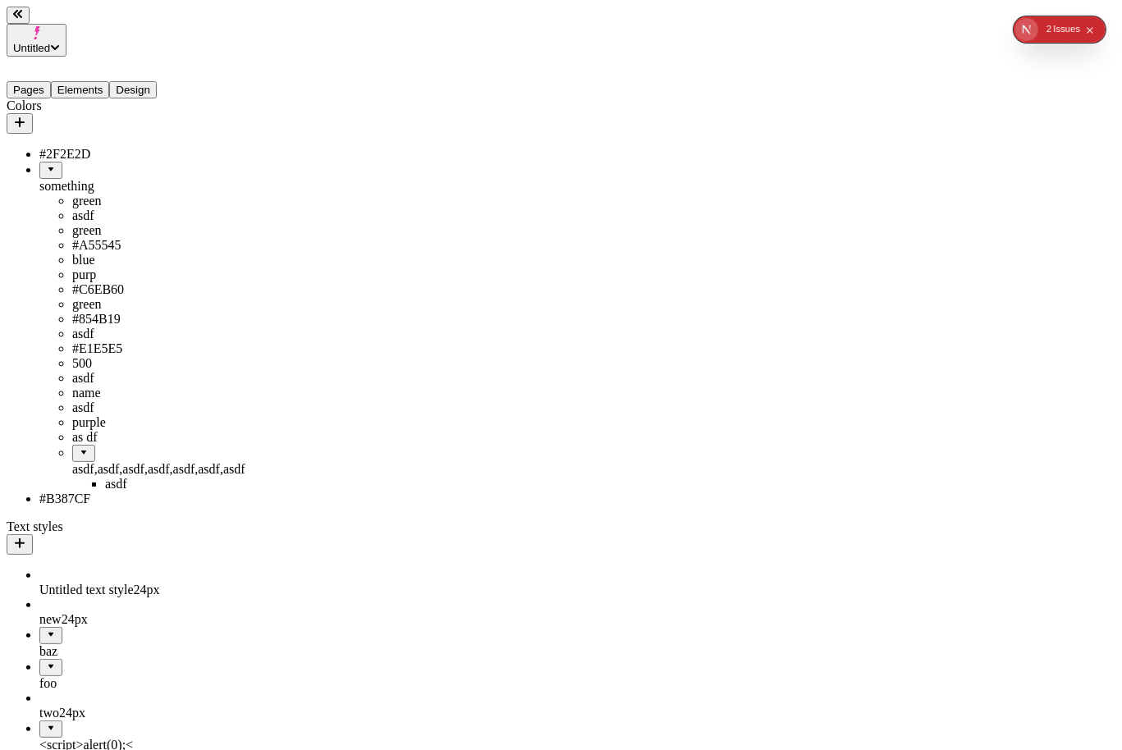
click at [105, 491] on div "asdf" at bounding box center [154, 484] width 98 height 15
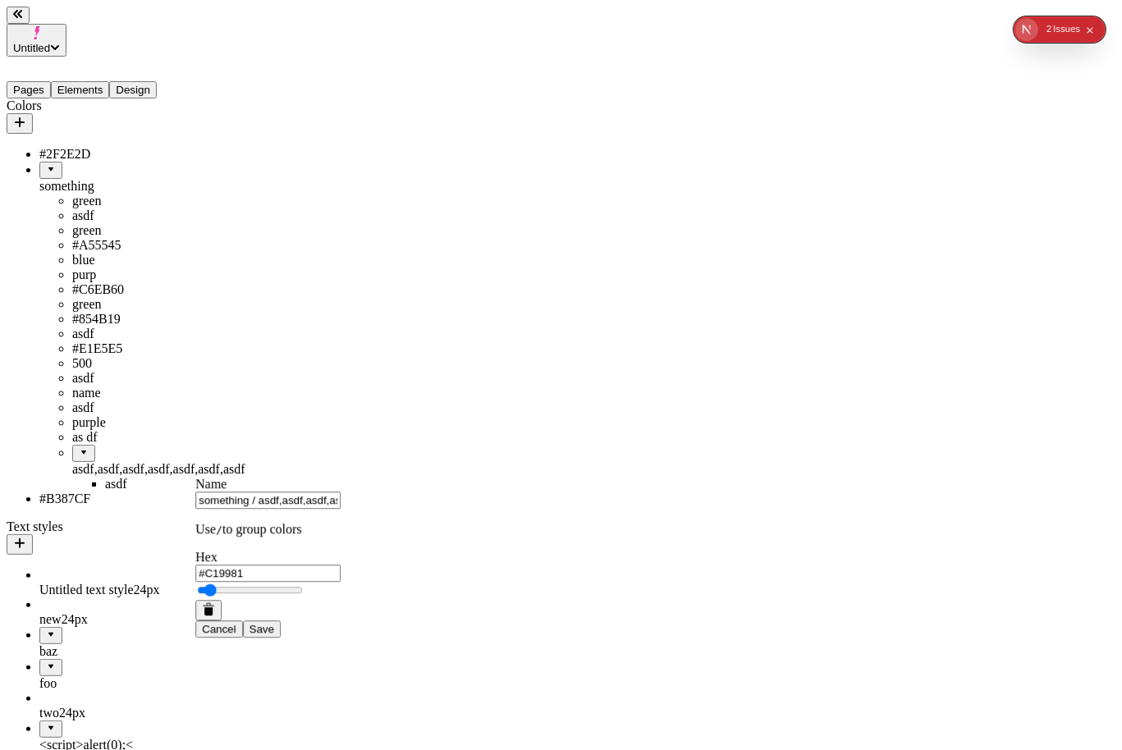
click at [293, 509] on input "something / asdf,asdf,asdf,asdf,asdf,asdf,asdf / asdf" at bounding box center [267, 499] width 145 height 17
drag, startPoint x: 290, startPoint y: 517, endPoint x: 349, endPoint y: 515, distance: 59.1
click at [341, 509] on input "something / asdf,asdf,asdf,asdf,asdf,asdf,asdf / asdf" at bounding box center [267, 499] width 145 height 17
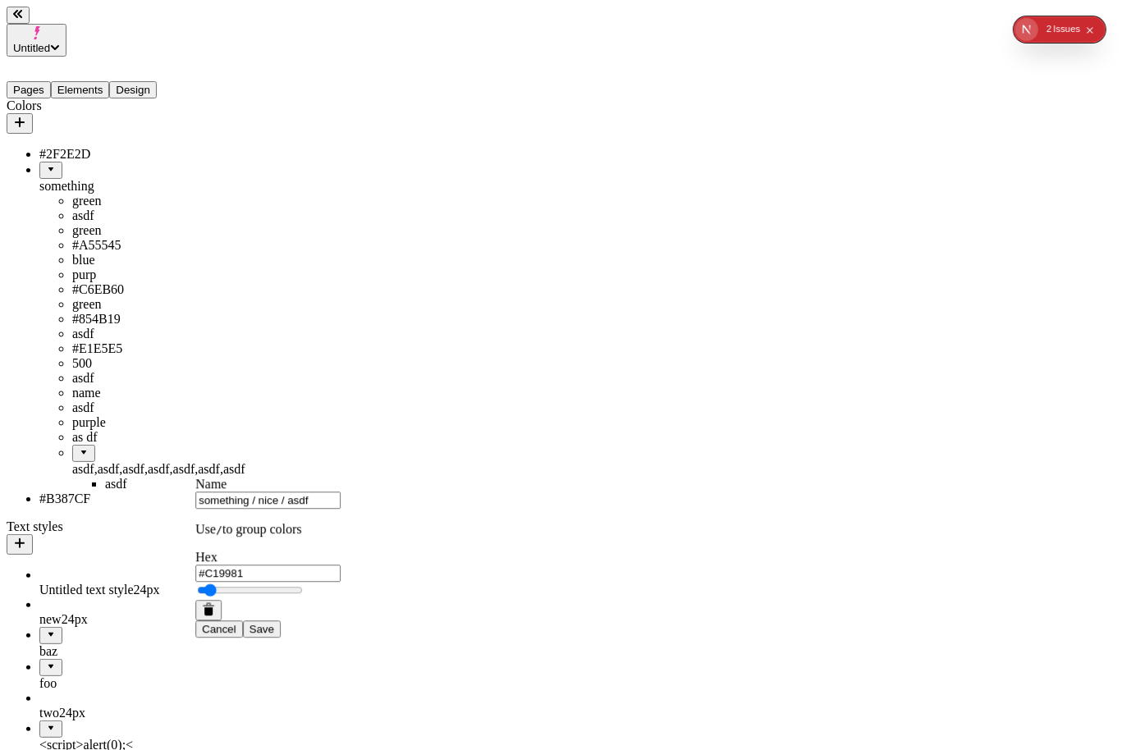
type input "something / nice / asdf"
click at [243, 620] on button "Save" at bounding box center [262, 628] width 38 height 17
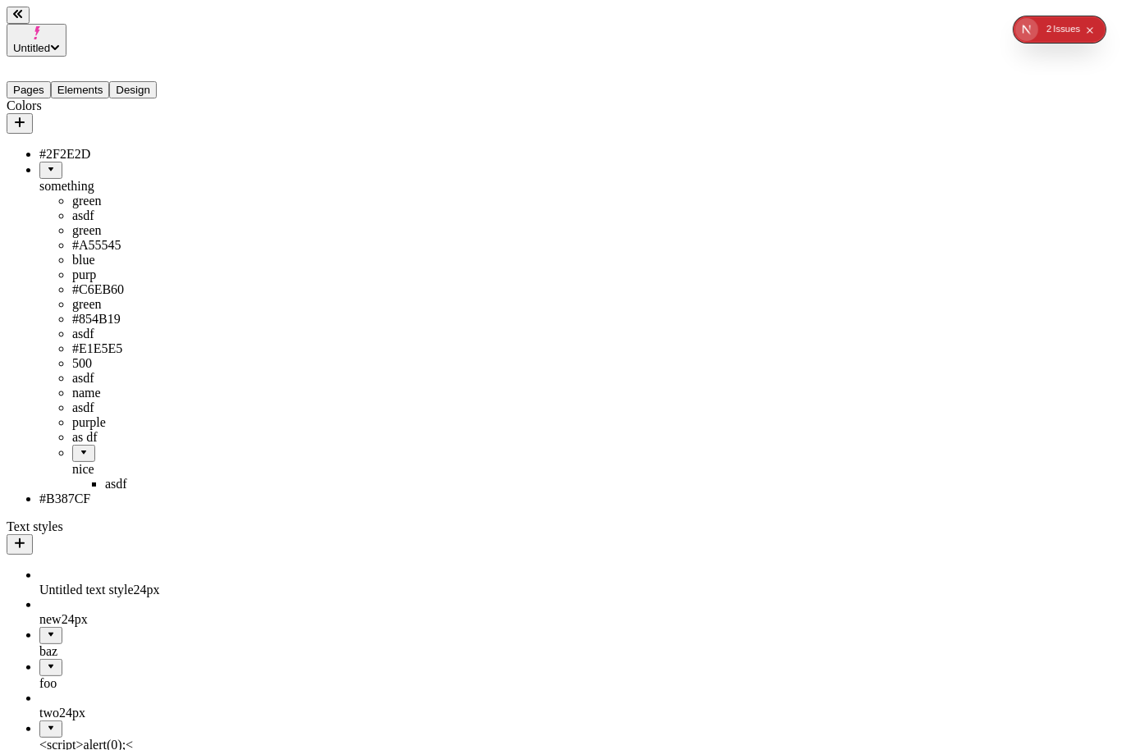
drag, startPoint x: 67, startPoint y: 586, endPoint x: 68, endPoint y: 659, distance: 73.0
drag, startPoint x: 49, startPoint y: 618, endPoint x: 116, endPoint y: 569, distance: 82.2
drag, startPoint x: 102, startPoint y: 597, endPoint x: 88, endPoint y: 647, distance: 52.0
drag, startPoint x: 43, startPoint y: 617, endPoint x: 67, endPoint y: 606, distance: 26.1
click at [26, 116] on icon "button" at bounding box center [19, 122] width 13 height 13
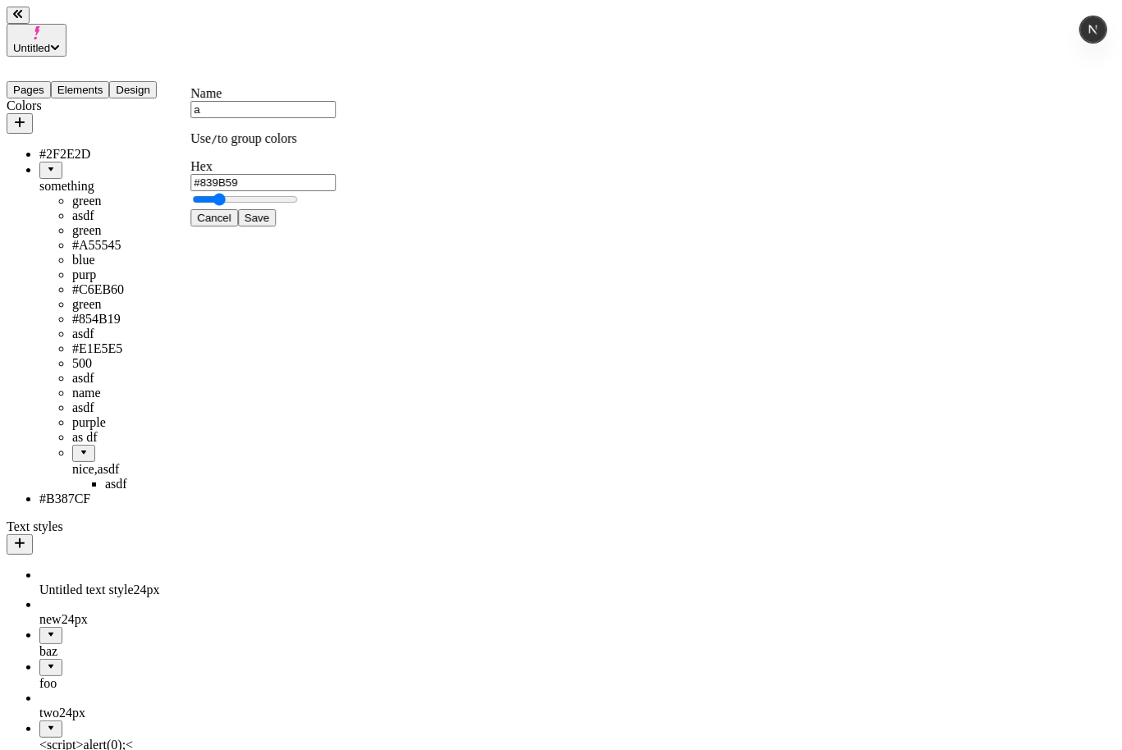
type input "a"
drag, startPoint x: 113, startPoint y: 376, endPoint x: 111, endPoint y: 610, distance: 233.9
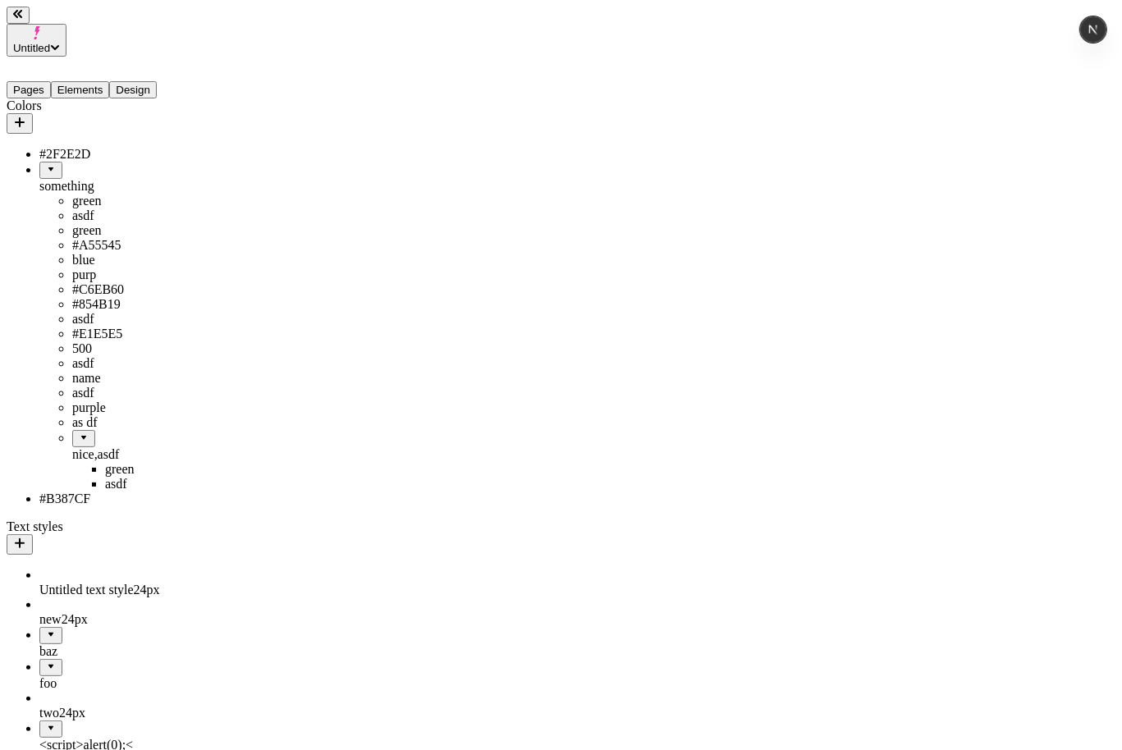
drag, startPoint x: 94, startPoint y: 477, endPoint x: 112, endPoint y: 559, distance: 84.2
drag, startPoint x: 104, startPoint y: 523, endPoint x: 94, endPoint y: 574, distance: 51.8
drag, startPoint x: 114, startPoint y: 519, endPoint x: 134, endPoint y: 569, distance: 53.8
drag, startPoint x: 88, startPoint y: 524, endPoint x: 53, endPoint y: 658, distance: 138.1
drag, startPoint x: 53, startPoint y: 539, endPoint x: 81, endPoint y: 120, distance: 420.3
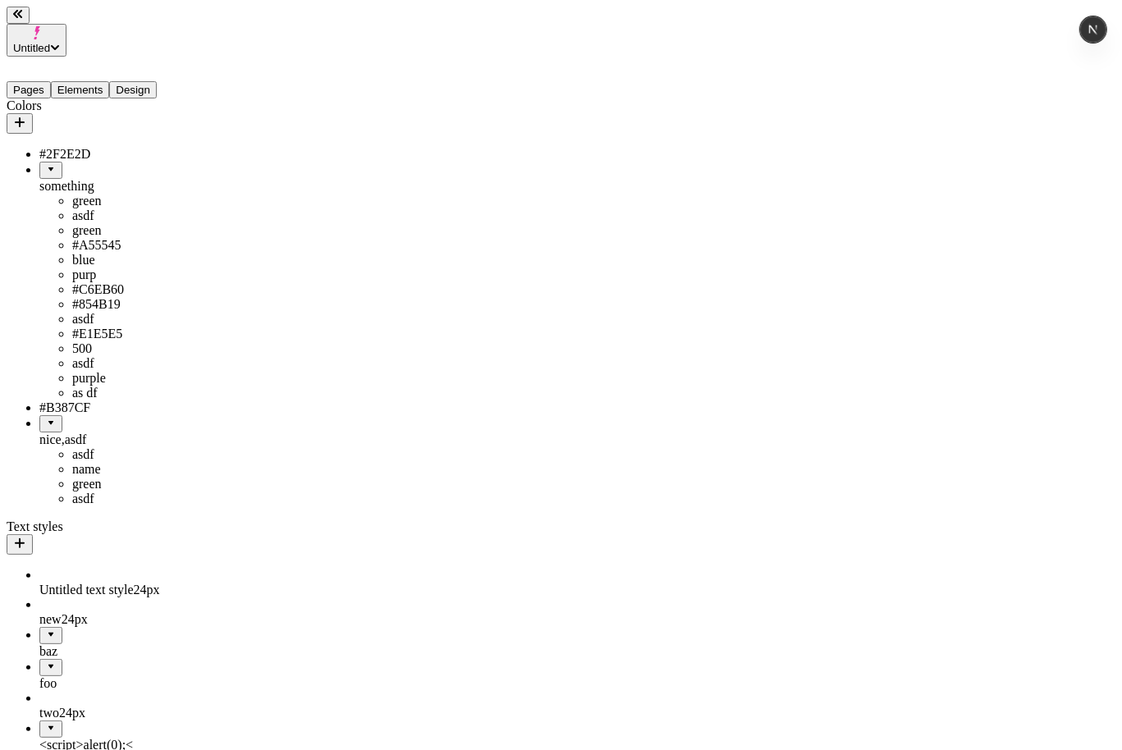
drag, startPoint x: 37, startPoint y: 543, endPoint x: 68, endPoint y: 139, distance: 404.9
drag, startPoint x: 66, startPoint y: 544, endPoint x: 122, endPoint y: 135, distance: 412.4
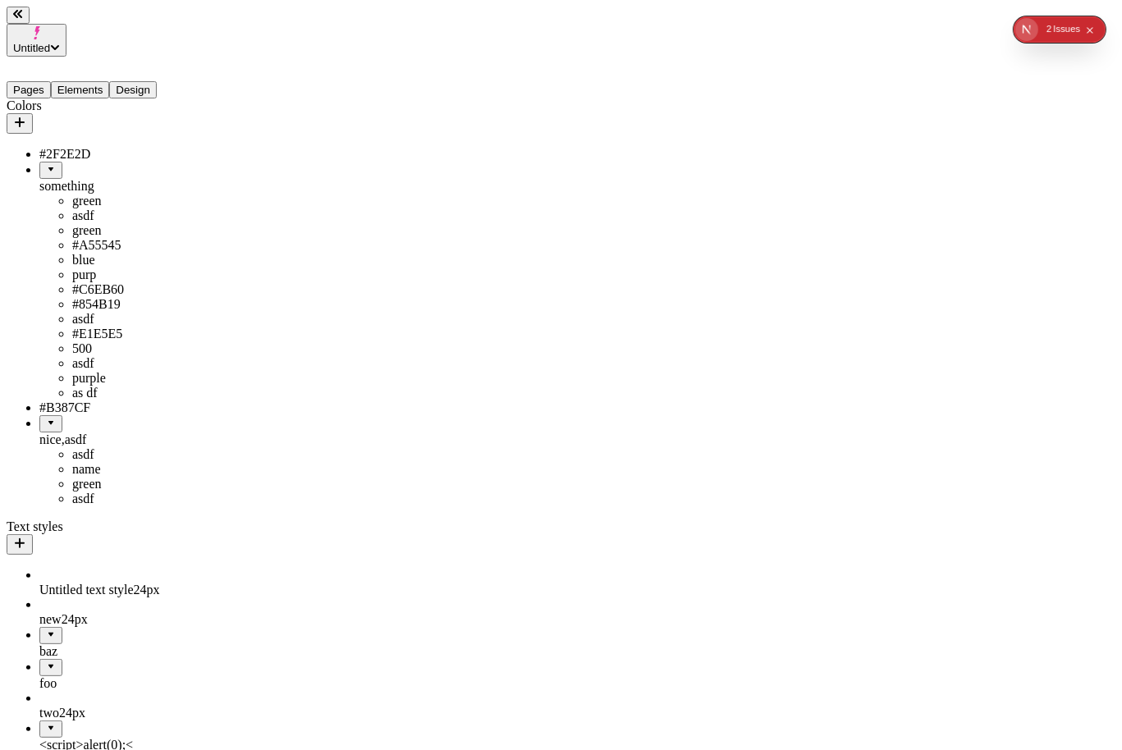
drag, startPoint x: 76, startPoint y: 65, endPoint x: 87, endPoint y: 68, distance: 11.2
click at [77, 81] on button "Elements" at bounding box center [80, 89] width 59 height 17
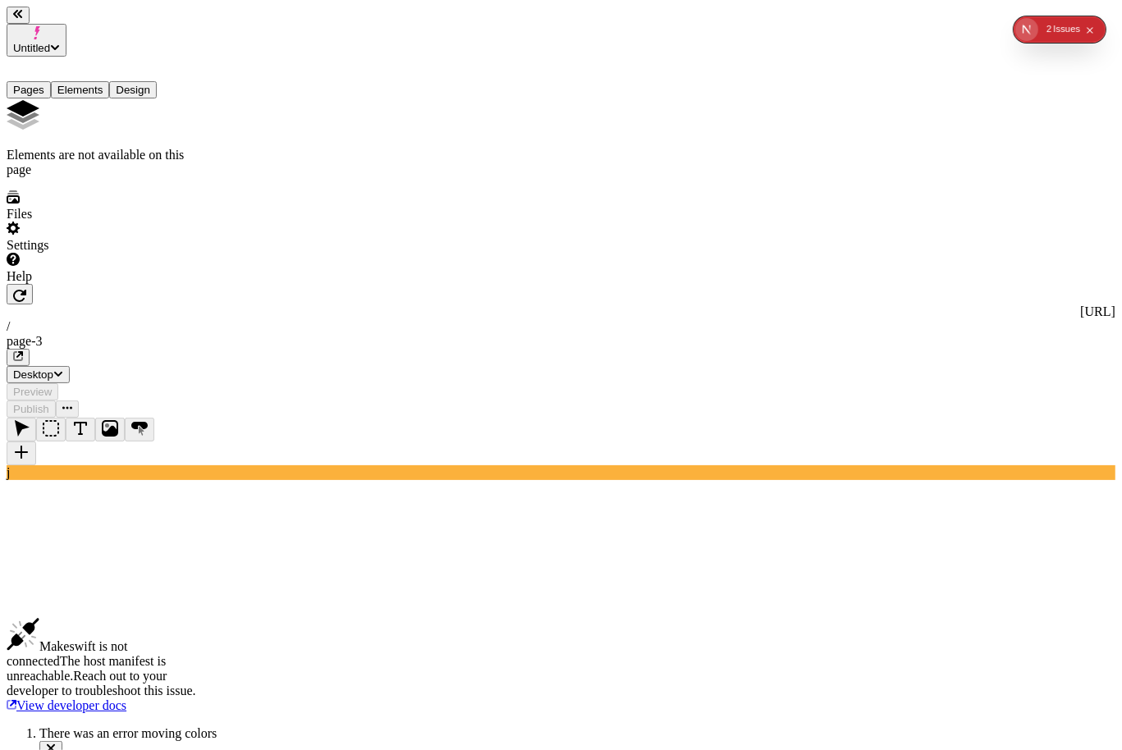
click at [146, 81] on button "Design" at bounding box center [133, 89] width 48 height 17
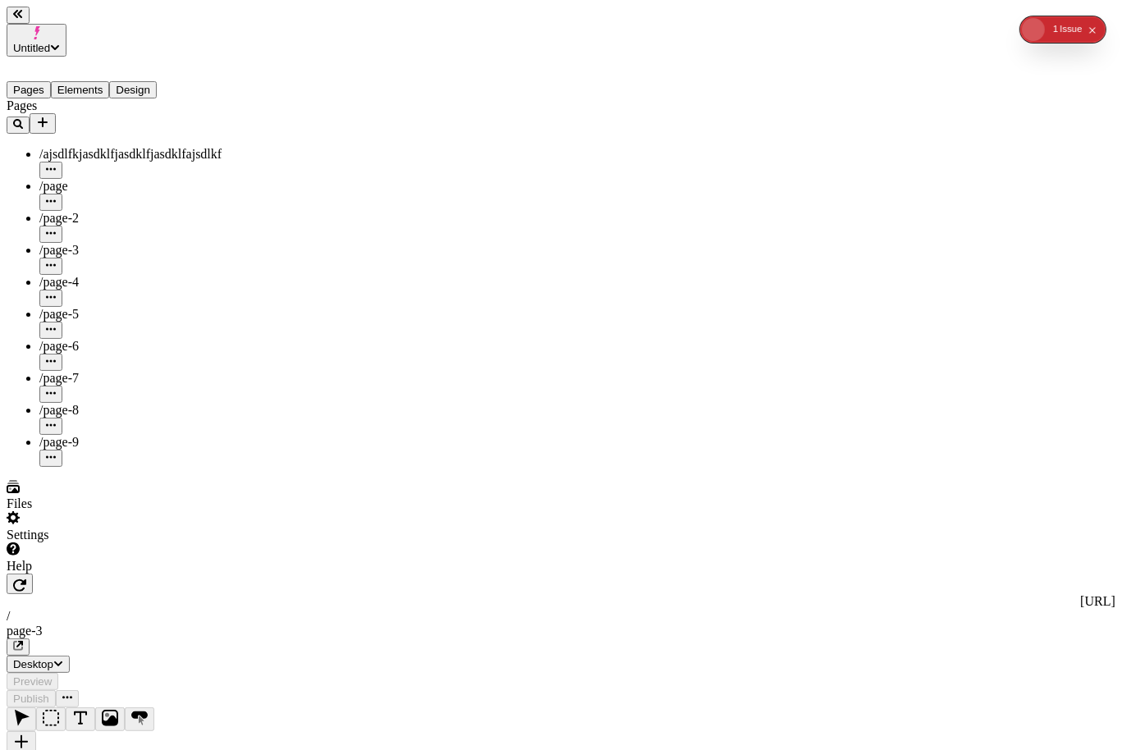
click at [134, 81] on button "Design" at bounding box center [133, 89] width 48 height 17
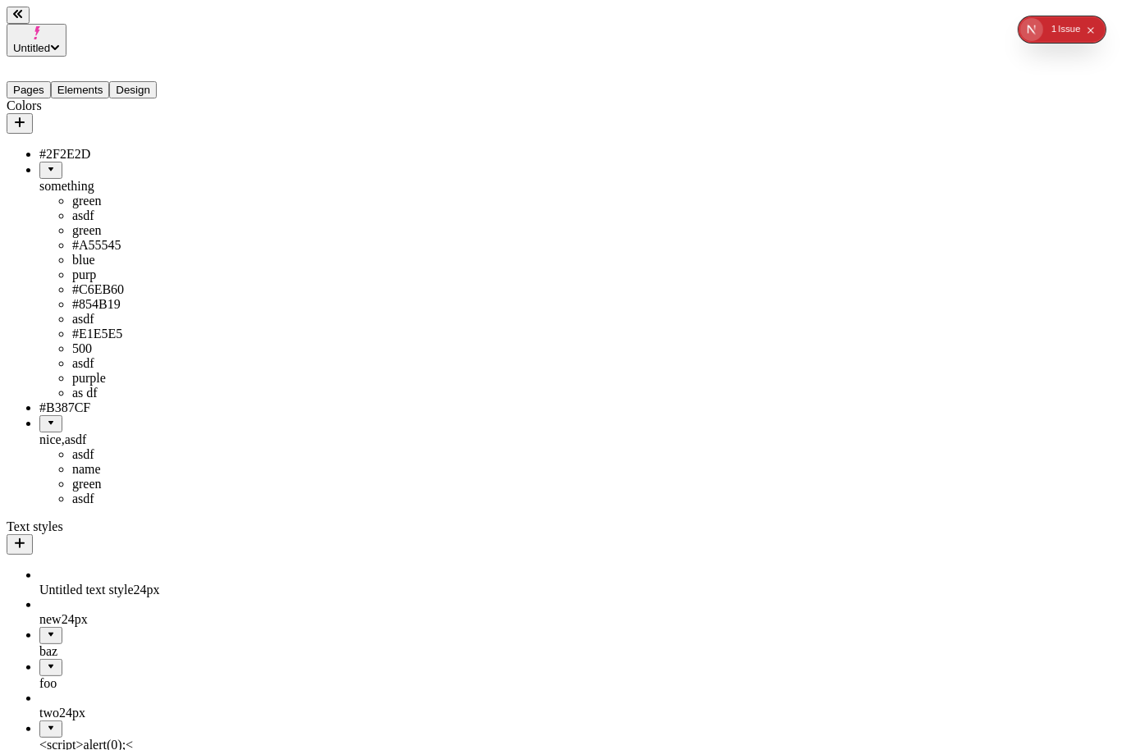
drag, startPoint x: 156, startPoint y: 437, endPoint x: 88, endPoint y: 204, distance: 242.8
drag, startPoint x: 56, startPoint y: 215, endPoint x: 98, endPoint y: 151, distance: 76.5
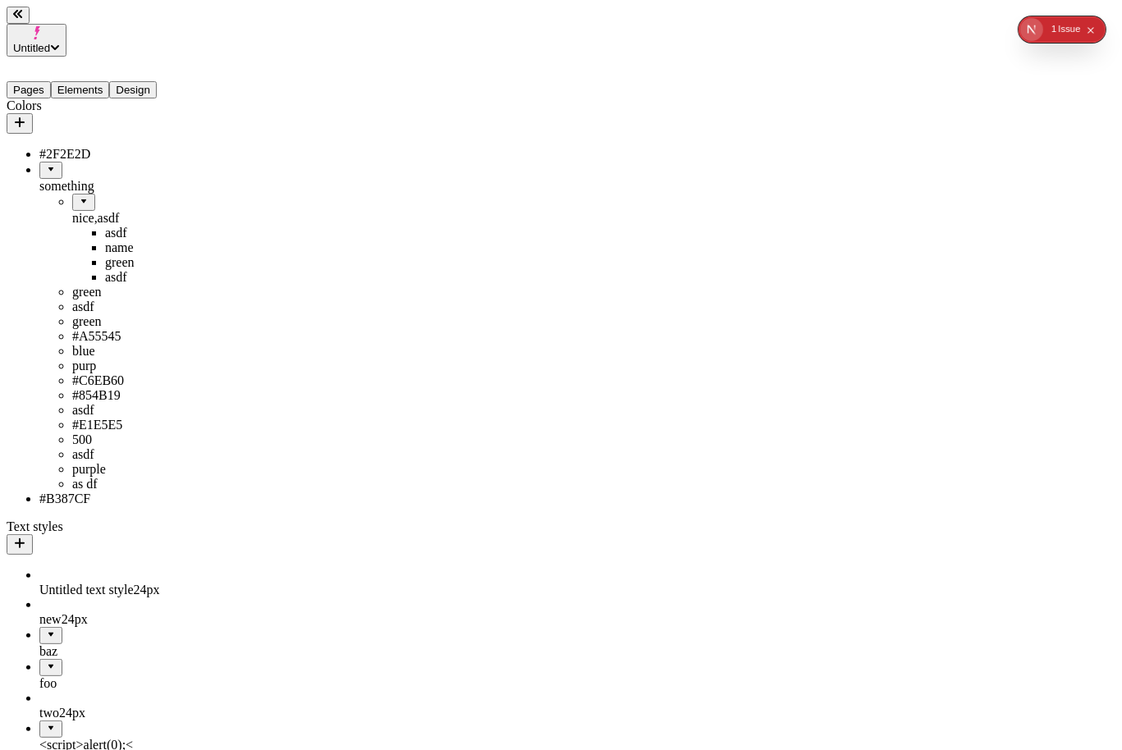
drag, startPoint x: 80, startPoint y: 171, endPoint x: 103, endPoint y: 130, distance: 46.3
drag, startPoint x: 49, startPoint y: 143, endPoint x: 68, endPoint y: 650, distance: 507.4
drag, startPoint x: 79, startPoint y: 144, endPoint x: 80, endPoint y: 656, distance: 511.2
